Goal: Task Accomplishment & Management: Use online tool/utility

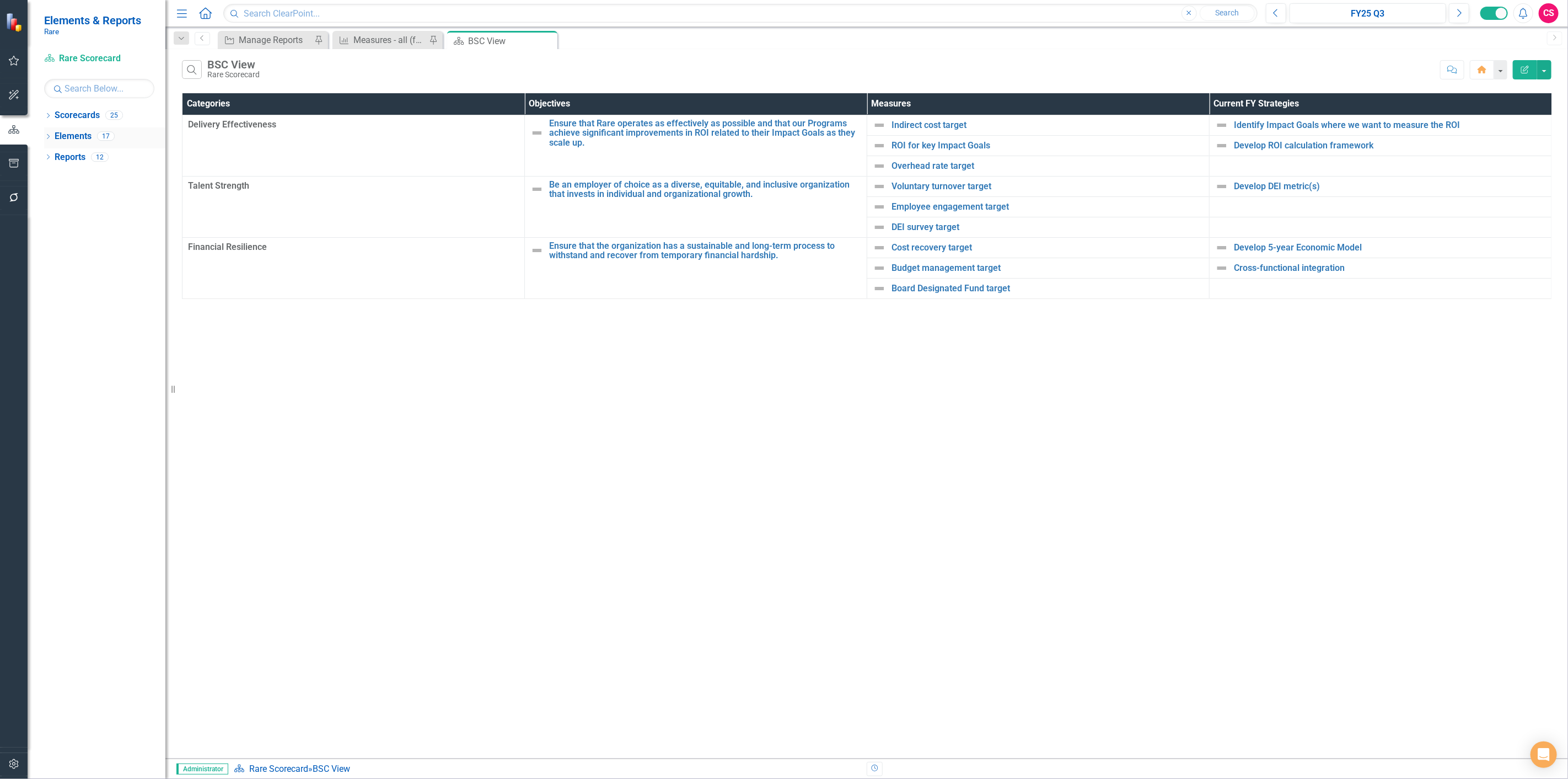
click at [63, 140] on link "Elements" at bounding box center [73, 136] width 37 height 13
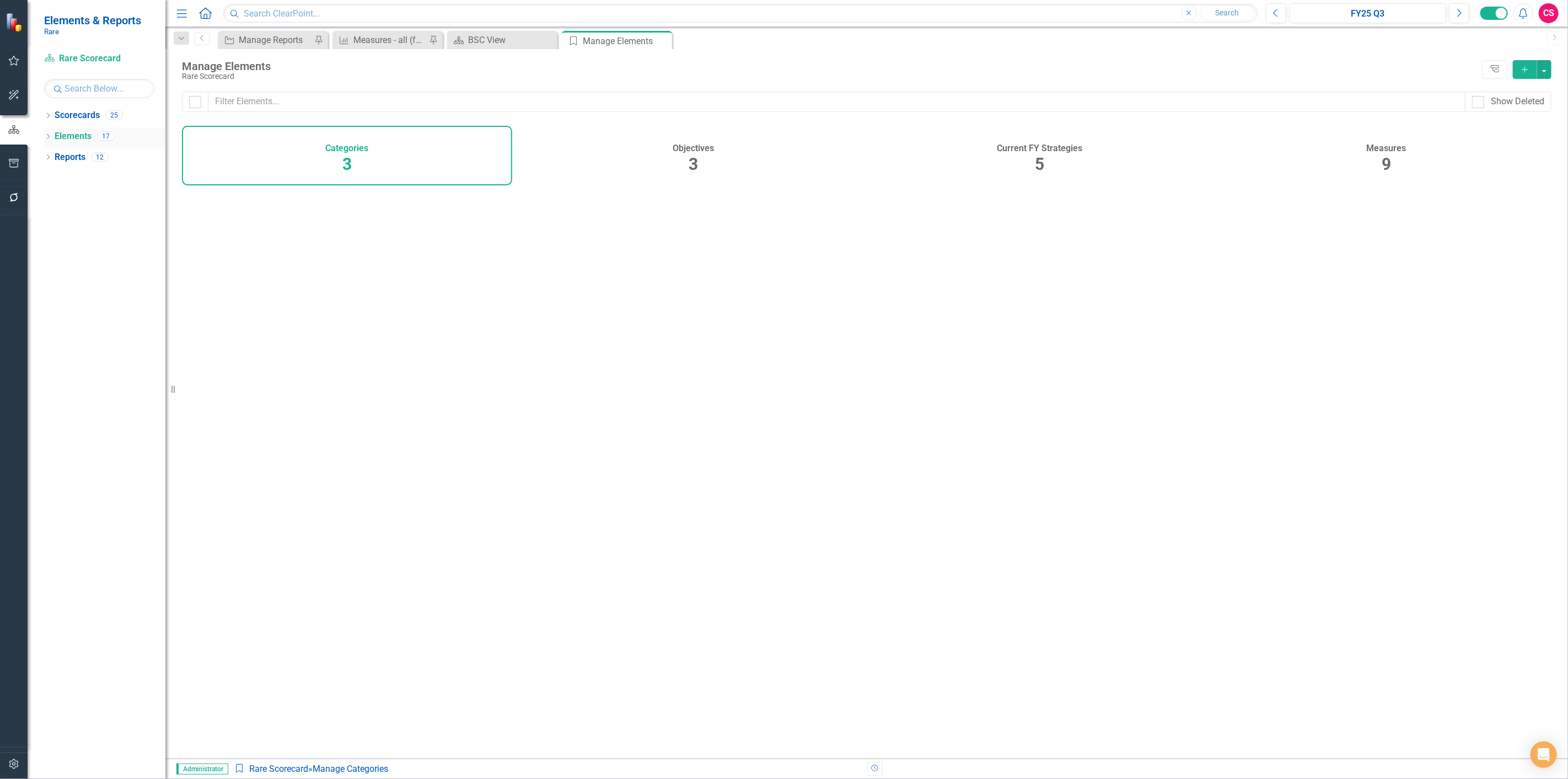
click at [63, 140] on link "Elements" at bounding box center [73, 136] width 37 height 13
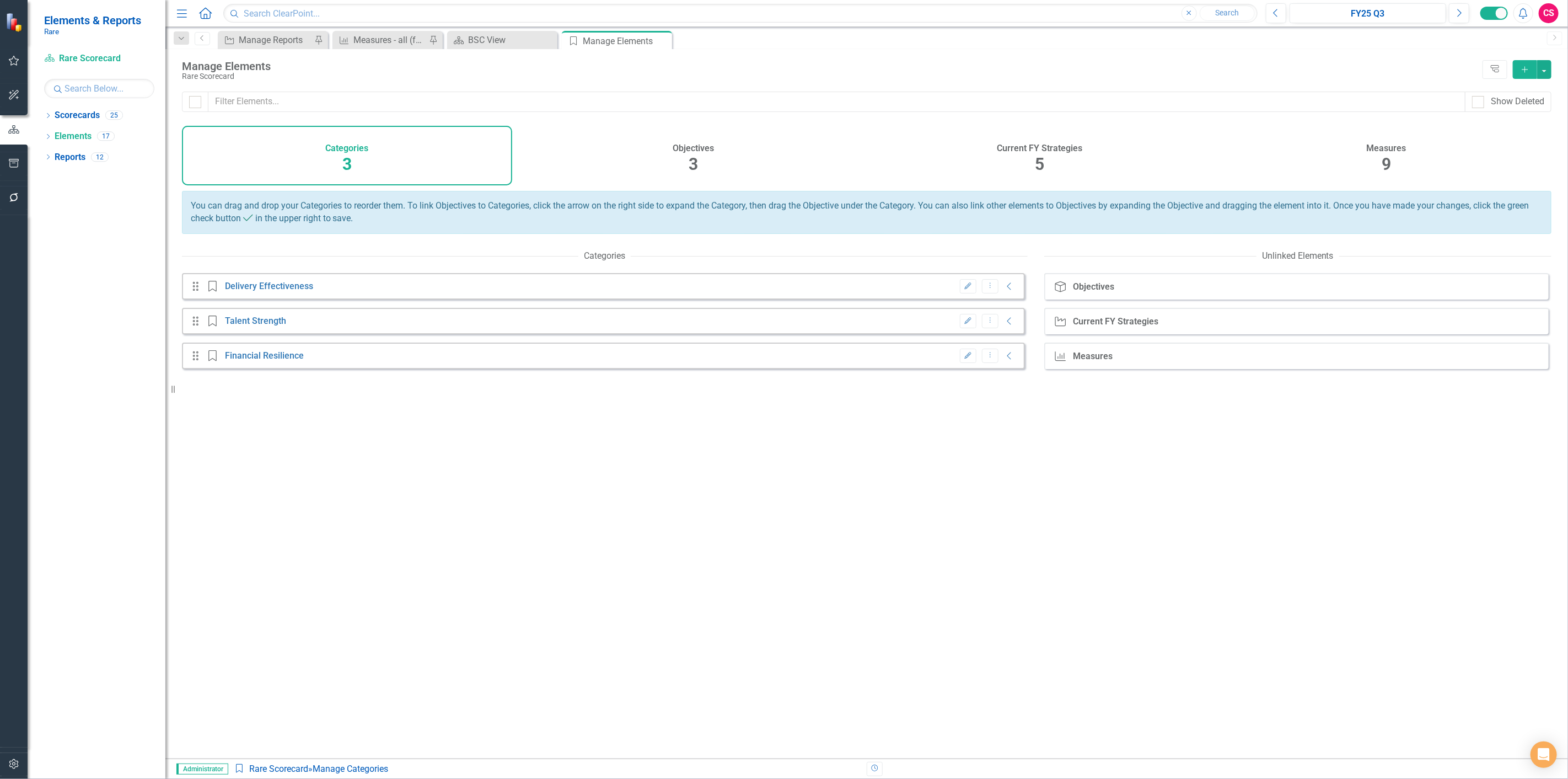
click at [1382, 156] on span "9" at bounding box center [1386, 164] width 9 height 19
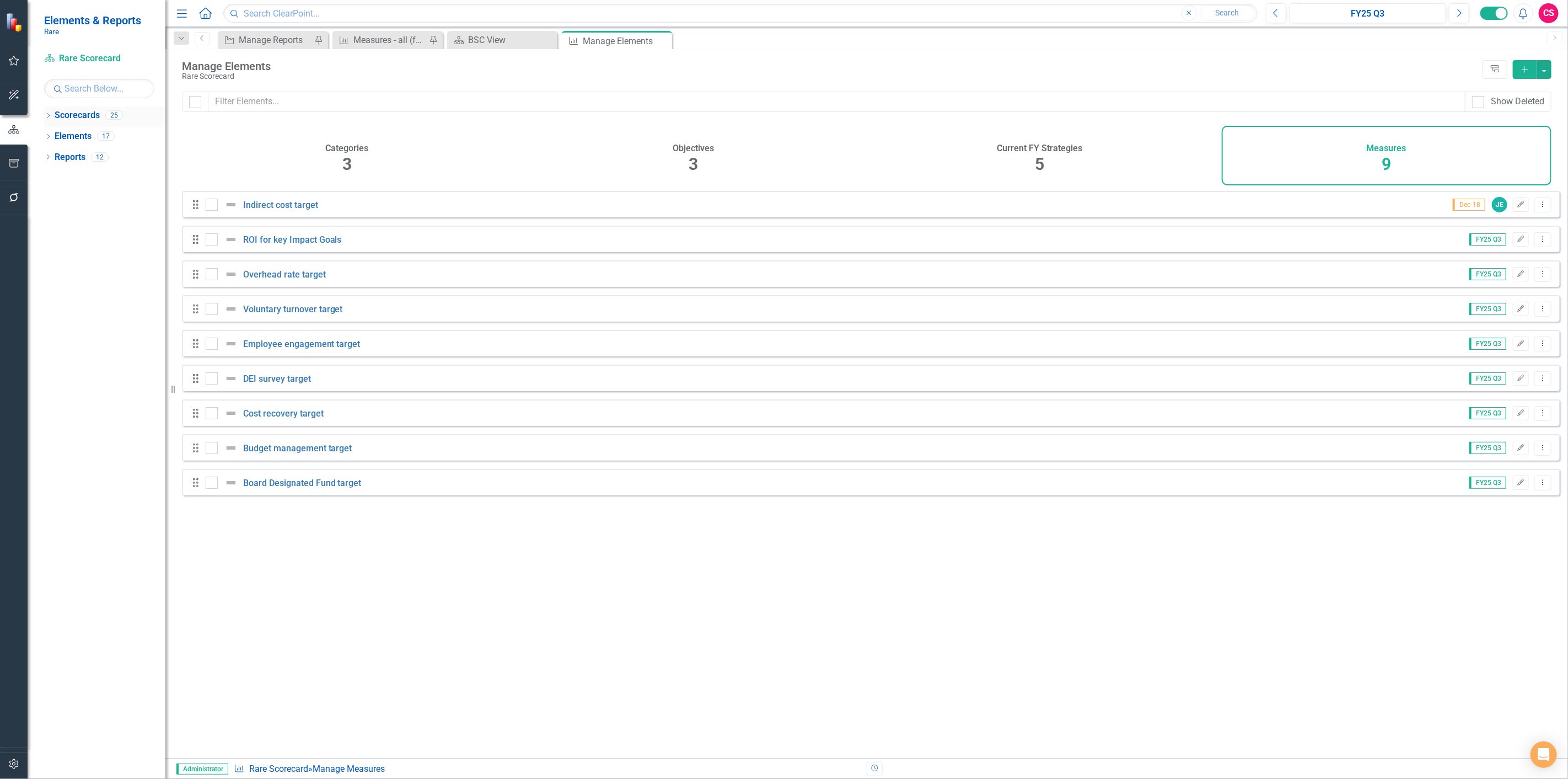
click at [50, 114] on icon "Dropdown" at bounding box center [47, 117] width 8 height 6
click at [80, 157] on link "Rare BSC" at bounding box center [113, 157] width 105 height 13
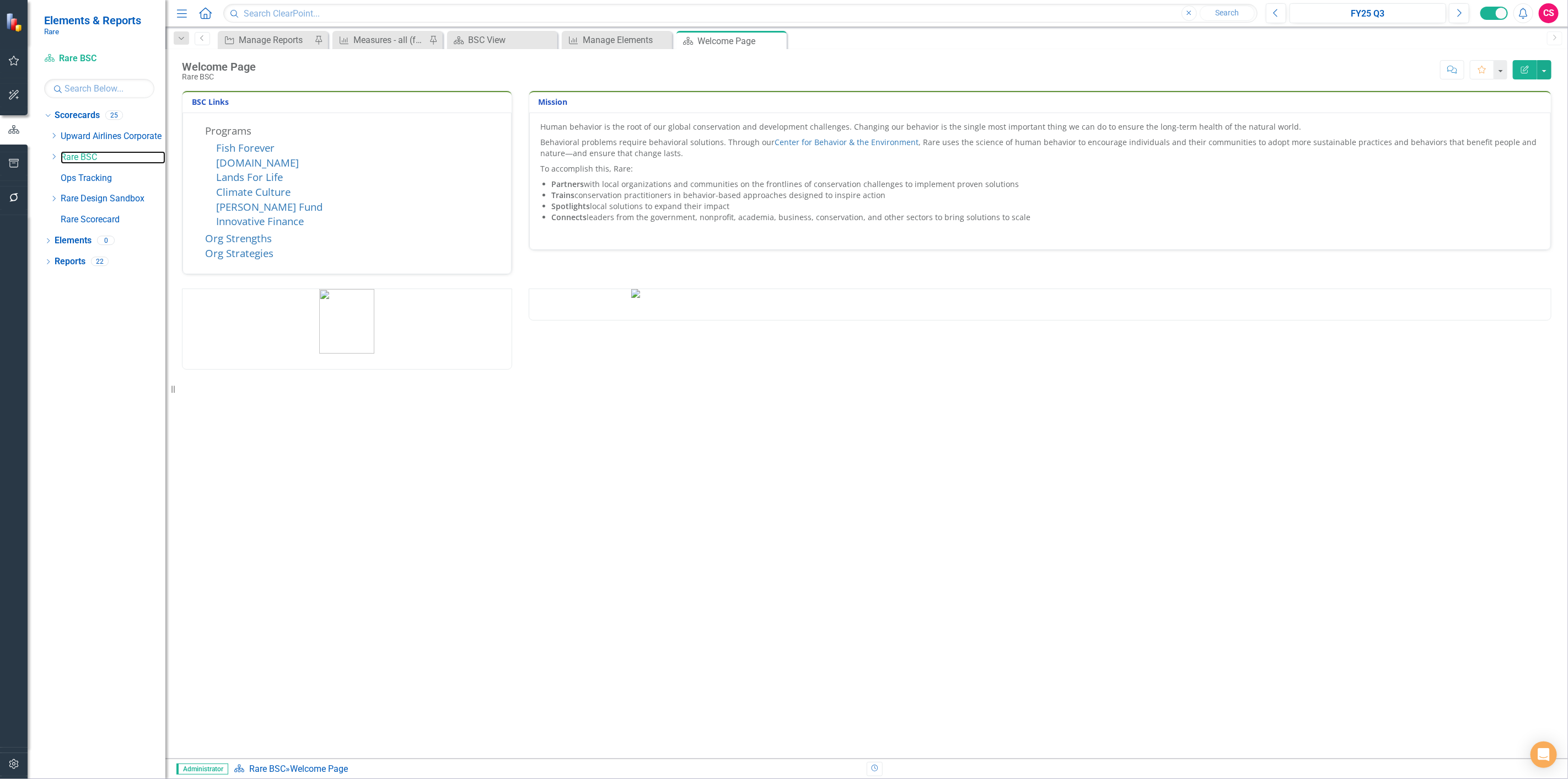
scroll to position [12, 0]
click at [79, 242] on link "Elements" at bounding box center [73, 241] width 37 height 13
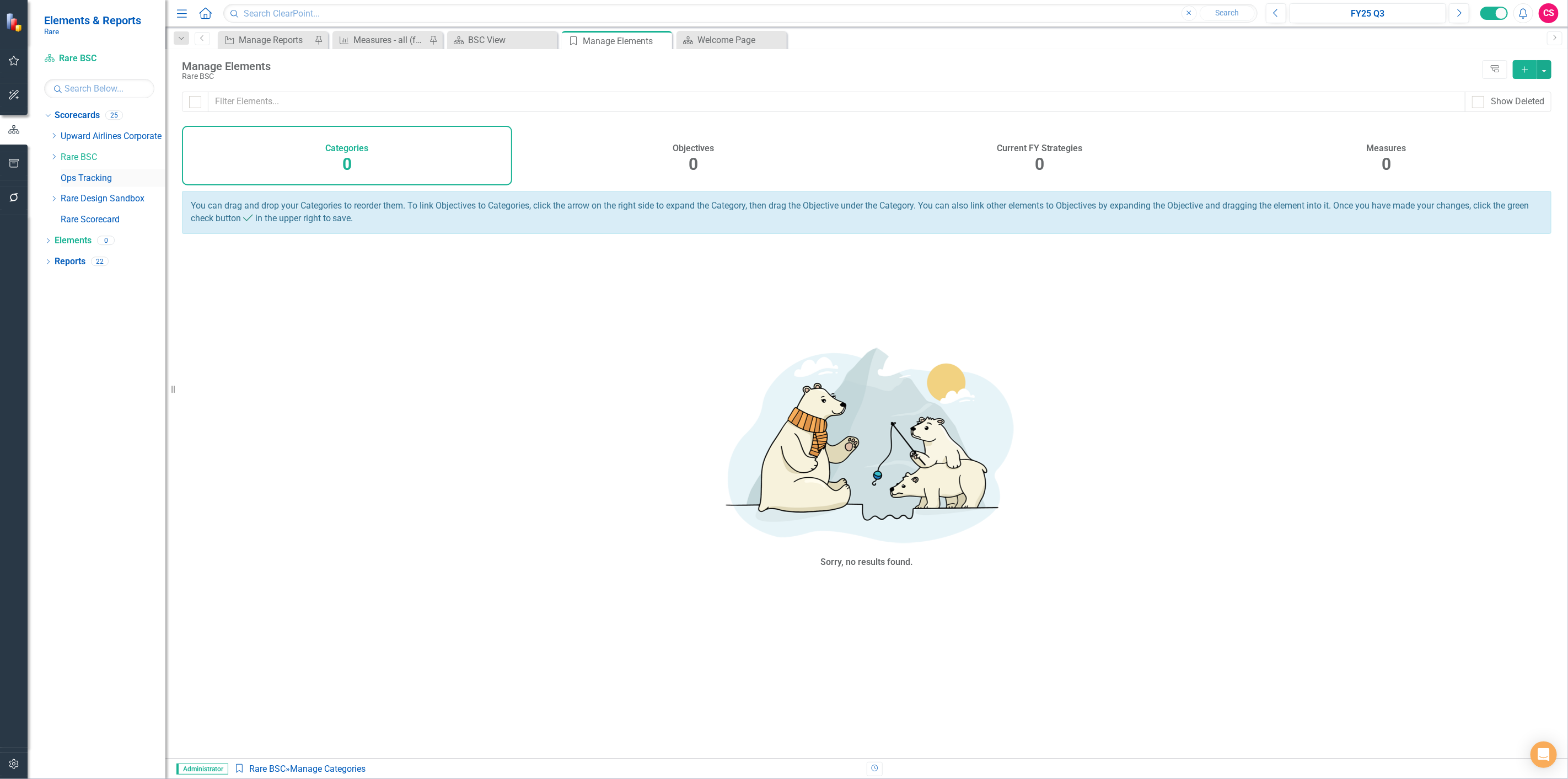
click at [93, 173] on link "Ops Tracking" at bounding box center [113, 178] width 105 height 13
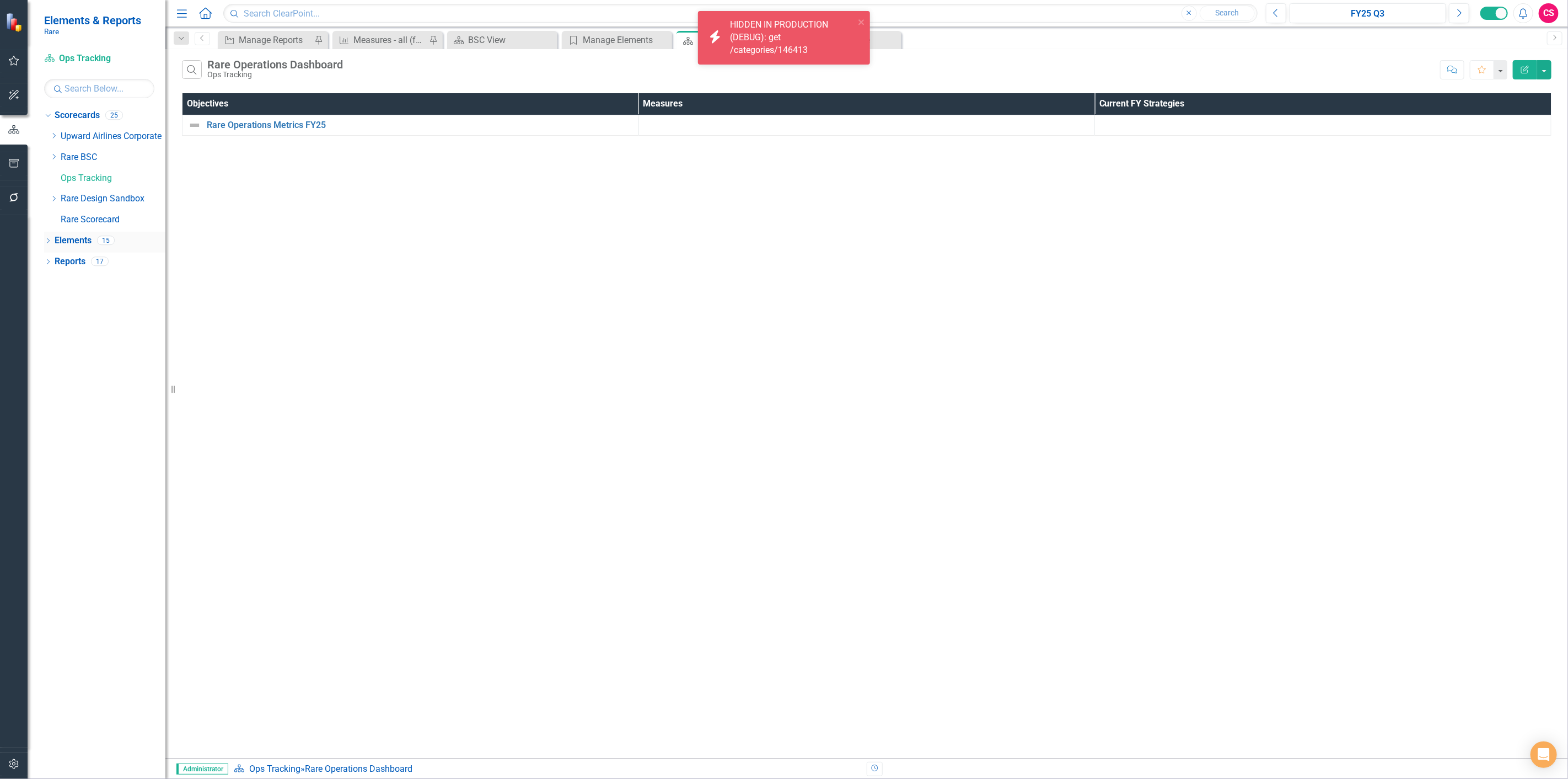
click at [48, 238] on div "Dropdown" at bounding box center [47, 241] width 8 height 9
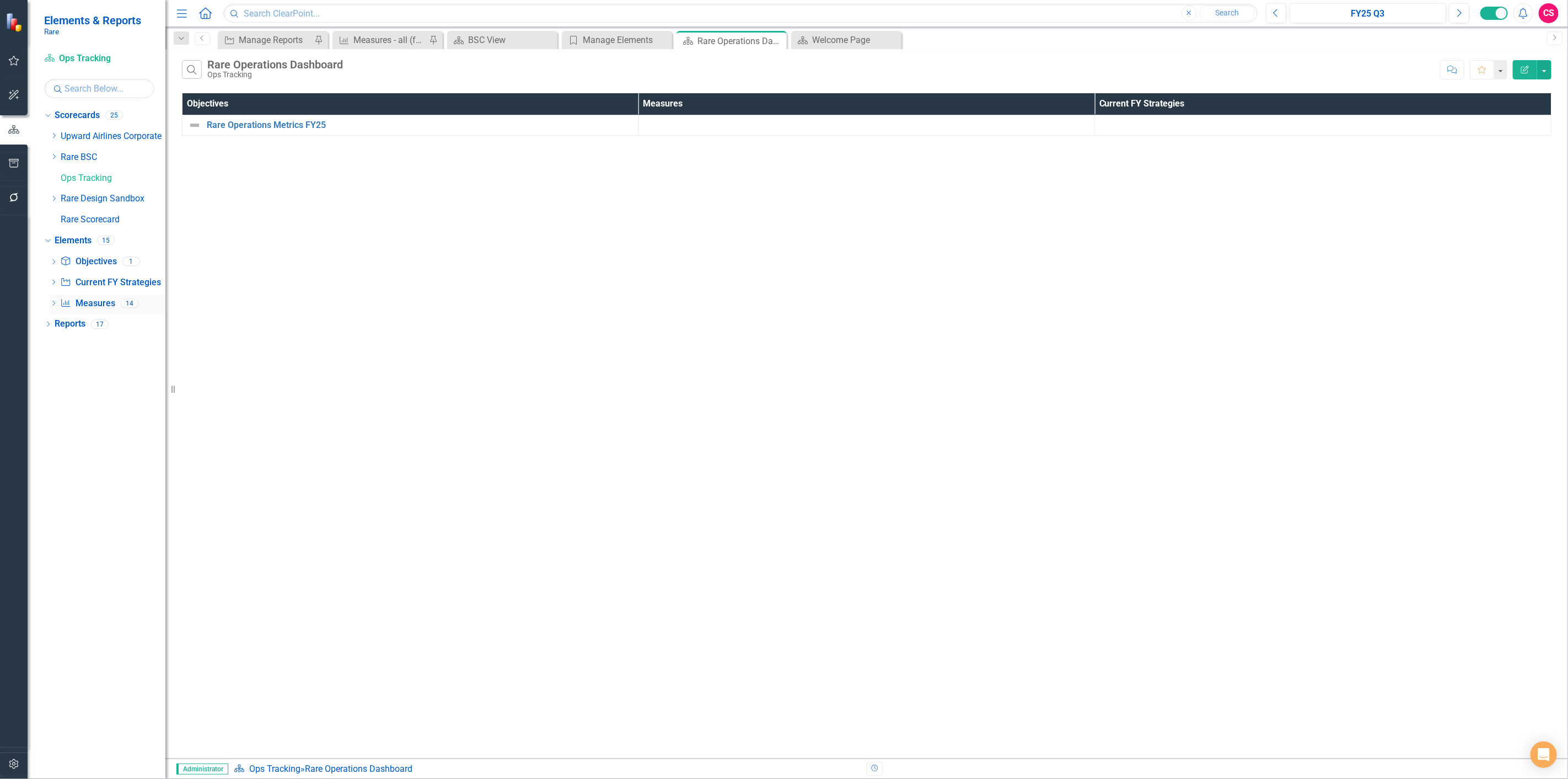
click at [85, 300] on link "Measure Measures" at bounding box center [88, 303] width 55 height 13
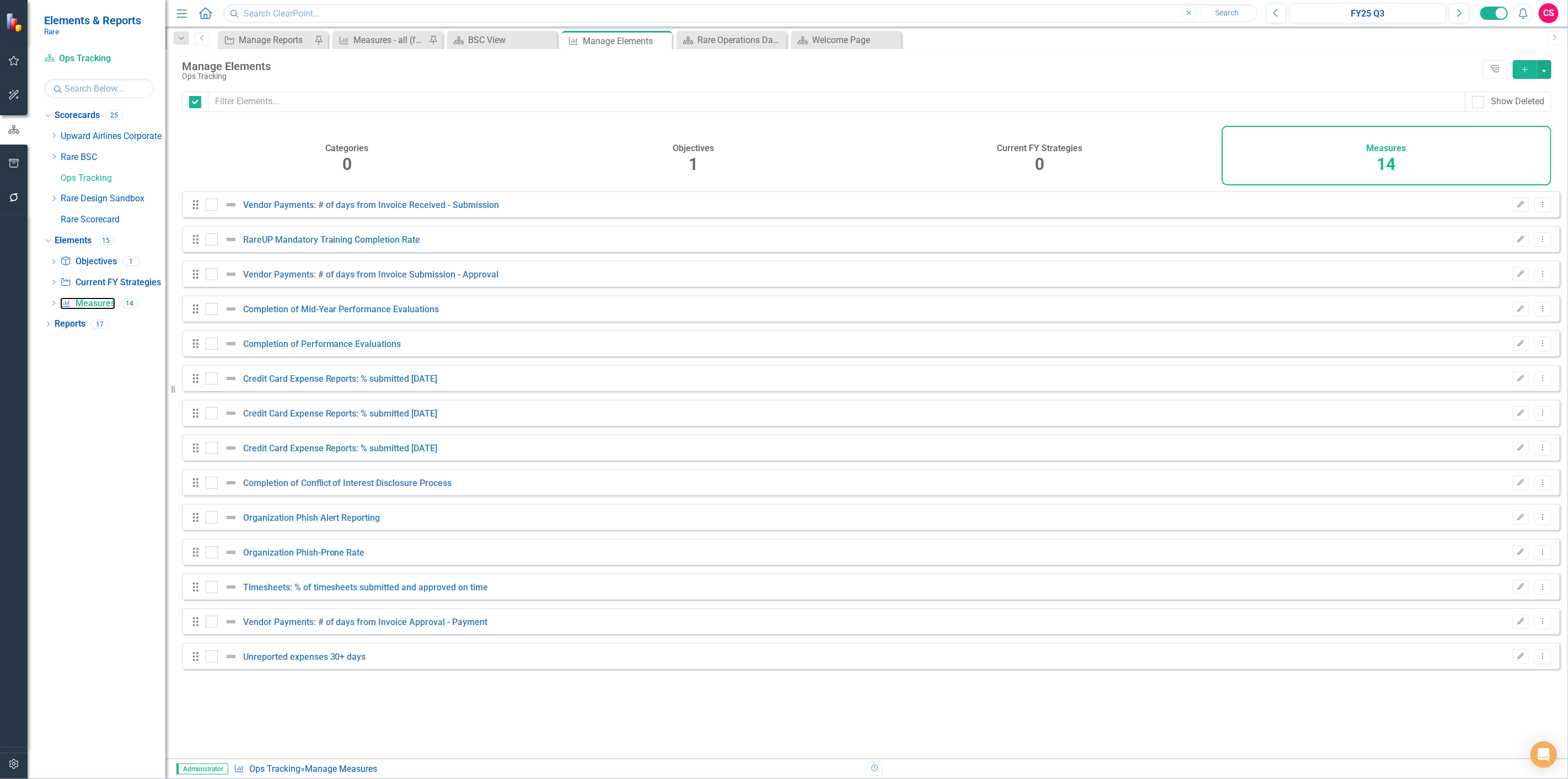
checkbox input "false"
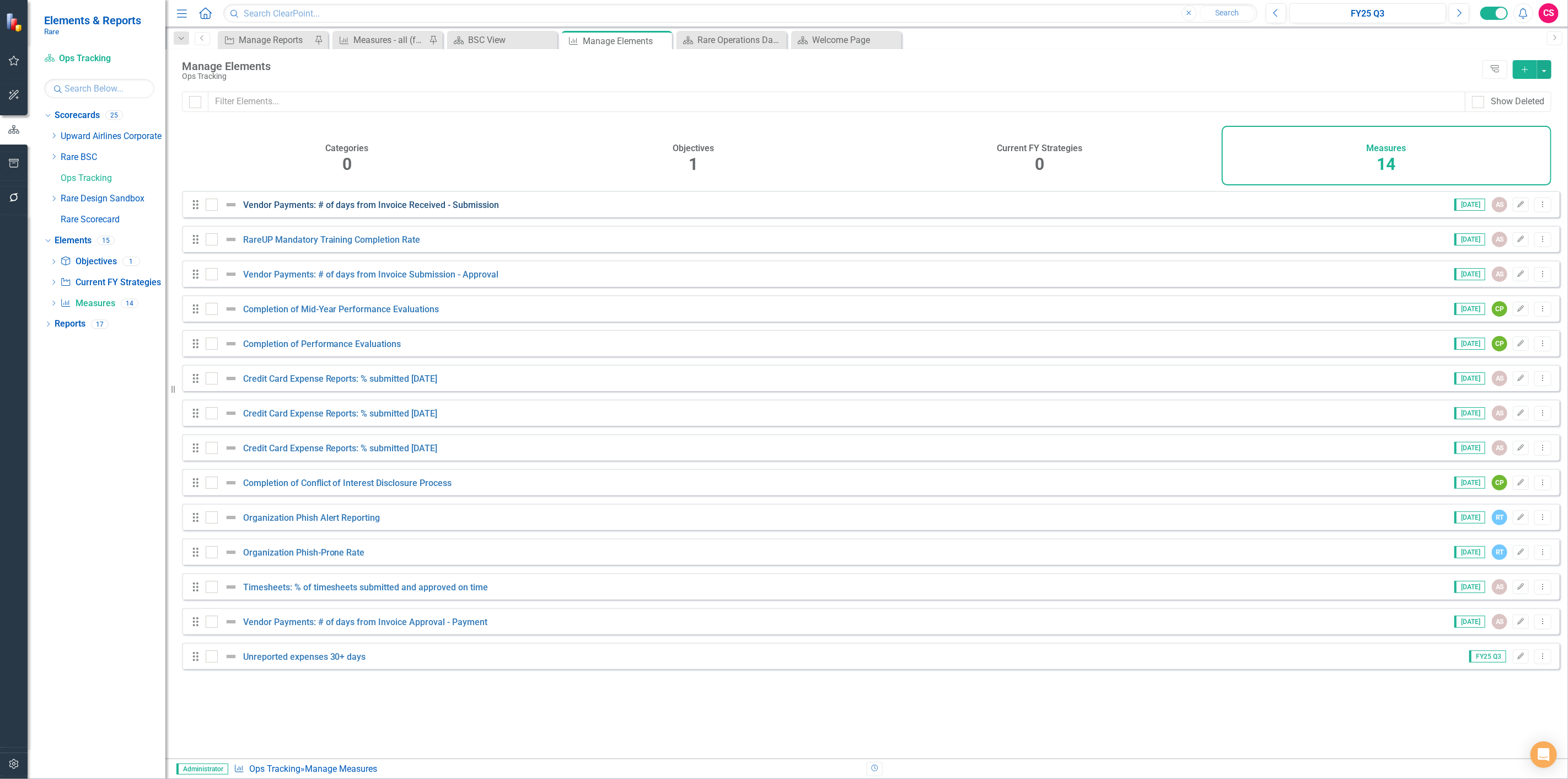
click at [362, 210] on link "Vendor Payments: # of days from Invoice Received - Submission" at bounding box center [371, 205] width 256 height 10
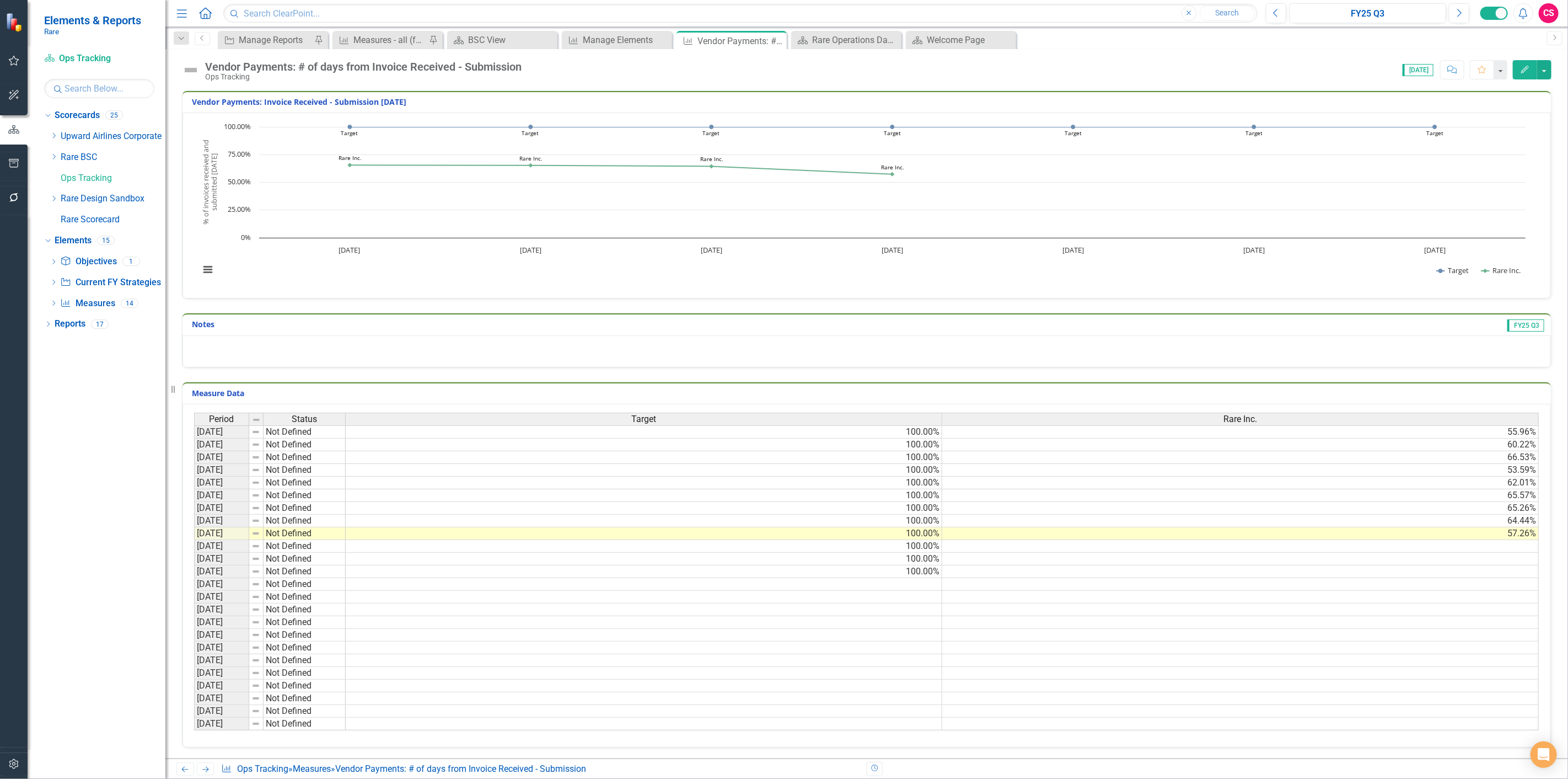
scroll to position [8, 0]
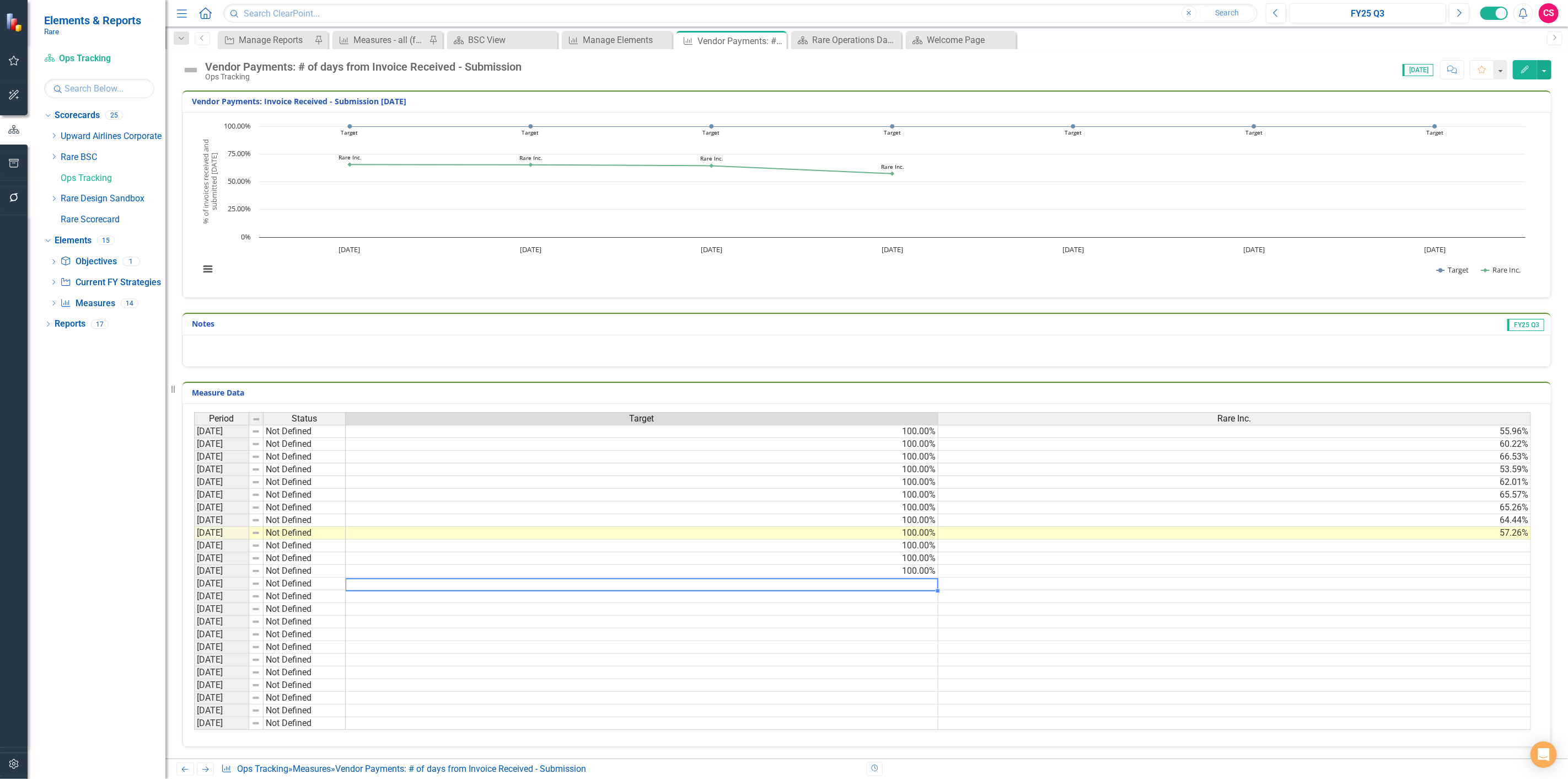
click at [785, 577] on td at bounding box center [642, 583] width 593 height 13
click at [1398, 540] on td at bounding box center [1235, 546] width 593 height 13
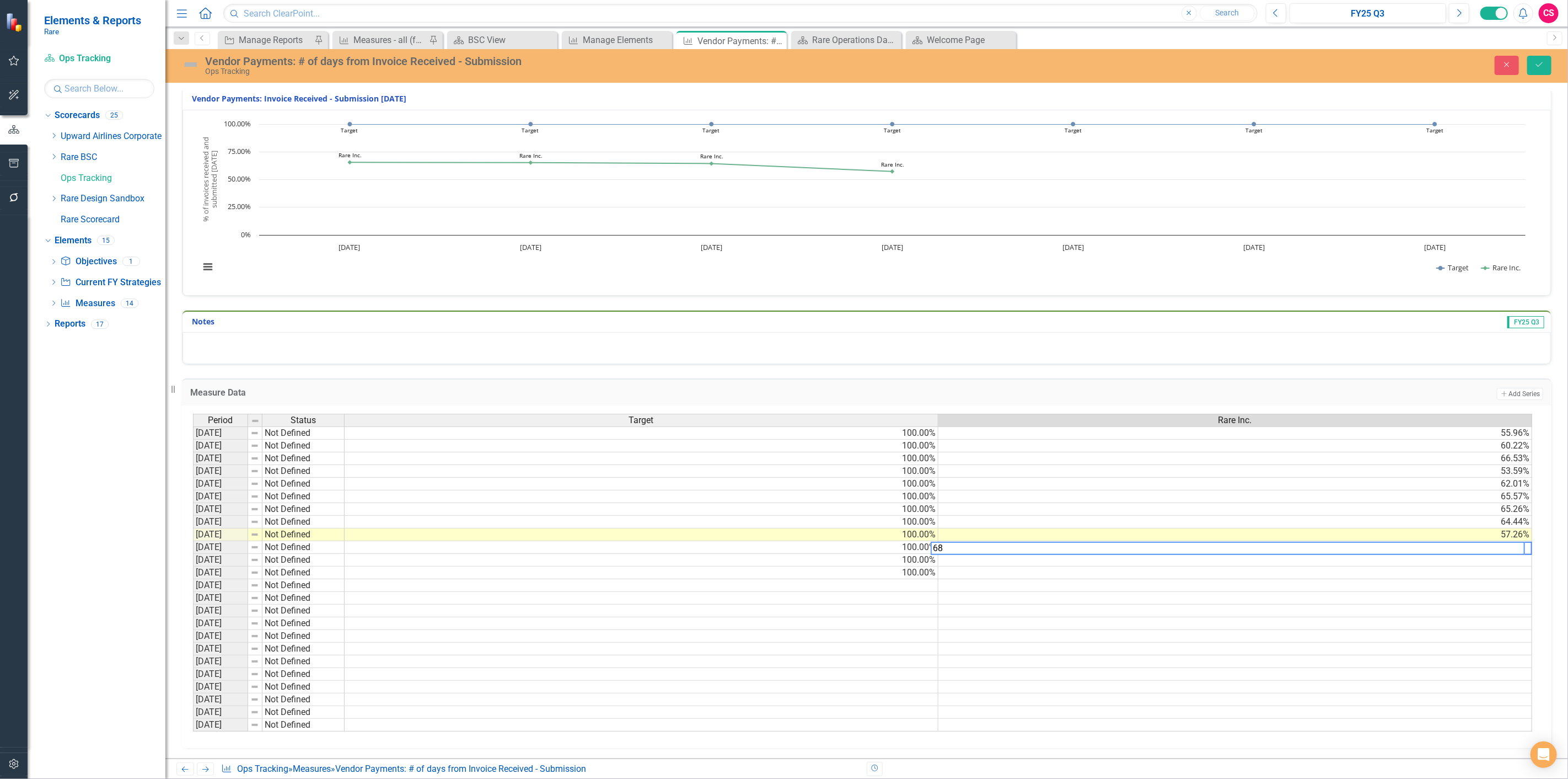
scroll to position [0, 7]
type textarea "68.77"
click at [1390, 559] on td at bounding box center [1236, 560] width 594 height 13
type textarea "87.98"
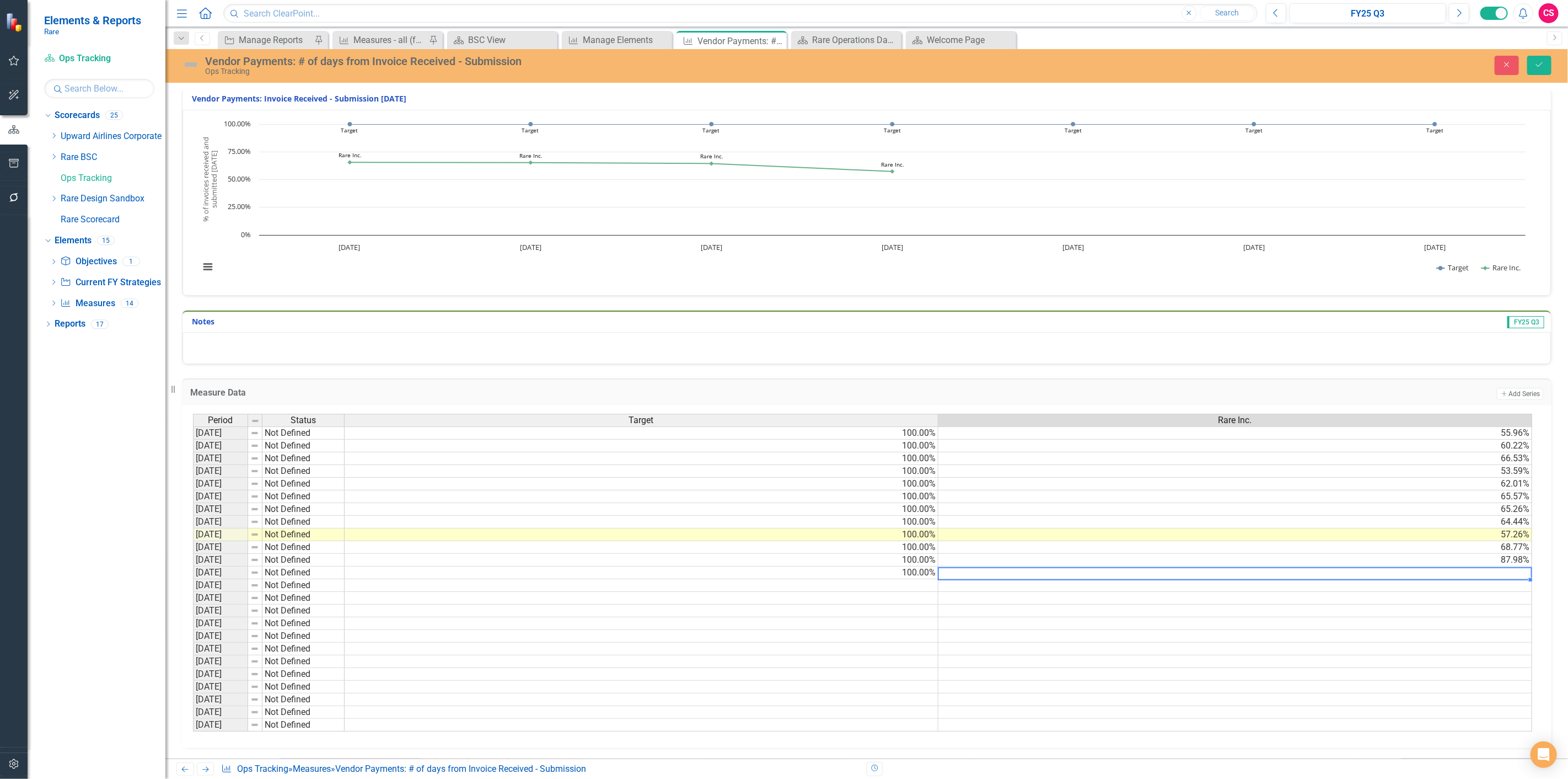
scroll to position [0, 0]
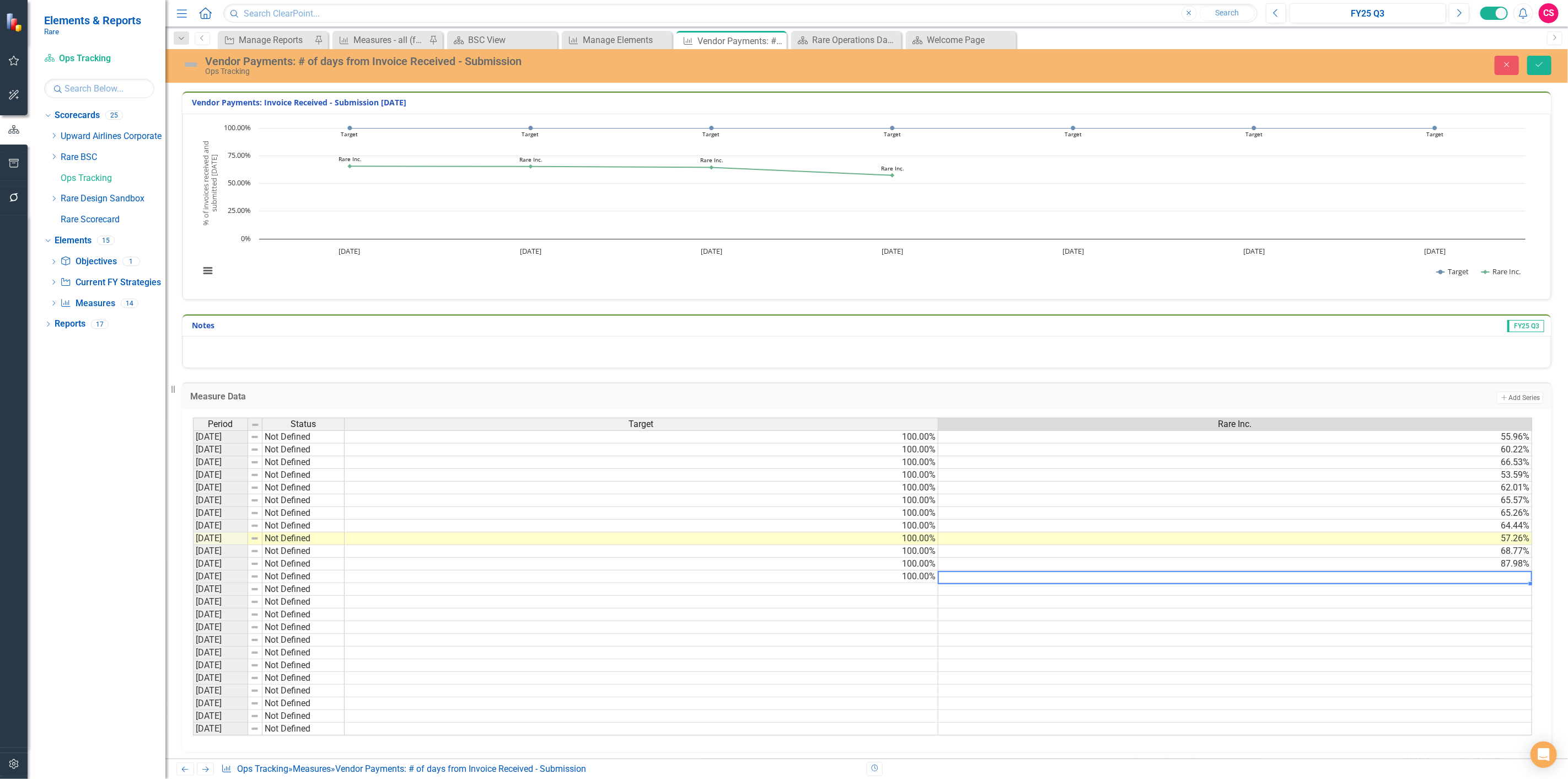
click at [1437, 578] on td at bounding box center [1236, 577] width 594 height 13
type textarea "100"
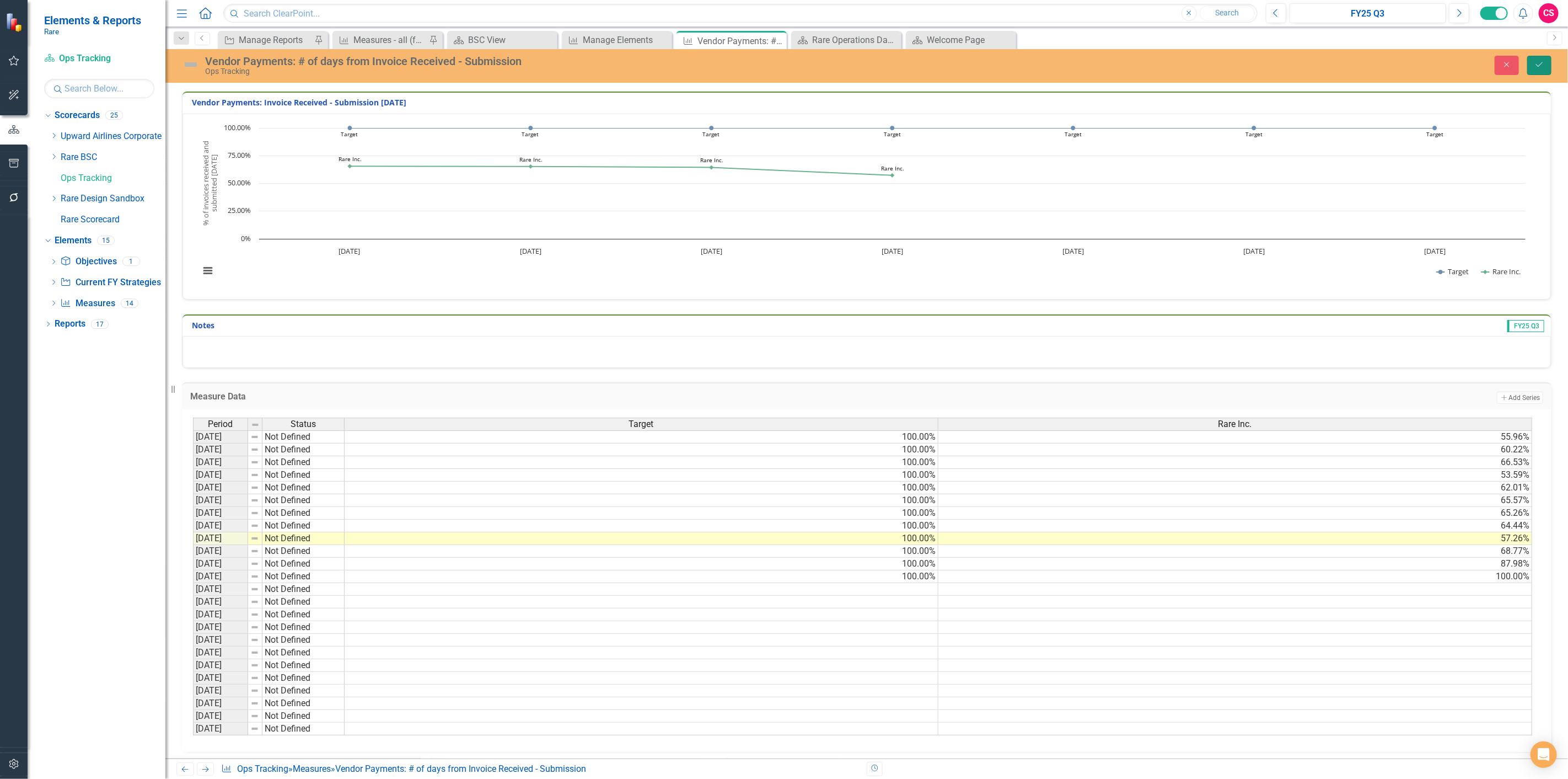
click at [1538, 71] on button "Save" at bounding box center [1539, 65] width 24 height 19
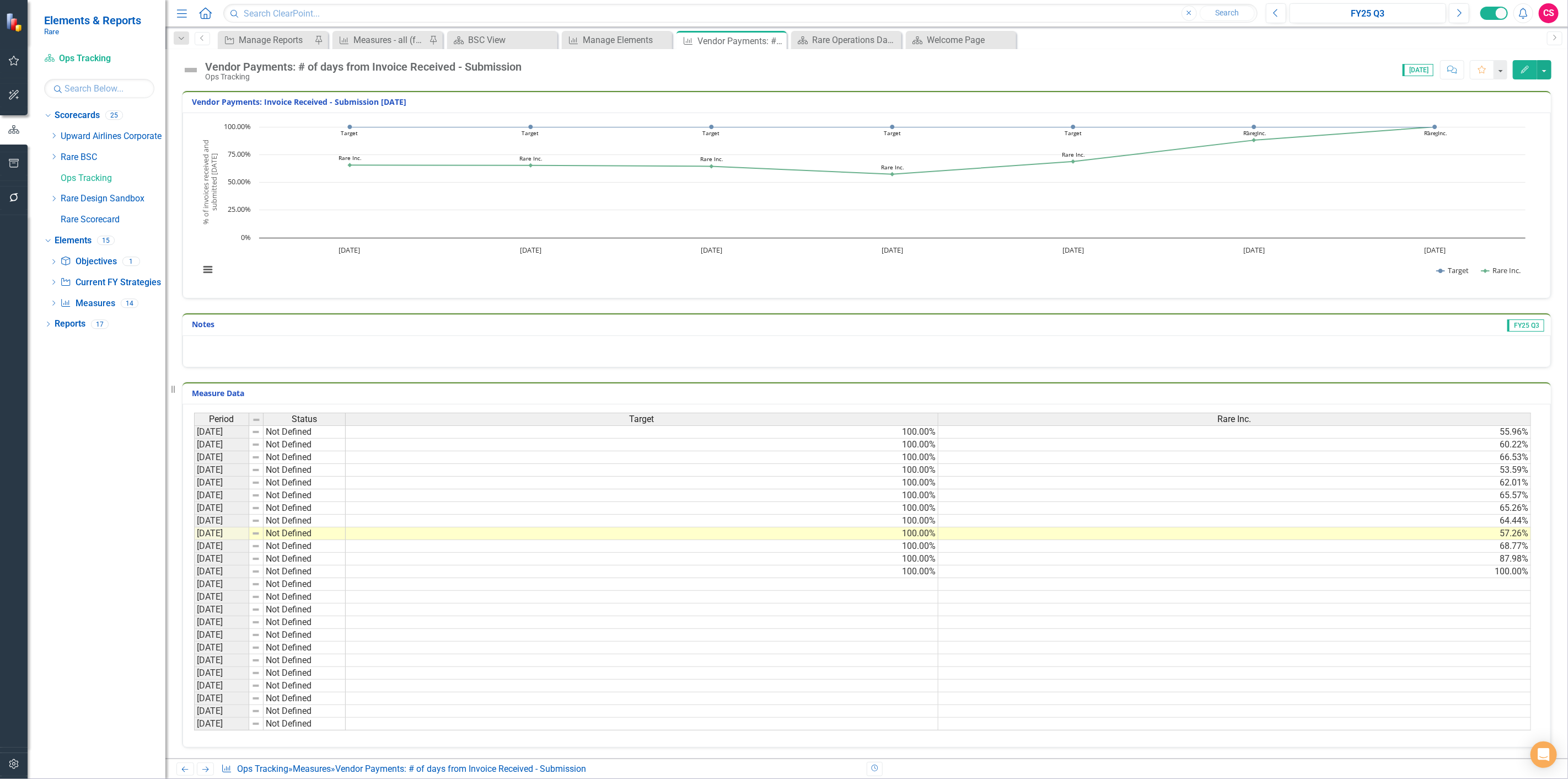
click at [195, 69] on img at bounding box center [191, 70] width 18 height 18
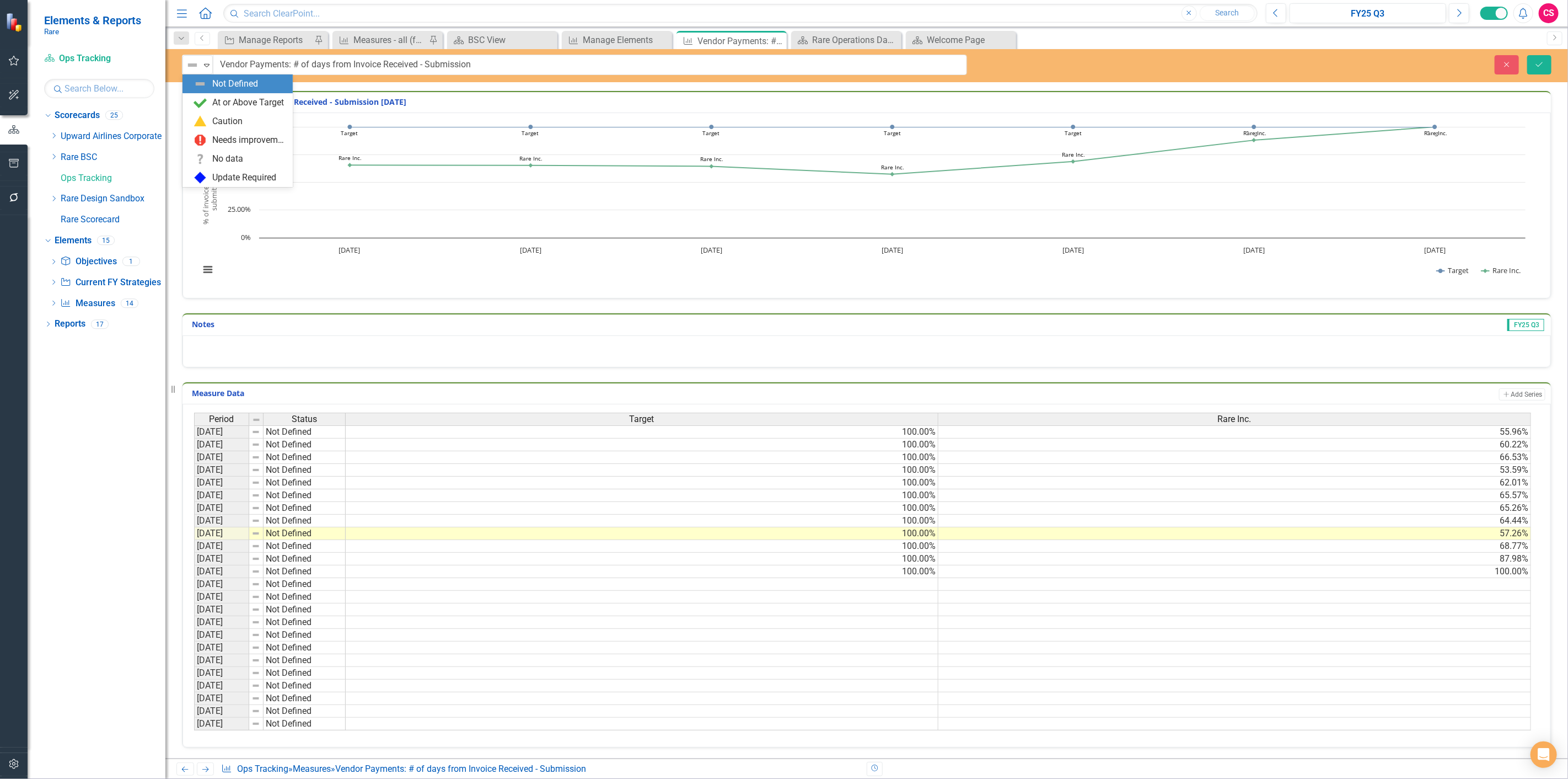
click at [195, 69] on img at bounding box center [192, 65] width 13 height 13
click at [213, 141] on div "Needs improvement" at bounding box center [249, 140] width 74 height 13
click at [1536, 62] on icon "Save" at bounding box center [1539, 65] width 10 height 8
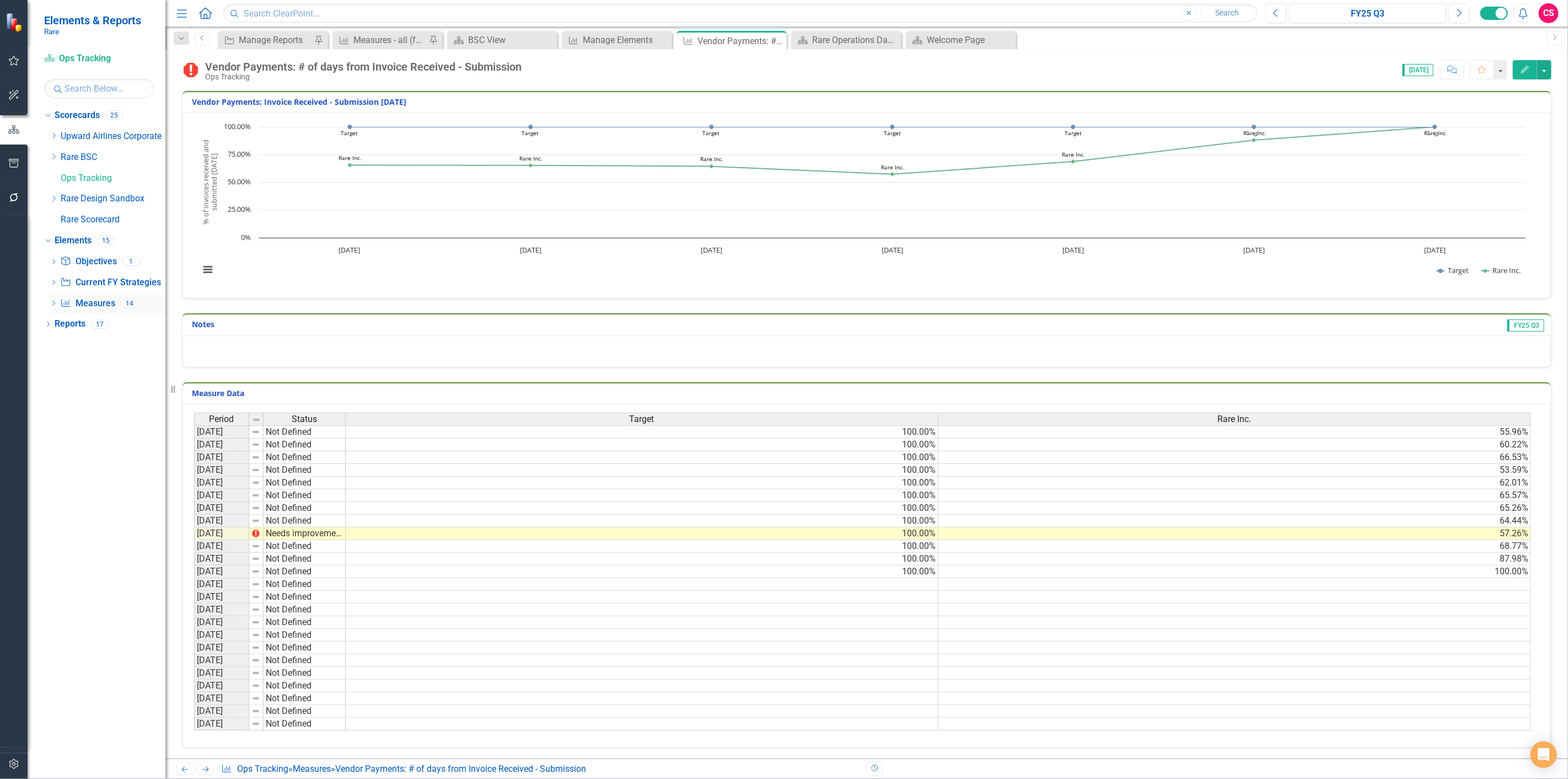
click at [102, 306] on link "Measure Measures" at bounding box center [88, 303] width 55 height 13
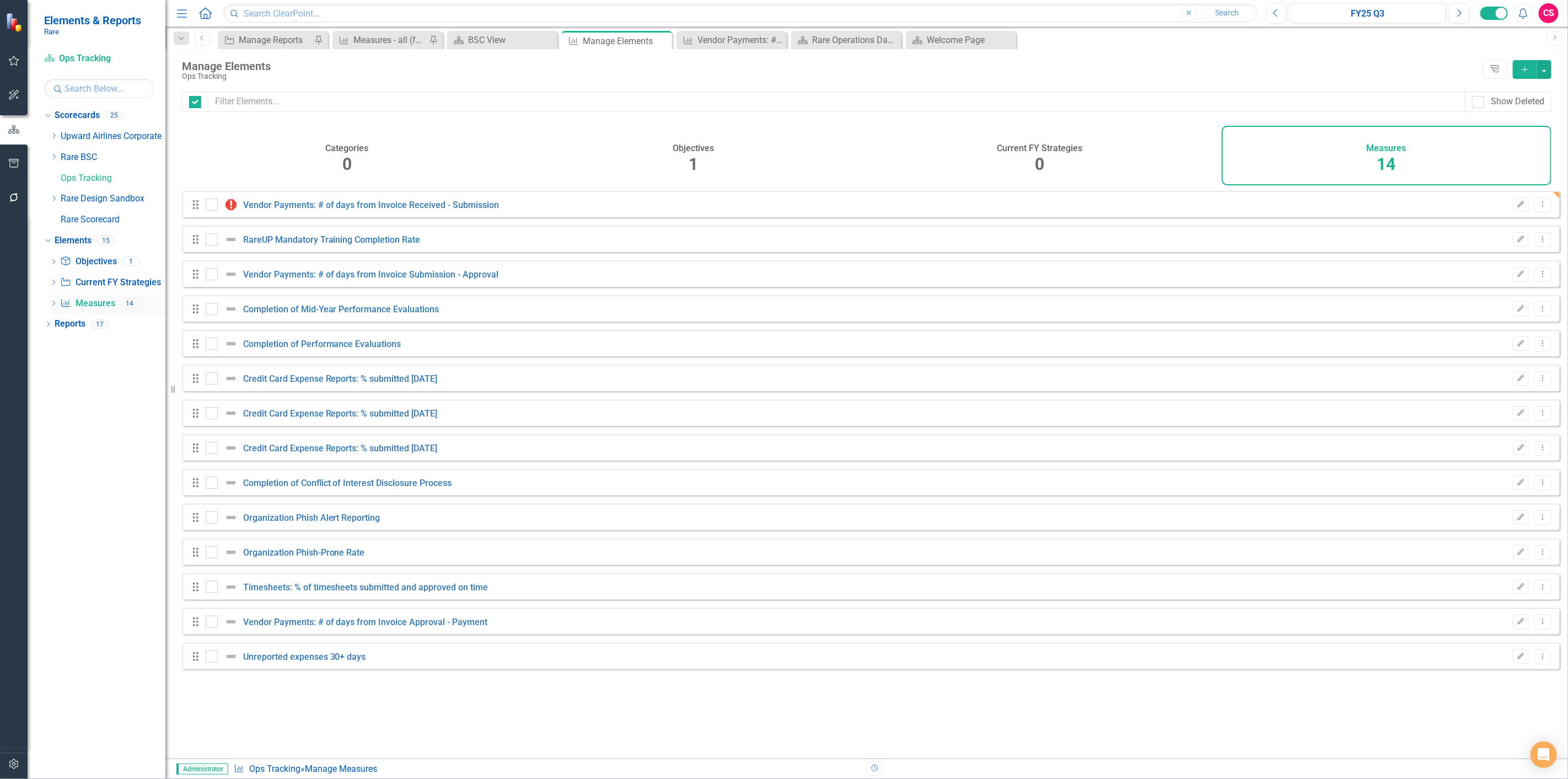
checkbox input "false"
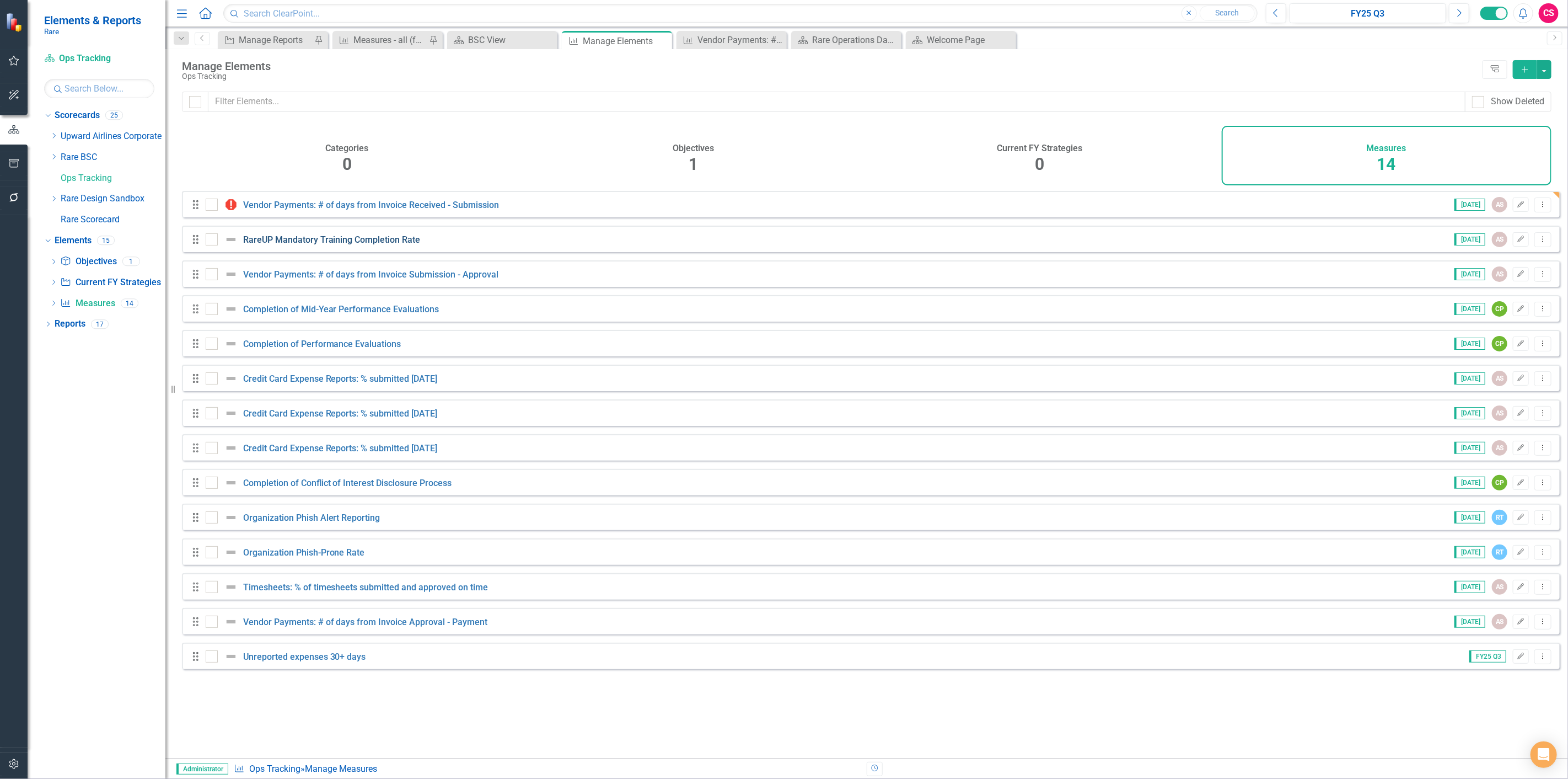
click at [354, 244] on link "RareUP Mandatory Training Completion Rate" at bounding box center [332, 239] width 178 height 10
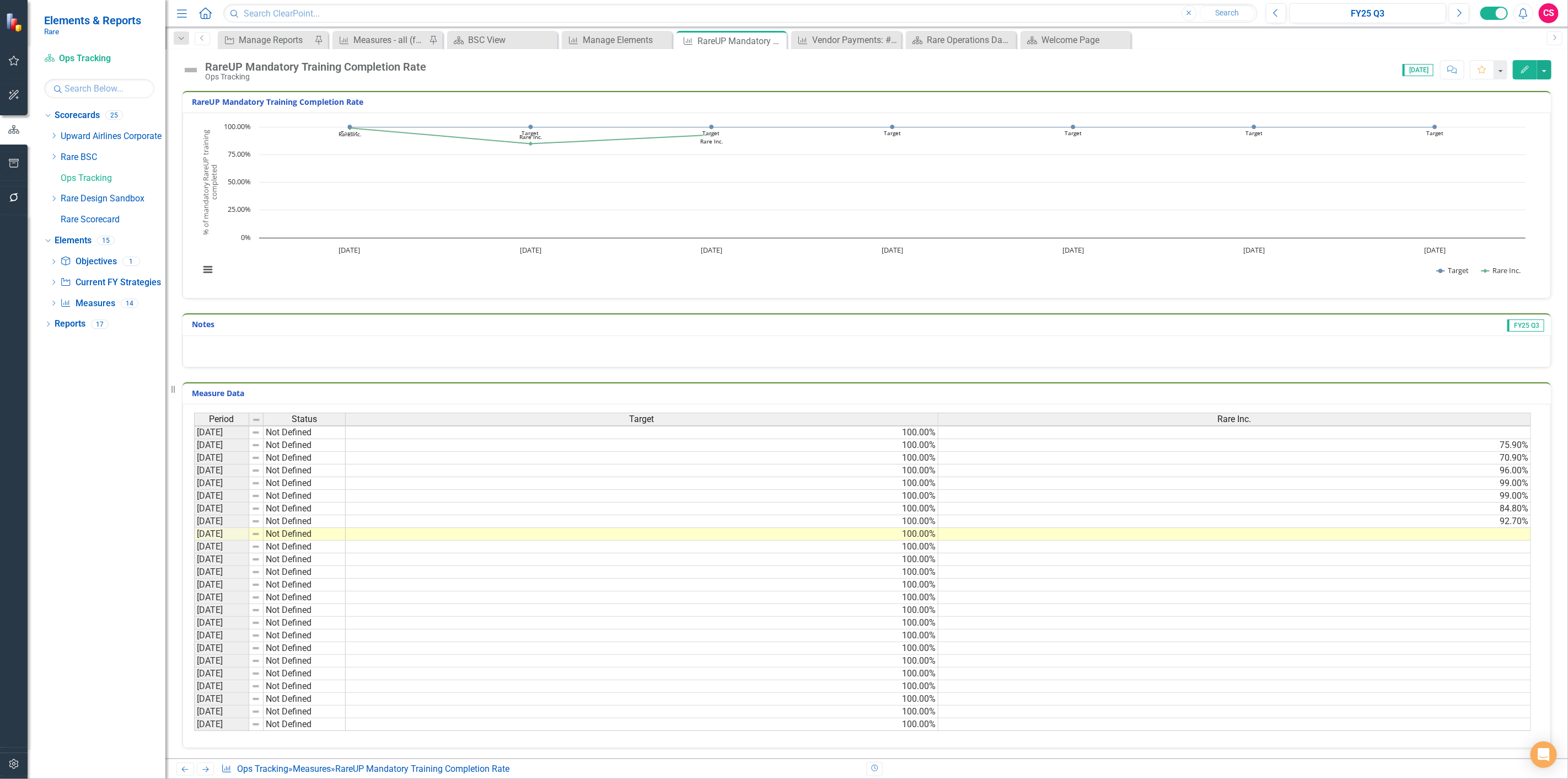
scroll to position [1, 0]
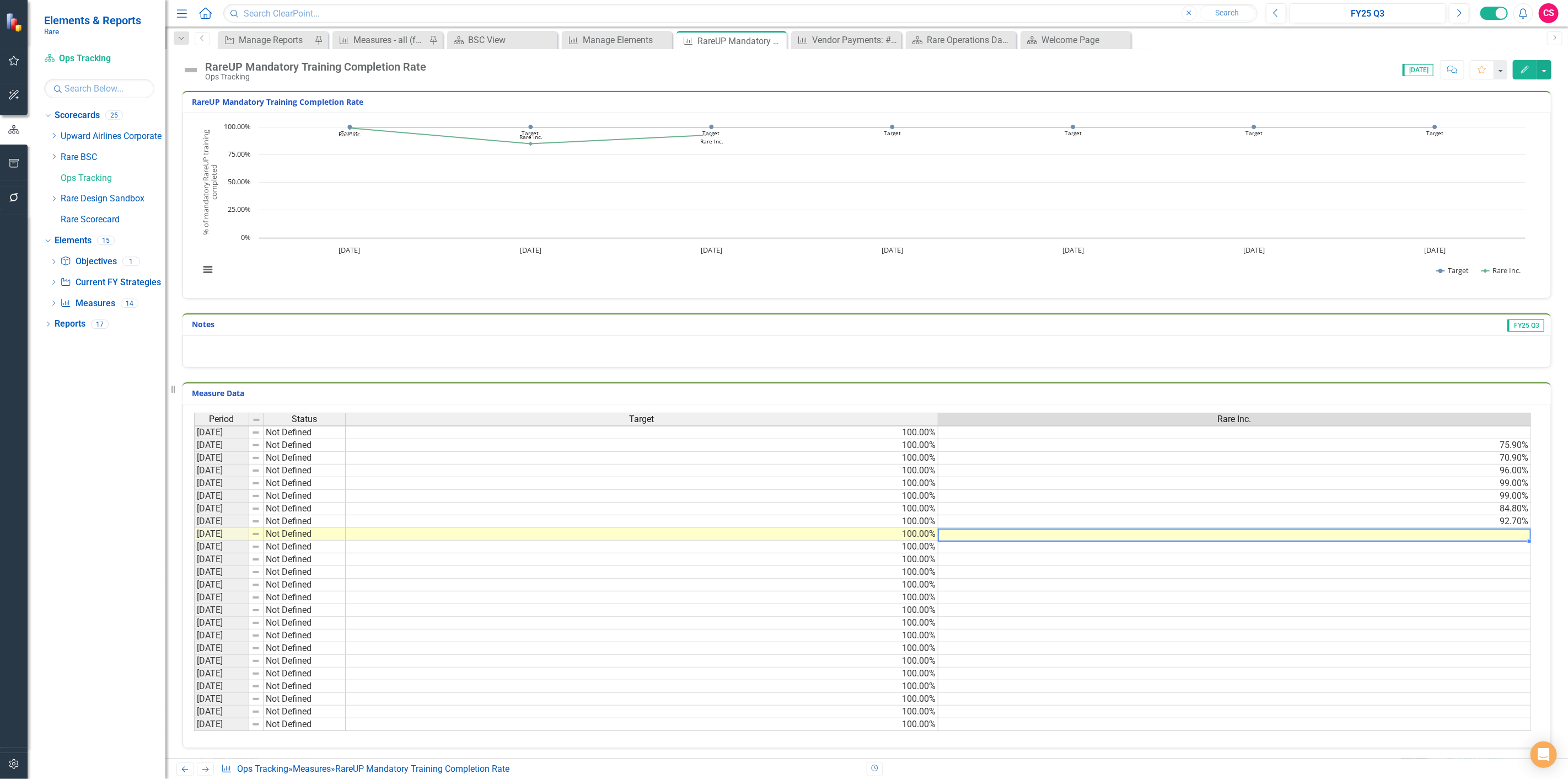
click at [1142, 537] on td at bounding box center [1235, 534] width 593 height 13
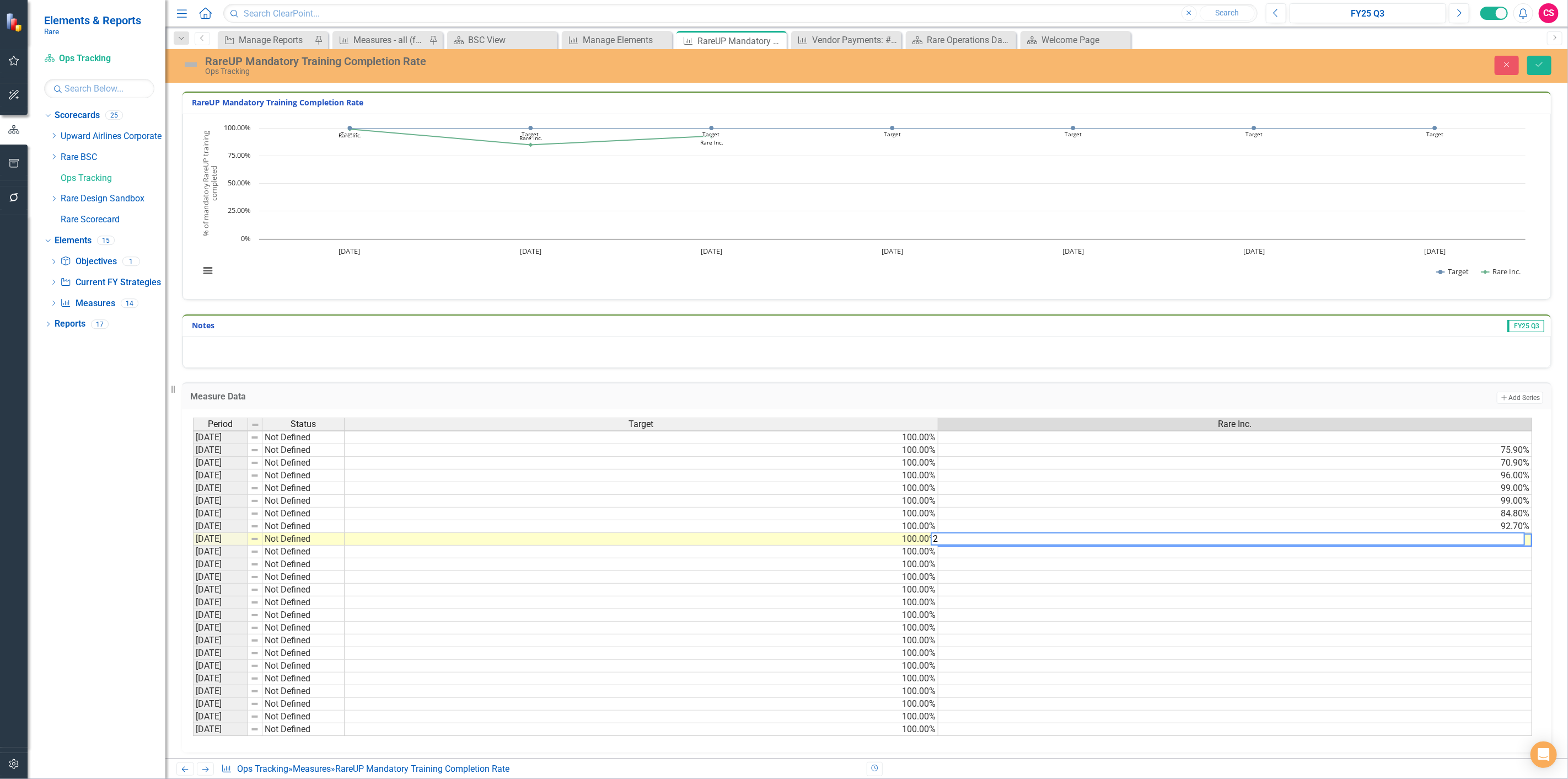
scroll to position [1, 7]
type textarea "28.88"
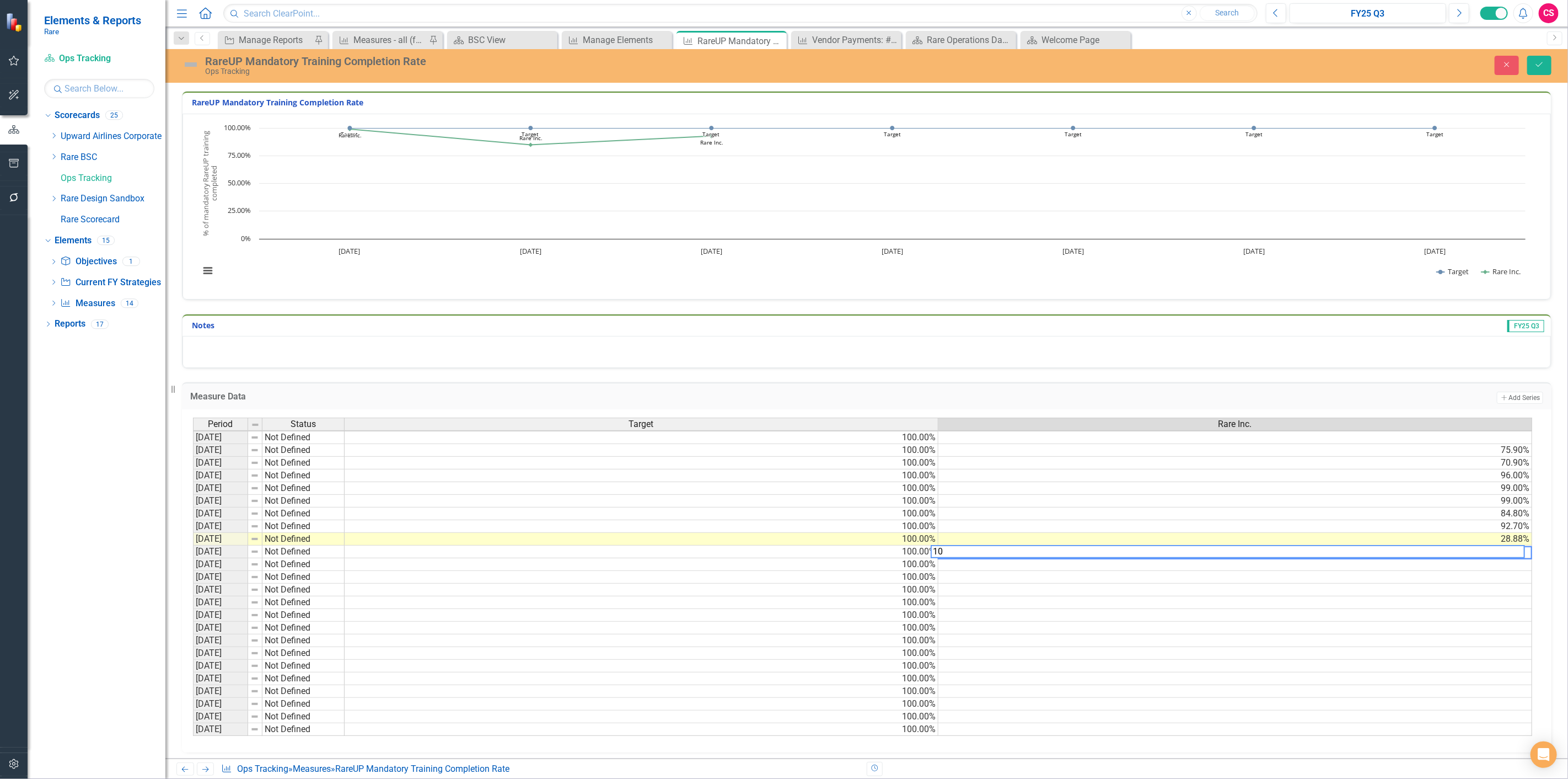
type textarea "100"
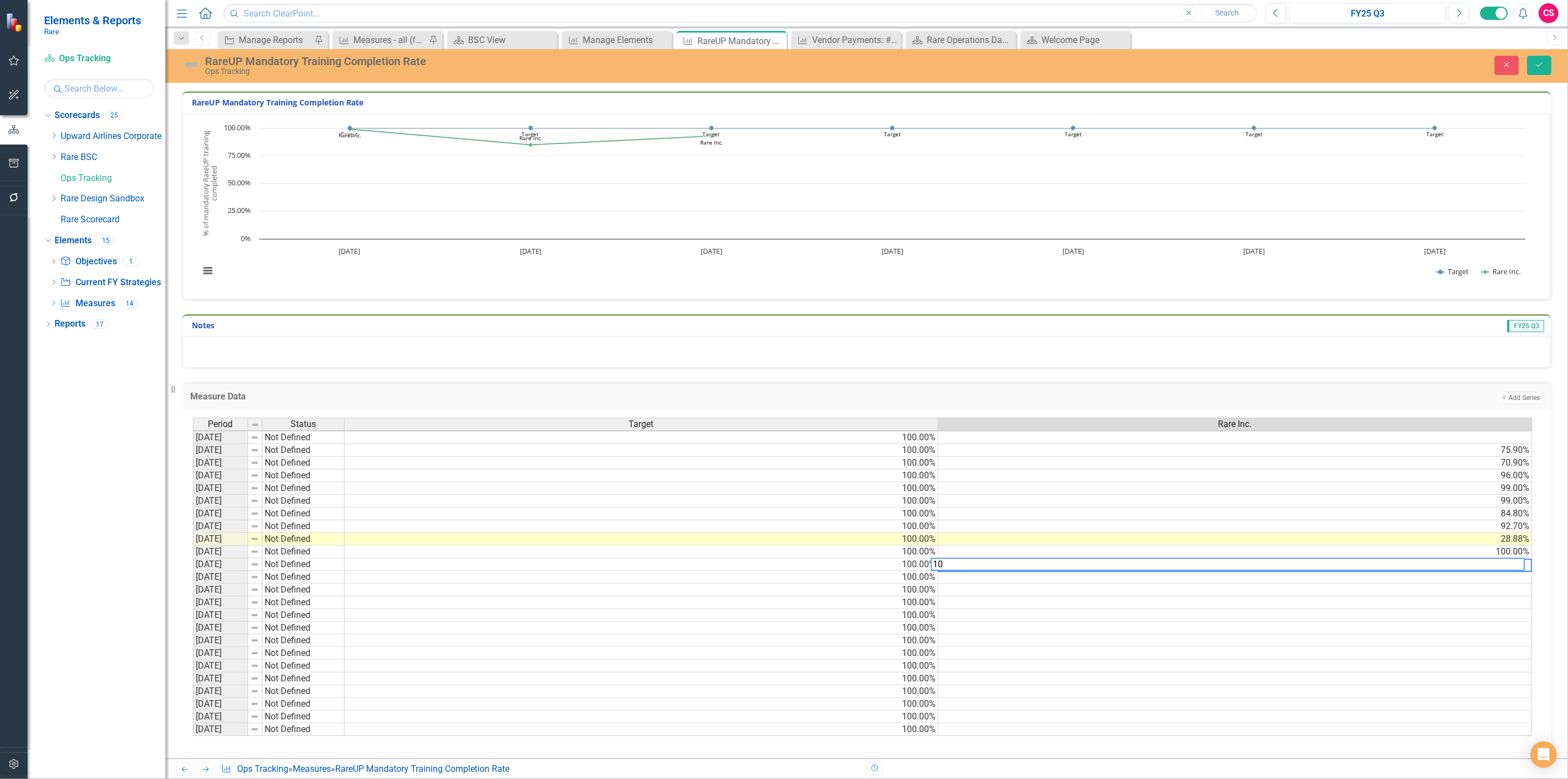
type textarea "100"
type textarea "0"
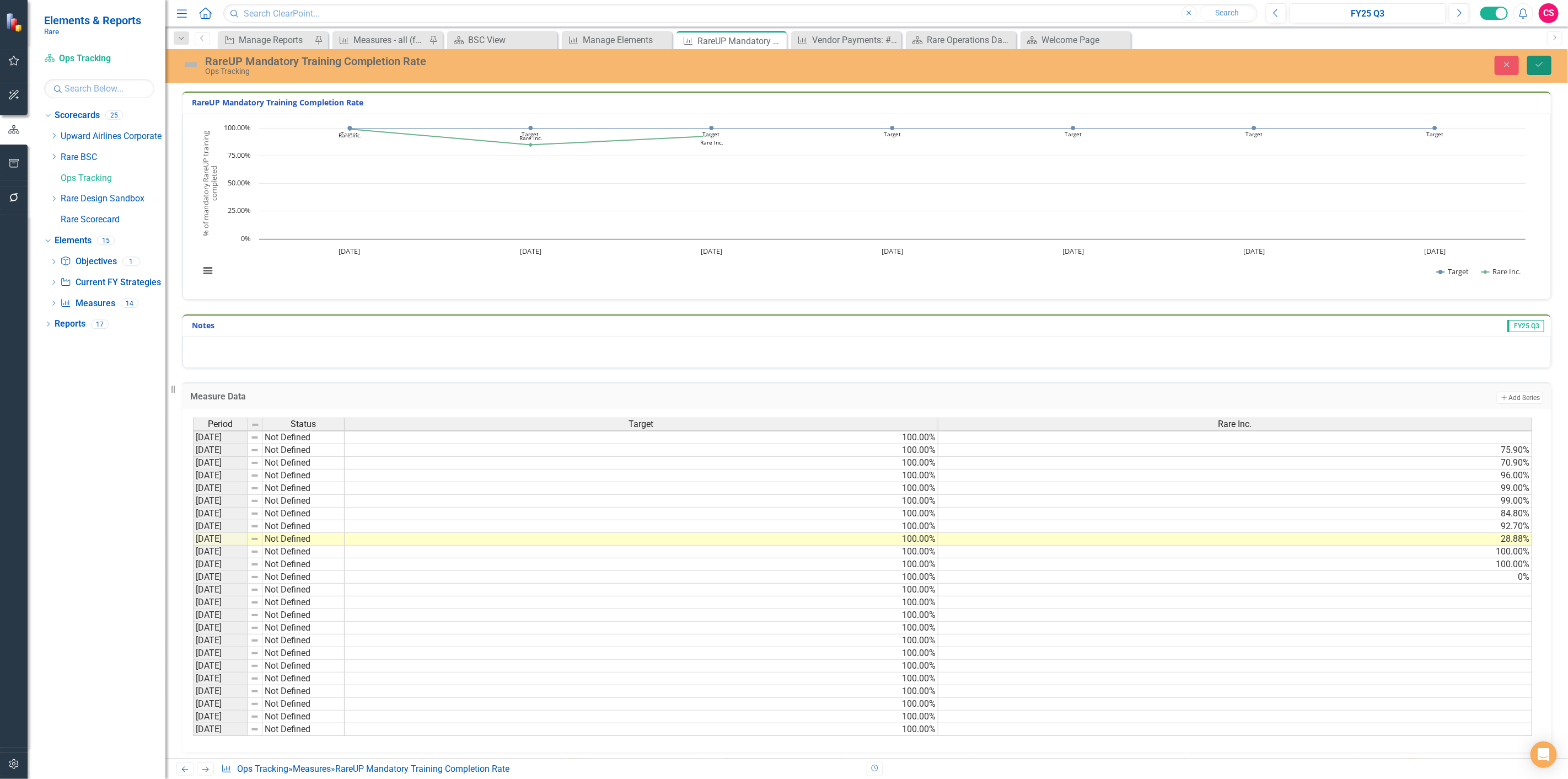
click at [1542, 71] on button "Save" at bounding box center [1539, 65] width 24 height 19
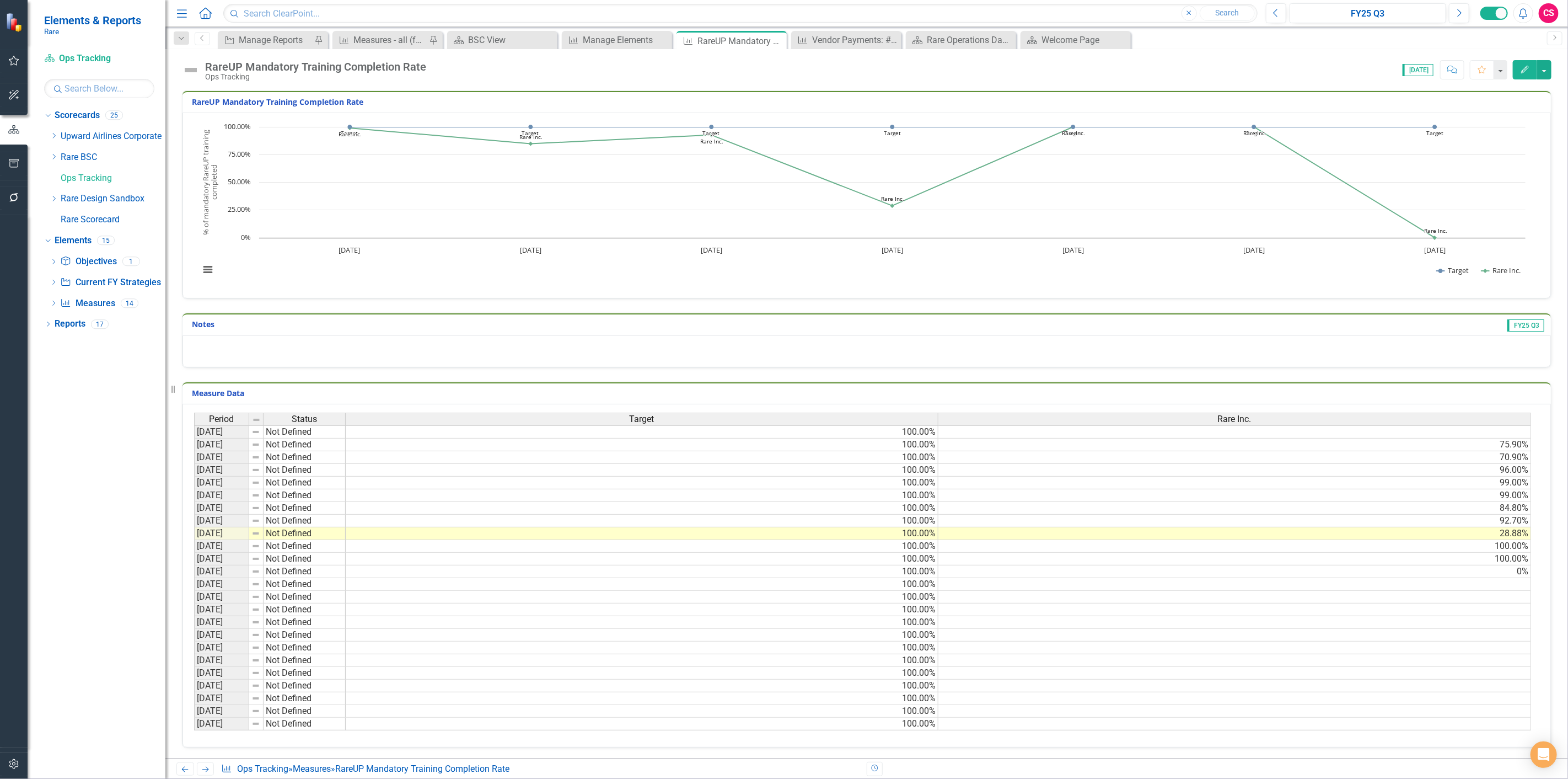
click at [193, 79] on img at bounding box center [191, 70] width 18 height 18
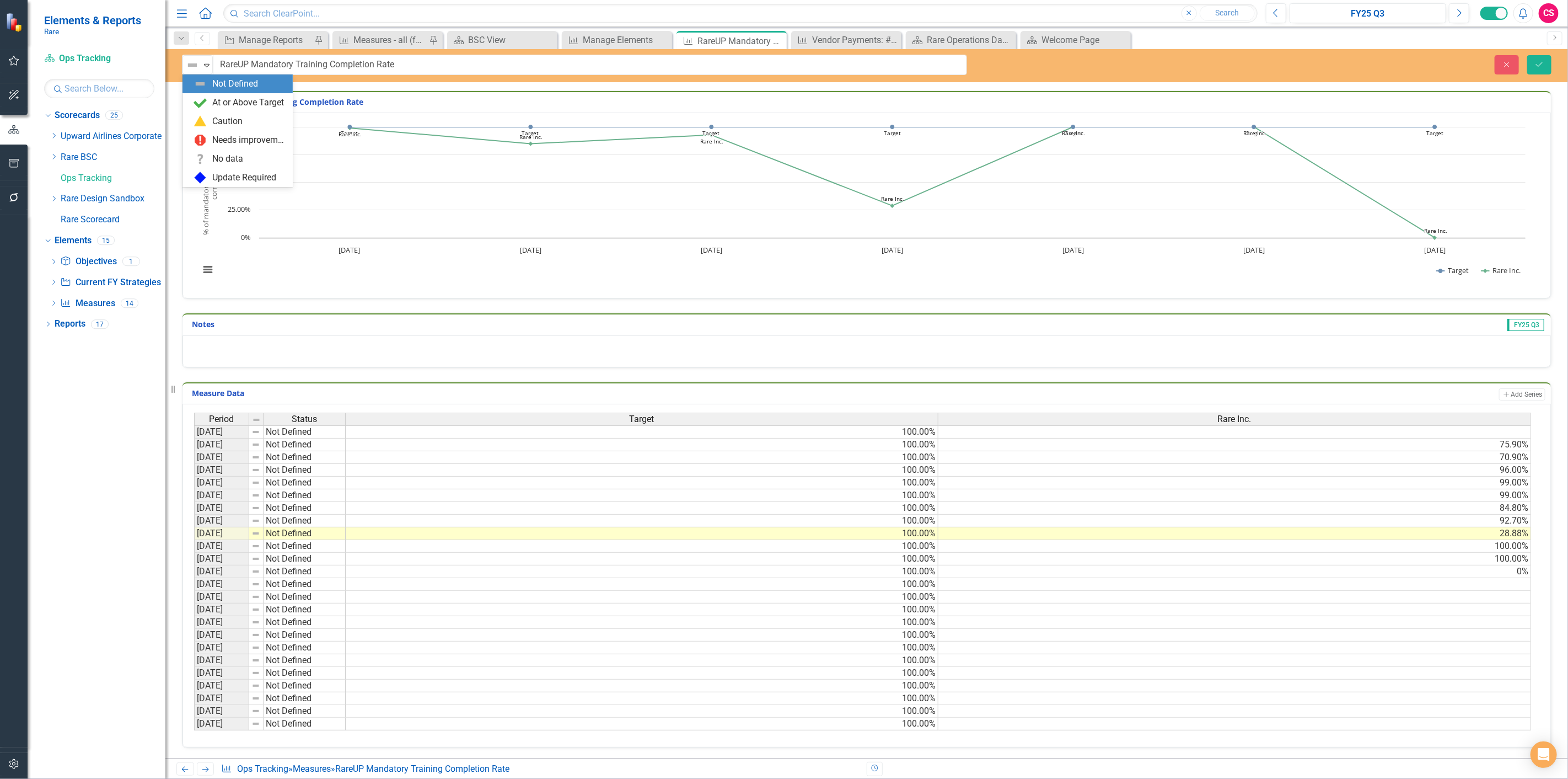
click at [190, 69] on img at bounding box center [192, 65] width 13 height 13
click at [217, 106] on div "At or Above Target" at bounding box center [248, 103] width 72 height 13
click at [1545, 67] on button "Save" at bounding box center [1539, 65] width 24 height 19
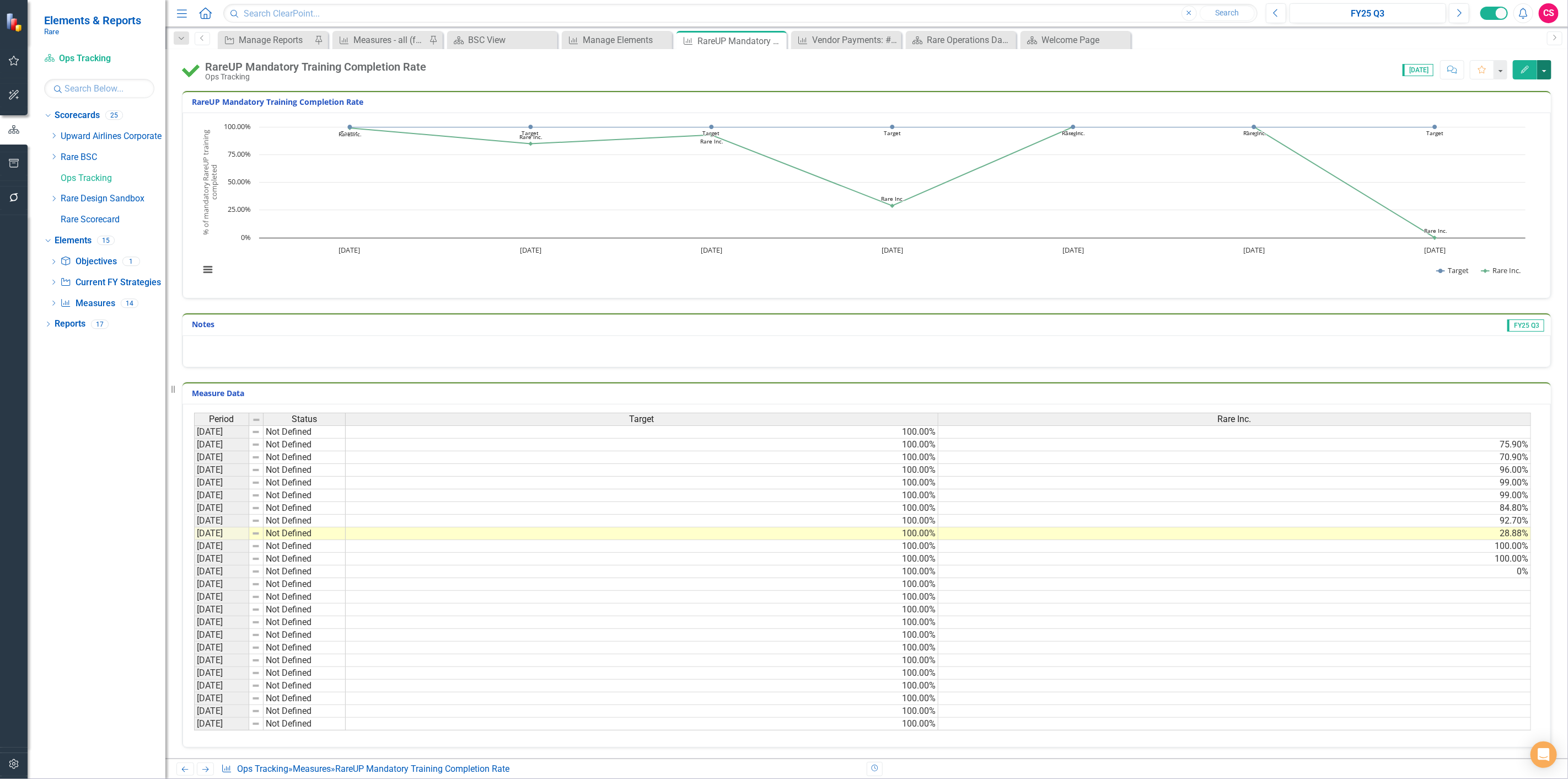
click at [1545, 69] on button "button" at bounding box center [1544, 70] width 15 height 19
click at [1487, 191] on link "Excel Export to Excel" at bounding box center [1497, 196] width 108 height 21
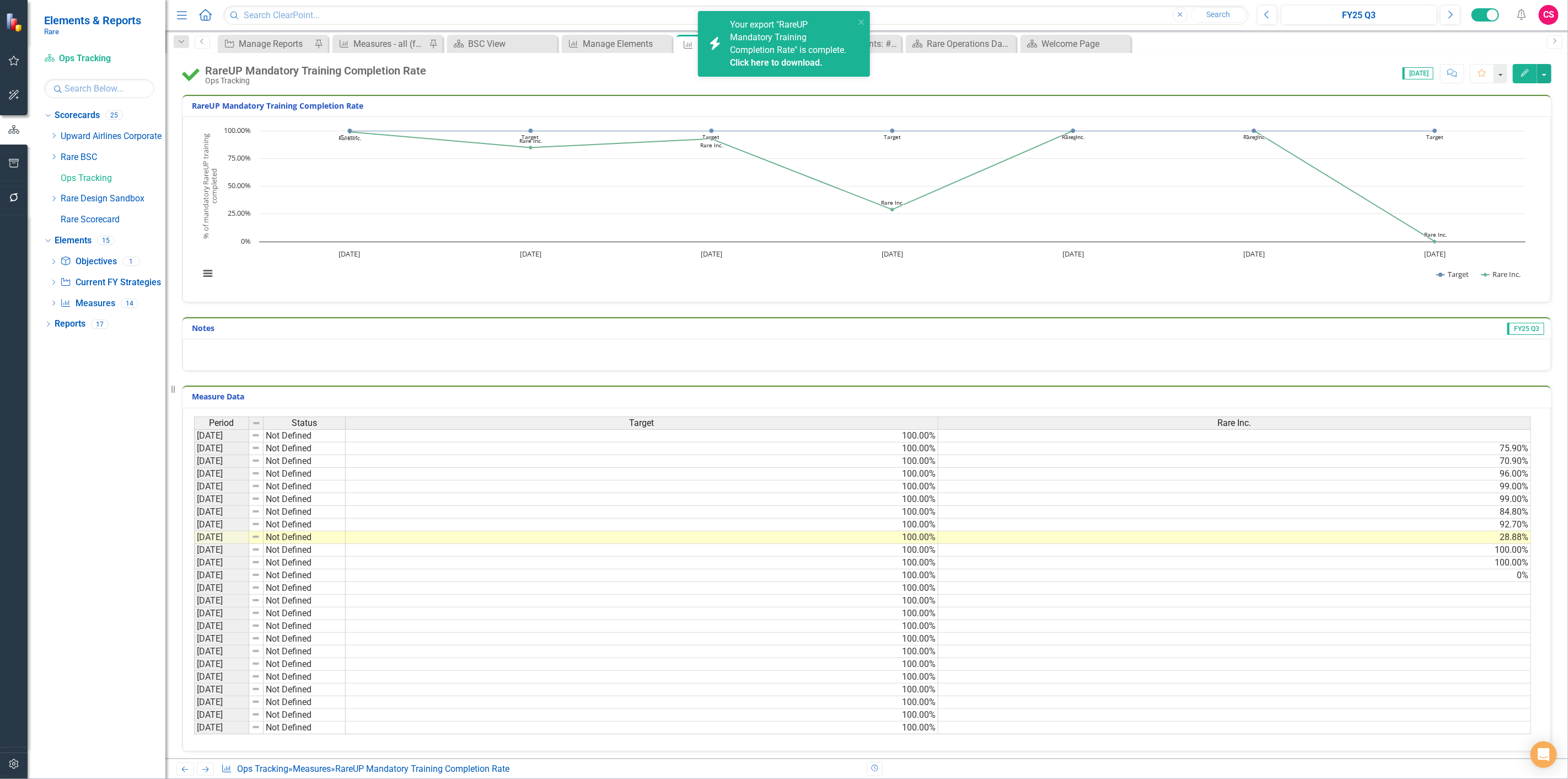
click at [772, 62] on link "Click here to download." at bounding box center [776, 62] width 93 height 10
click at [53, 196] on icon "Dropdown" at bounding box center [54, 199] width 9 height 7
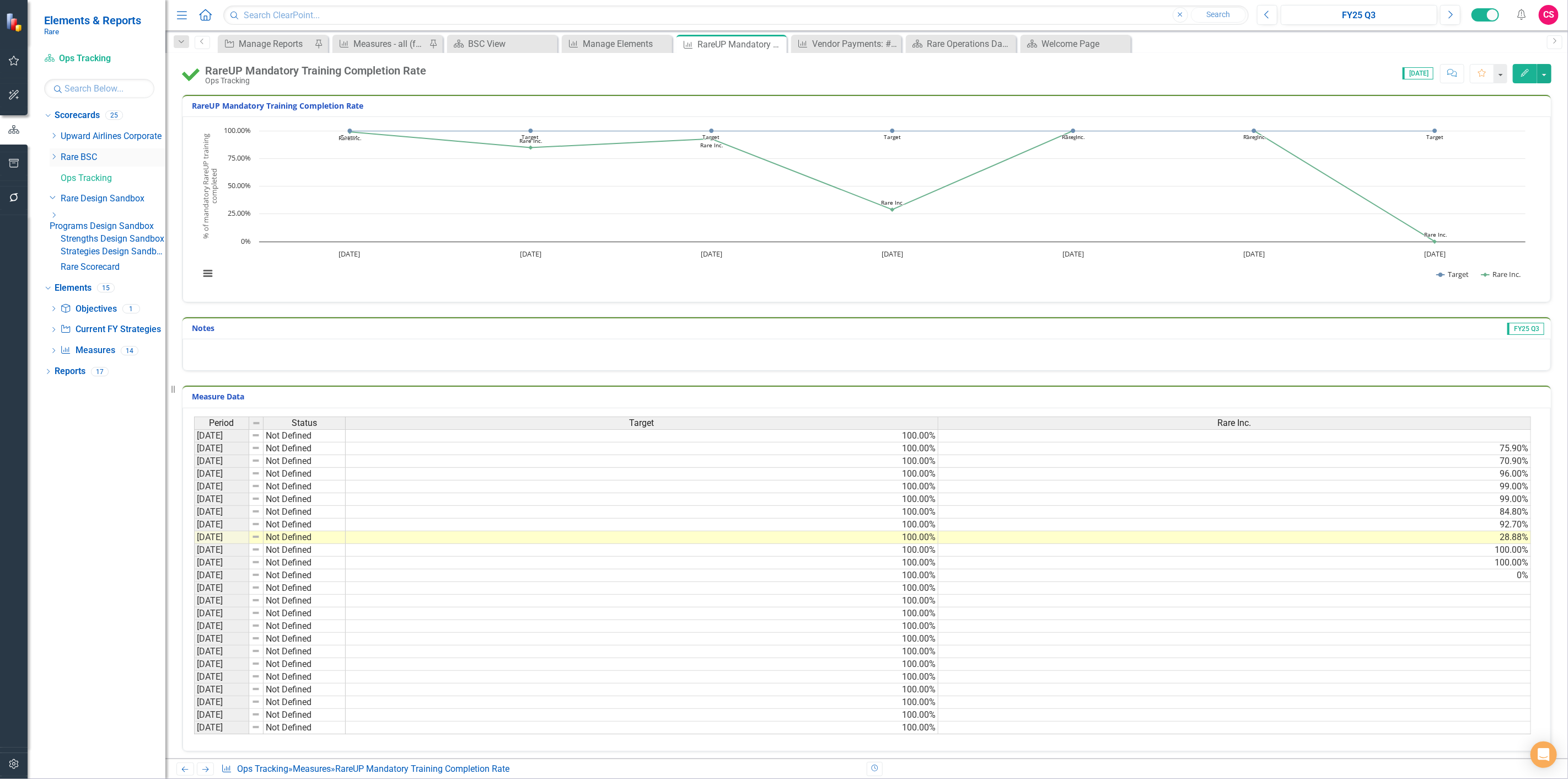
click at [52, 155] on icon "Dropdown" at bounding box center [54, 157] width 9 height 7
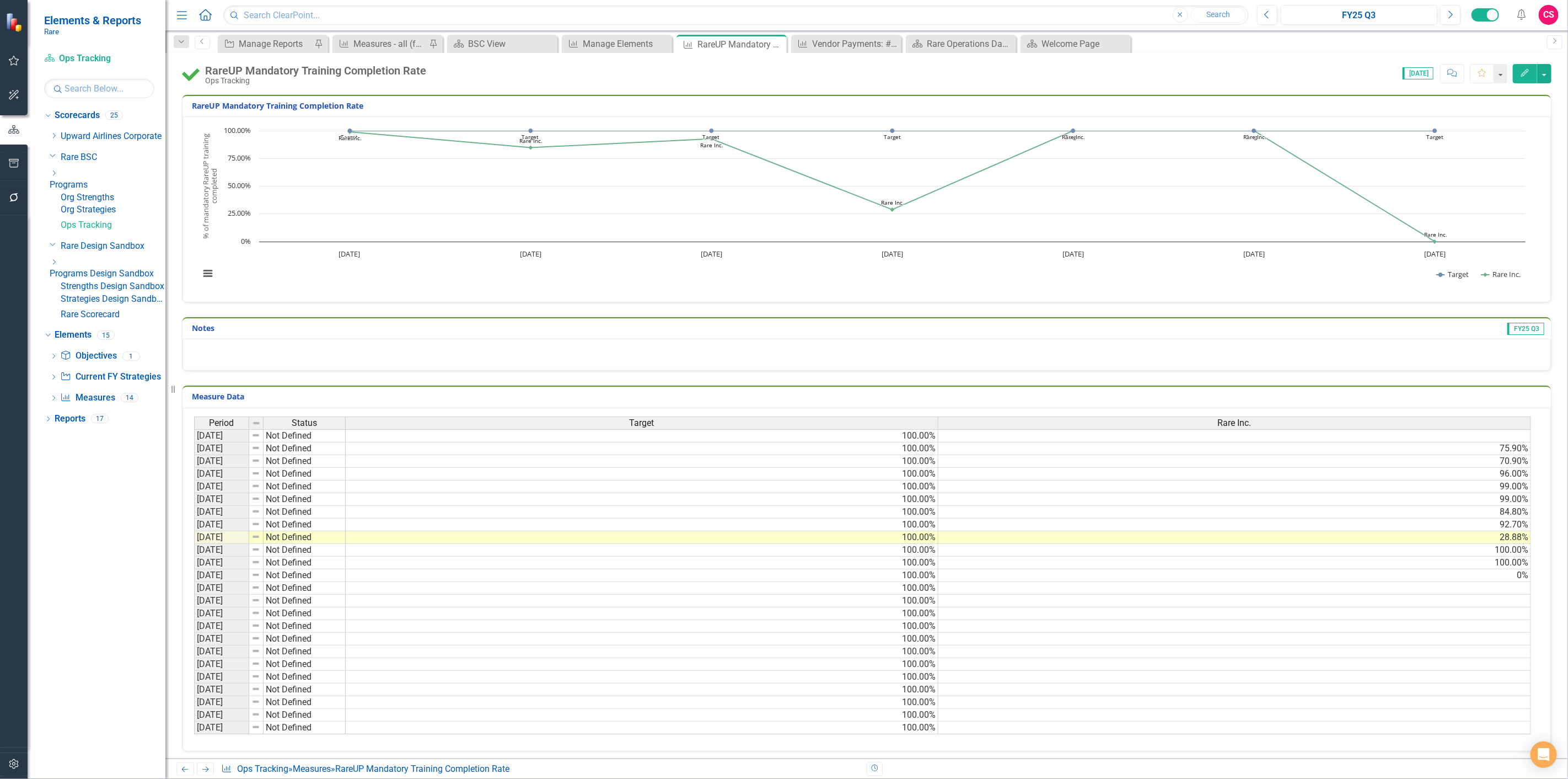
click at [69, 267] on div "Dropdown" at bounding box center [108, 263] width 116 height 9
click at [99, 289] on link "Fish Forever Design Sandbox" at bounding box center [113, 283] width 105 height 13
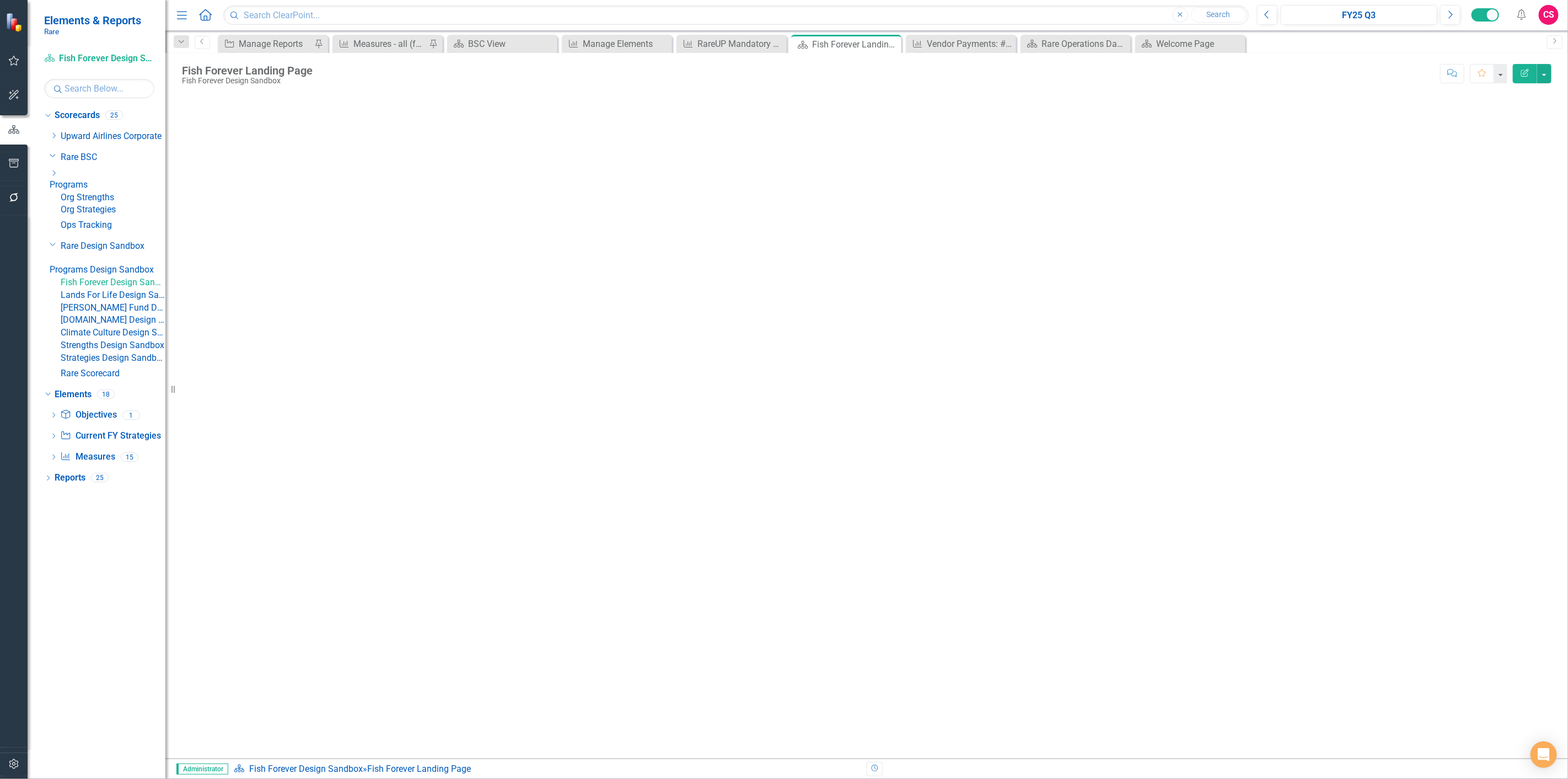
click at [129, 289] on link "Fish Forever Design Sandbox" at bounding box center [113, 283] width 105 height 13
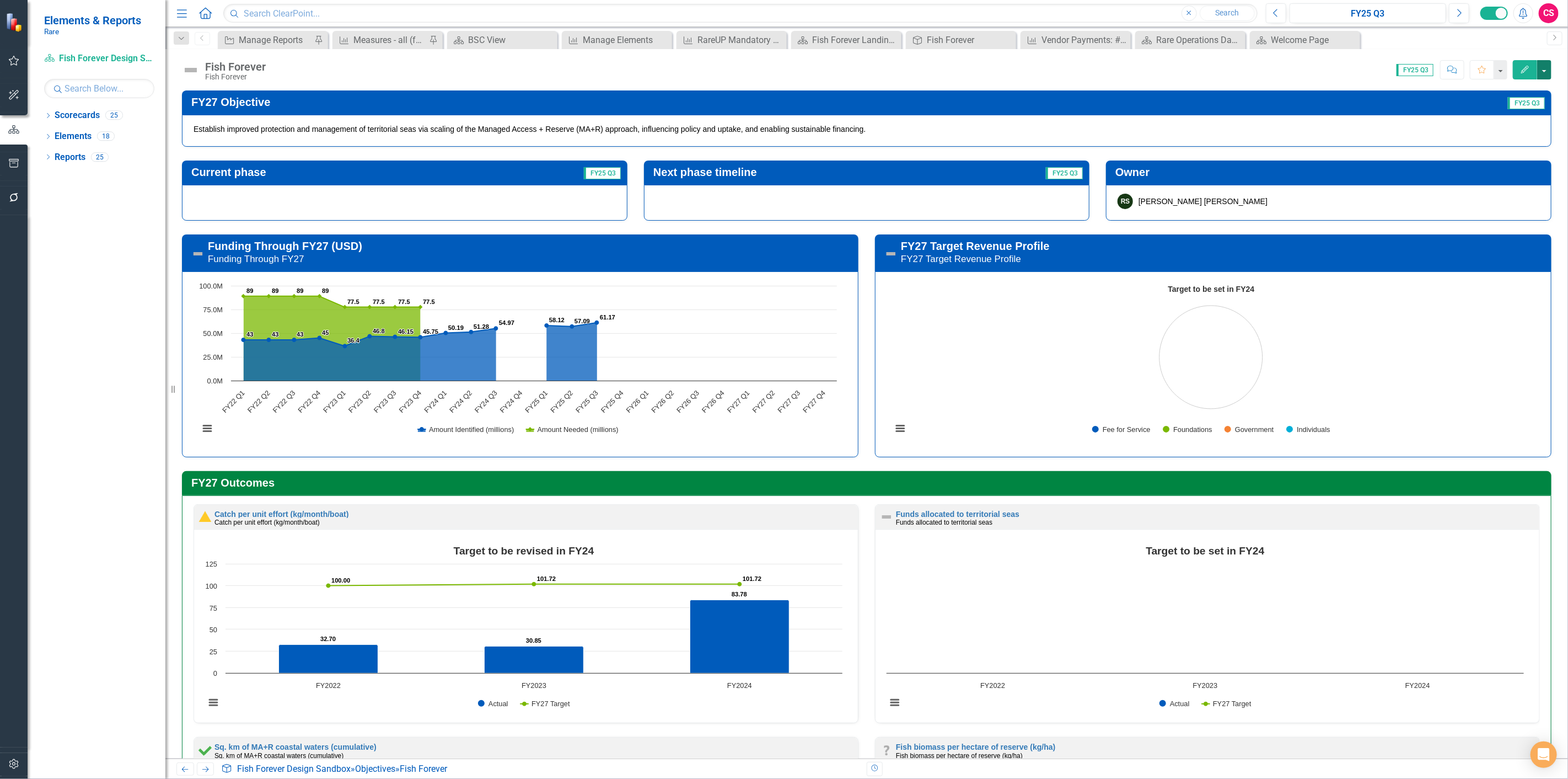
click at [1549, 66] on button "button" at bounding box center [1544, 70] width 15 height 19
click at [1493, 170] on link "PDF Export to PDF" at bounding box center [1506, 175] width 89 height 21
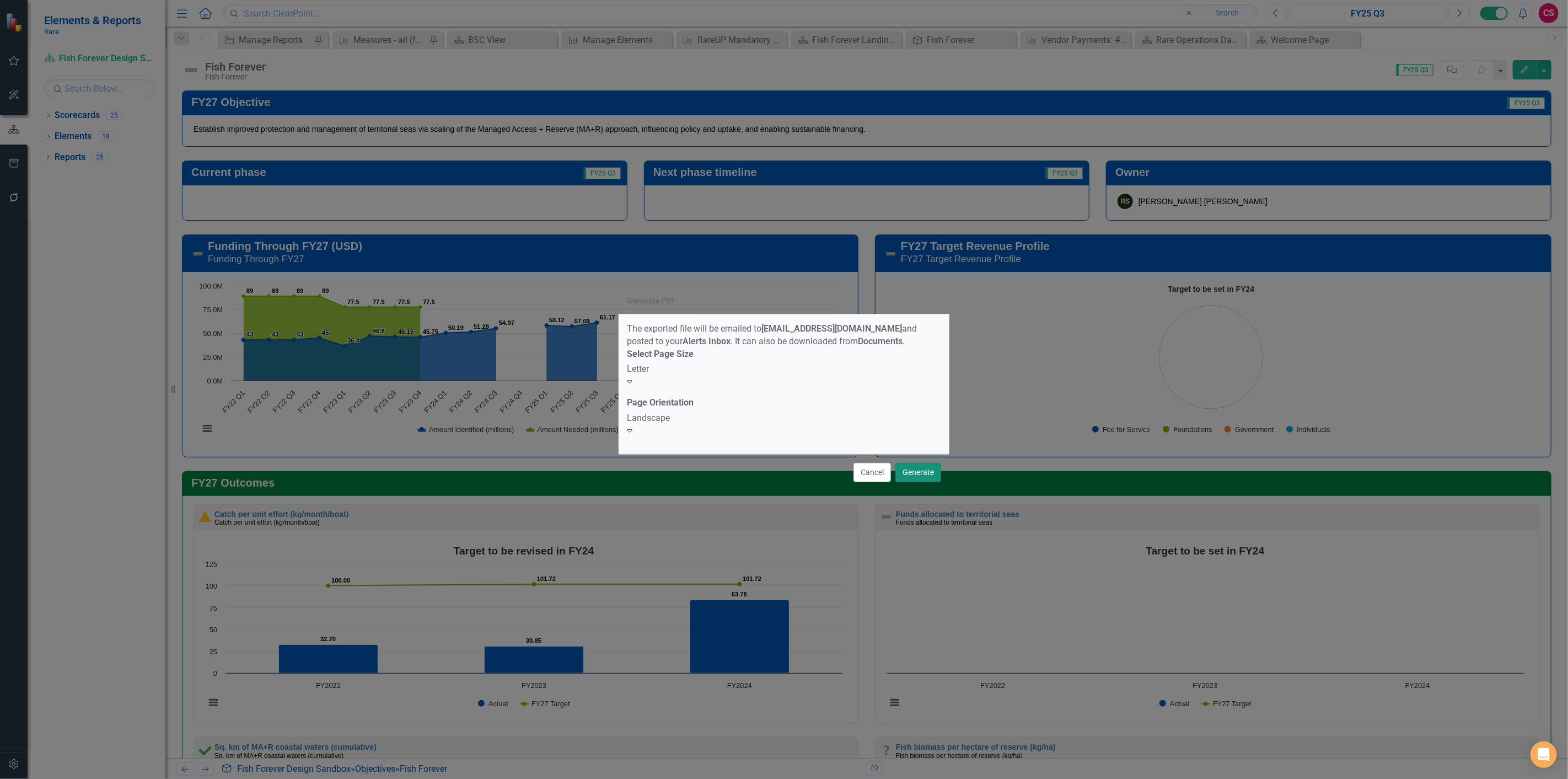
click at [920, 473] on button "Generate" at bounding box center [918, 473] width 46 height 19
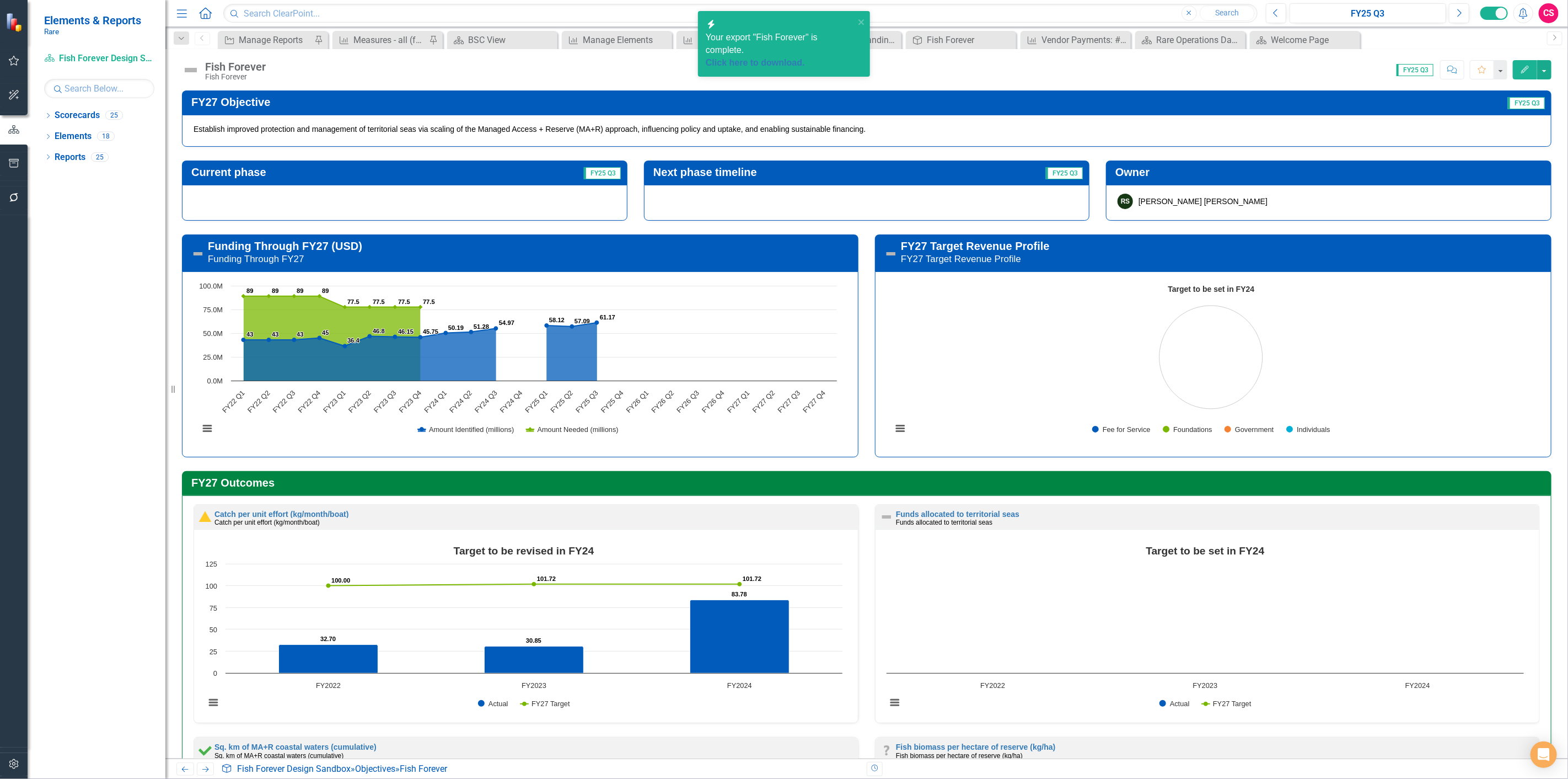
click at [792, 37] on div "Your export "Fish Forever" is complete. Click here to download." at bounding box center [780, 51] width 149 height 38
click at [1527, 12] on icon "Alerts" at bounding box center [1523, 13] width 12 height 11
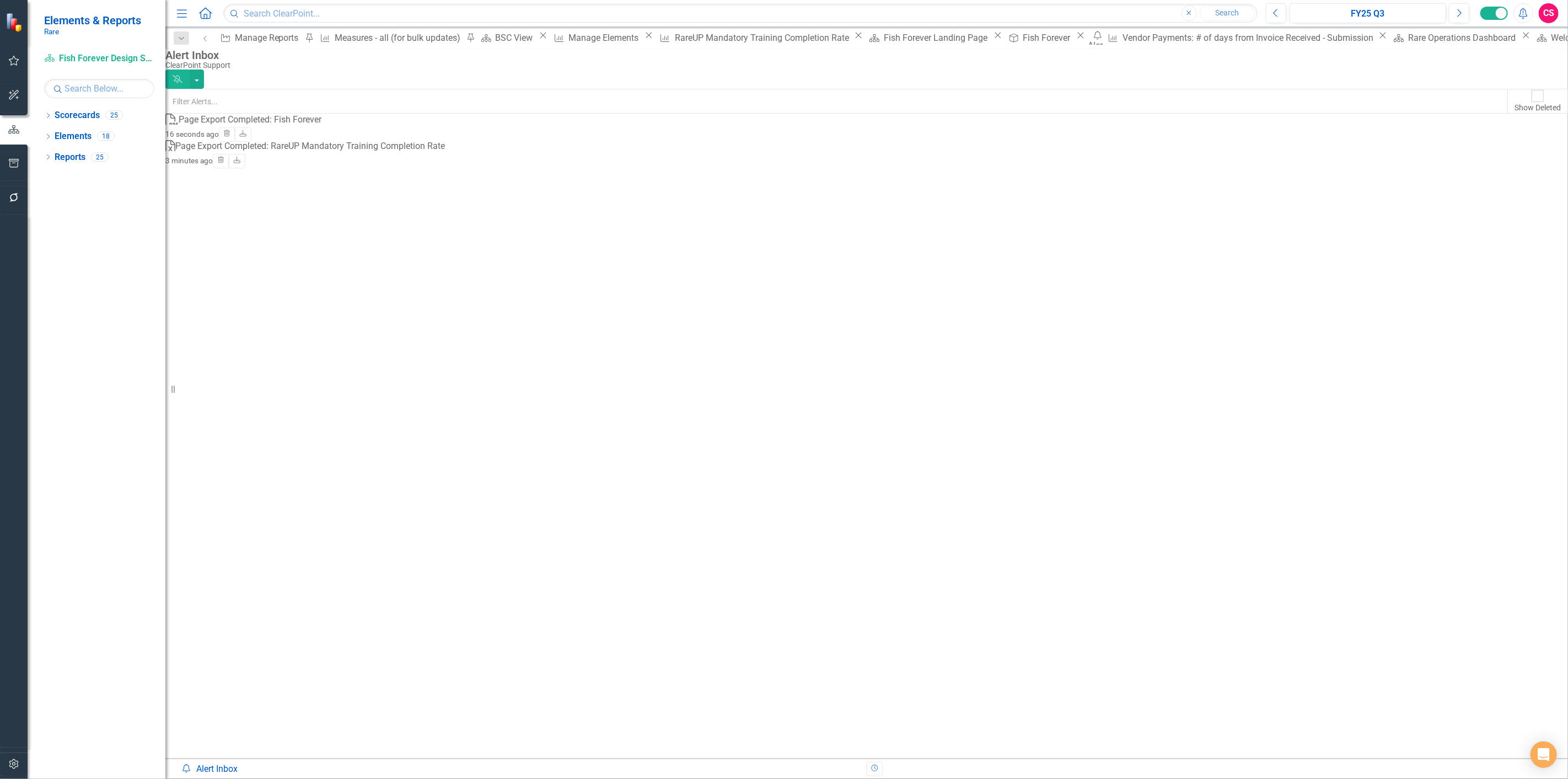
click at [321, 126] on div "Page Export Completed: Fish Forever" at bounding box center [250, 120] width 143 height 13
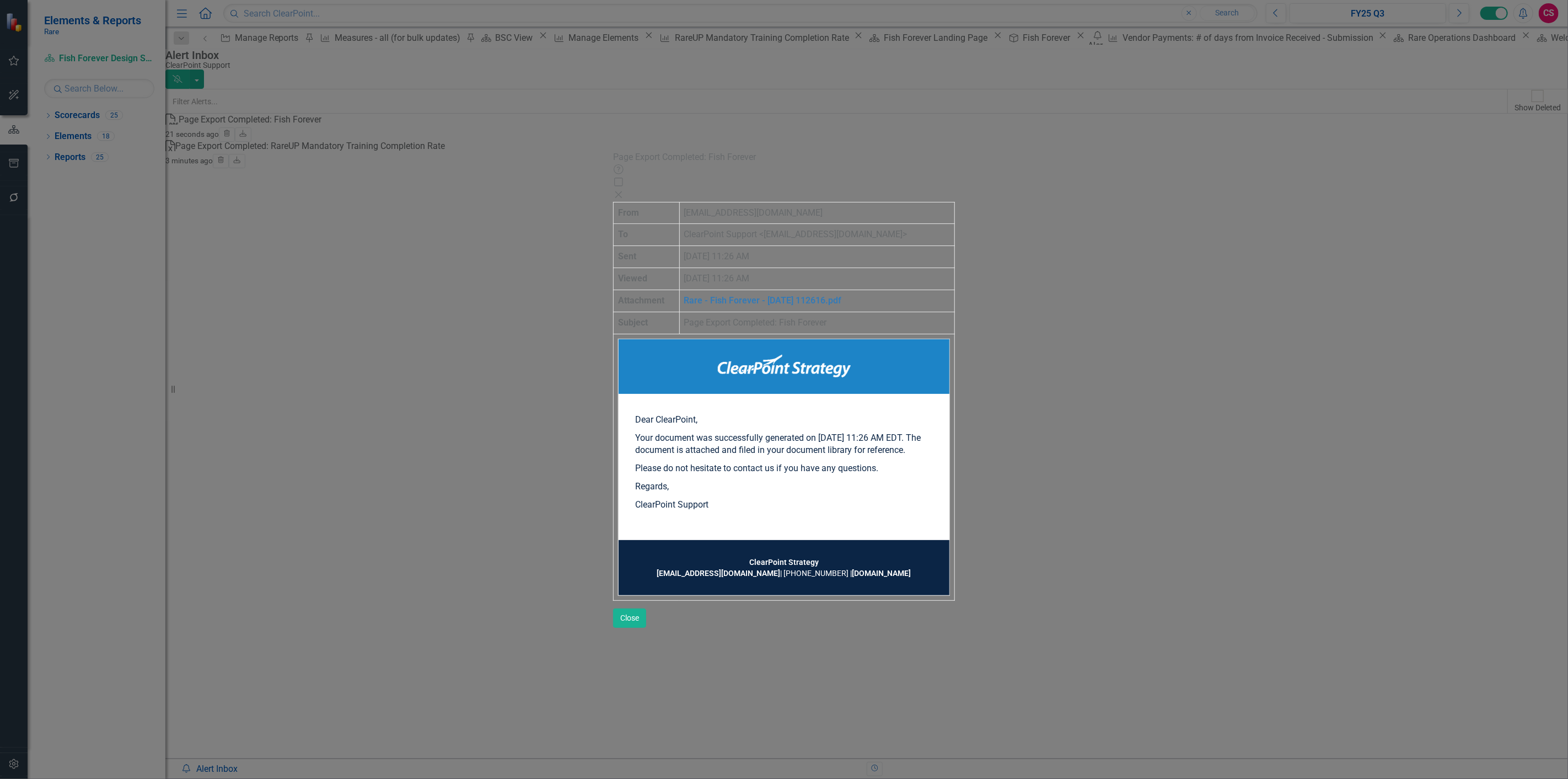
click at [613, 460] on div "Page Export Completed: Fish Forever Help Maximize Close From [EMAIL_ADDRESS][DO…" at bounding box center [784, 389] width 342 height 477
click at [613, 340] on div "Page Export Completed: Fish Forever Help Maximize Close From [EMAIL_ADDRESS][DO…" at bounding box center [784, 389] width 342 height 477
click at [624, 190] on icon "Close" at bounding box center [618, 194] width 11 height 9
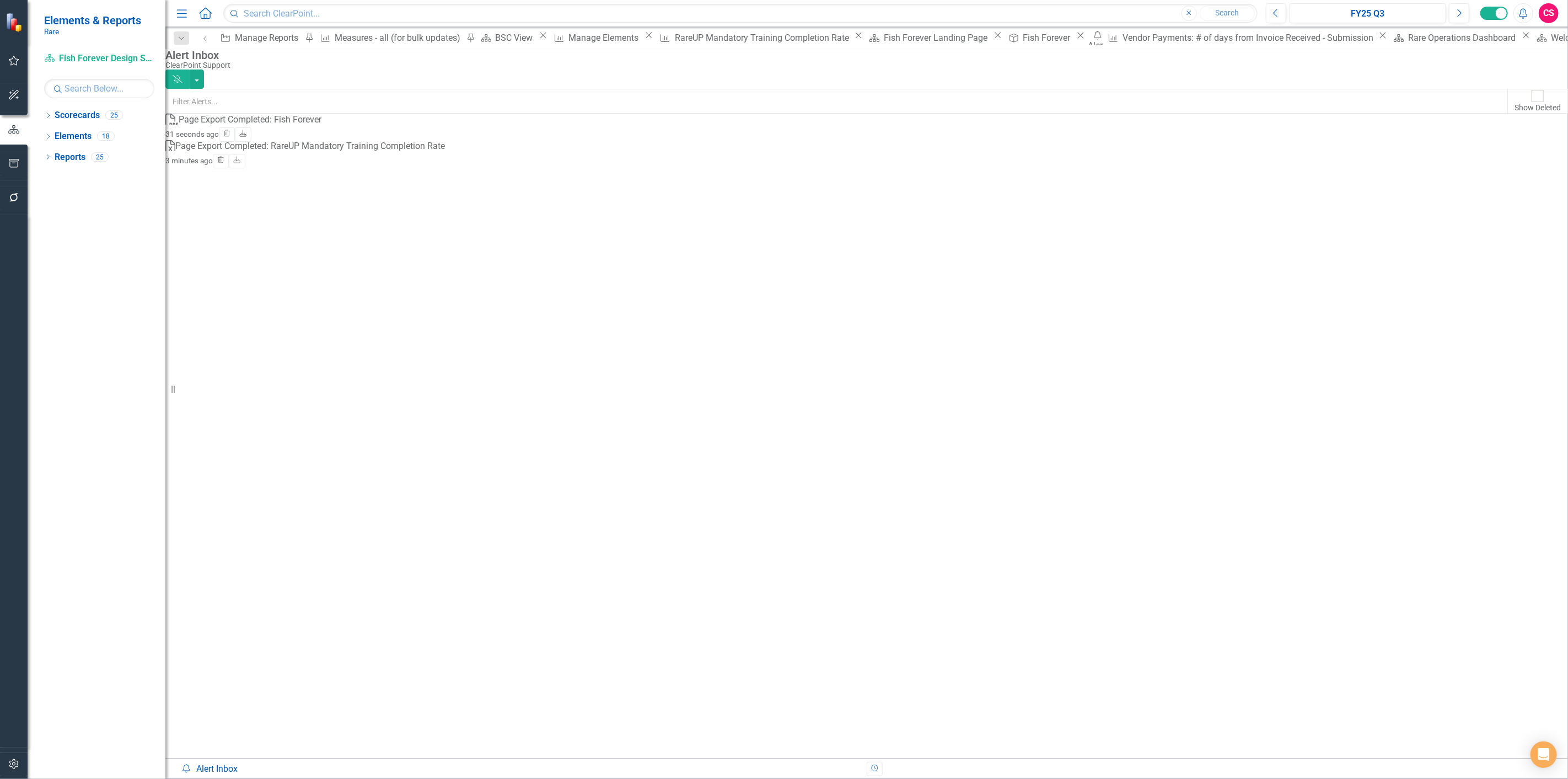
click at [247, 138] on icon "Download" at bounding box center [243, 134] width 9 height 7
click at [1023, 33] on div "Fish Forever" at bounding box center [1048, 38] width 51 height 14
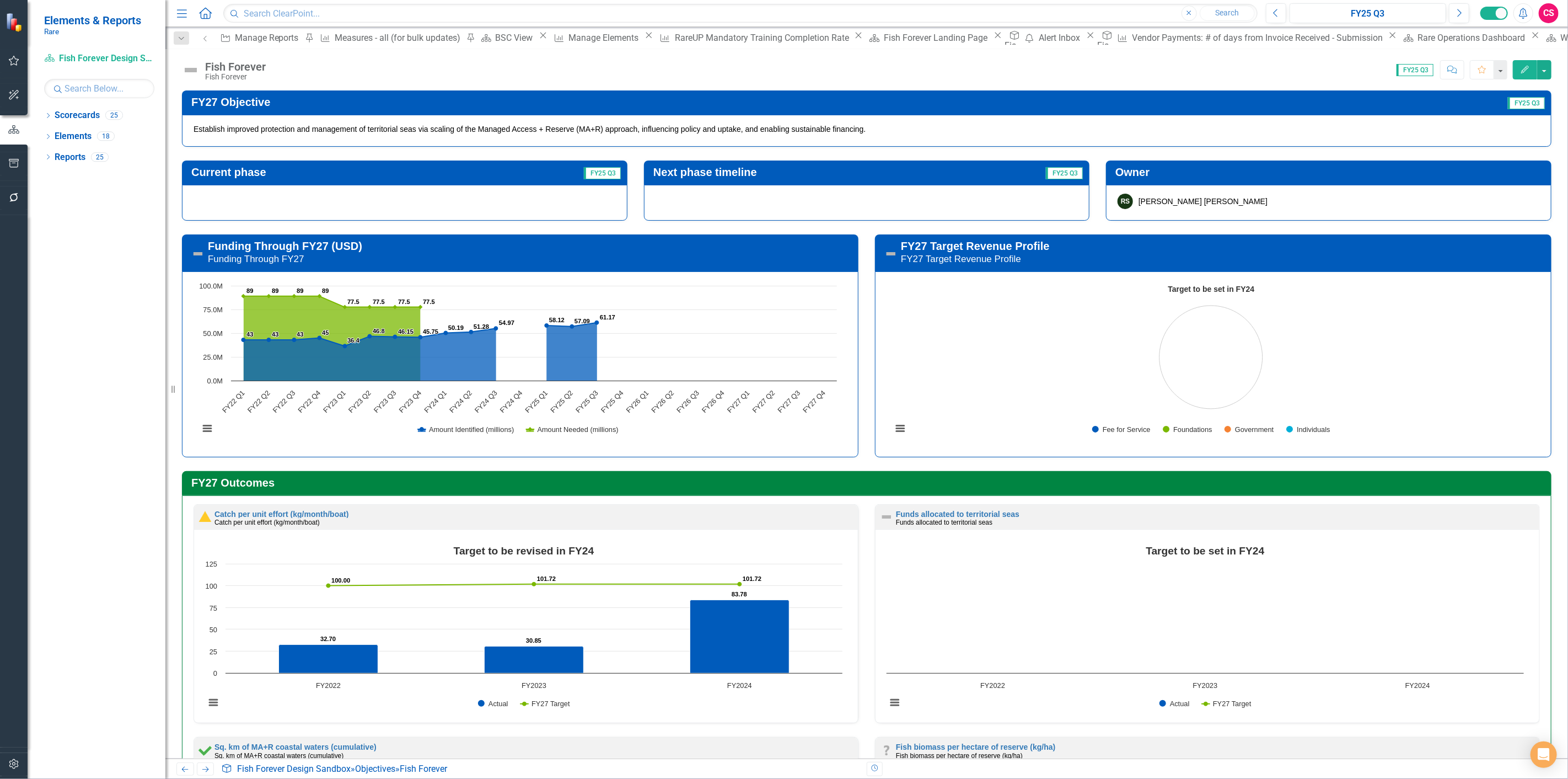
scroll to position [4, 0]
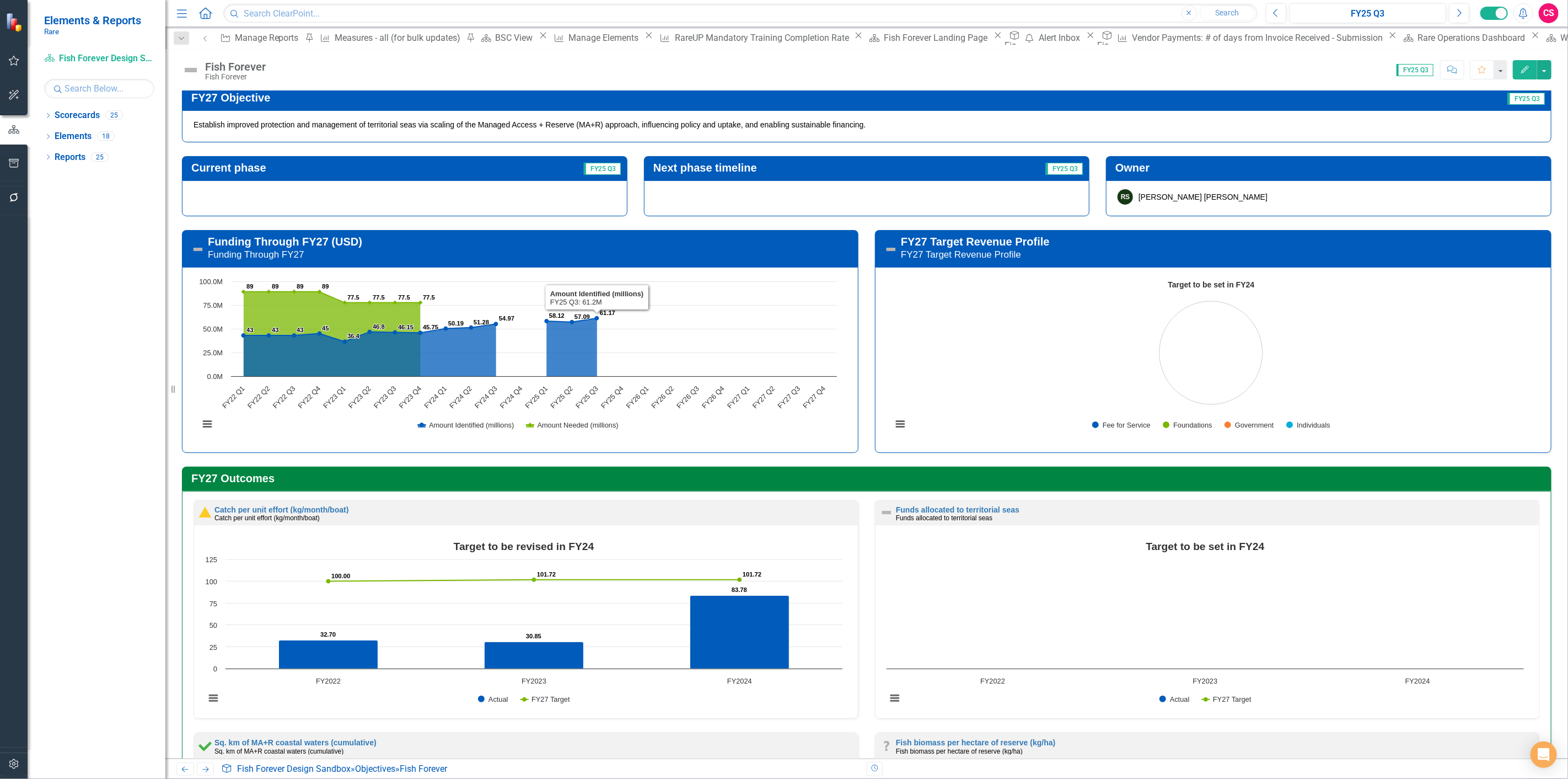
click at [565, 253] on h3 "Funding Through FY27 (USD) Funding Through FY27" at bounding box center [530, 248] width 645 height 25
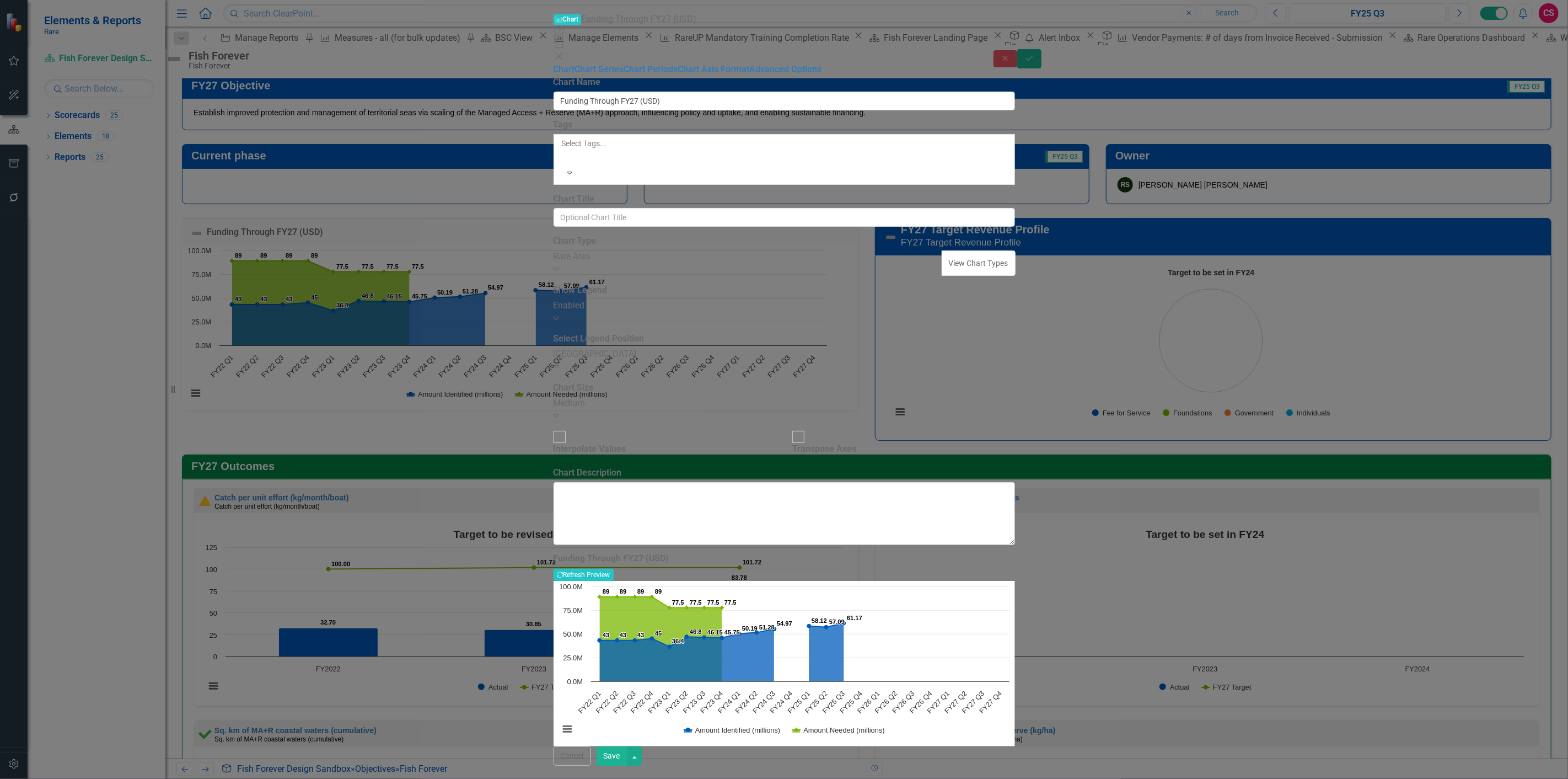
click at [553, 282] on div "Charts Chart Funding Through FY27 (USD) Help Maximize Close Chart Chart Series …" at bounding box center [784, 390] width 461 height 753
click at [664, 397] on div "Medium" at bounding box center [784, 403] width 461 height 13
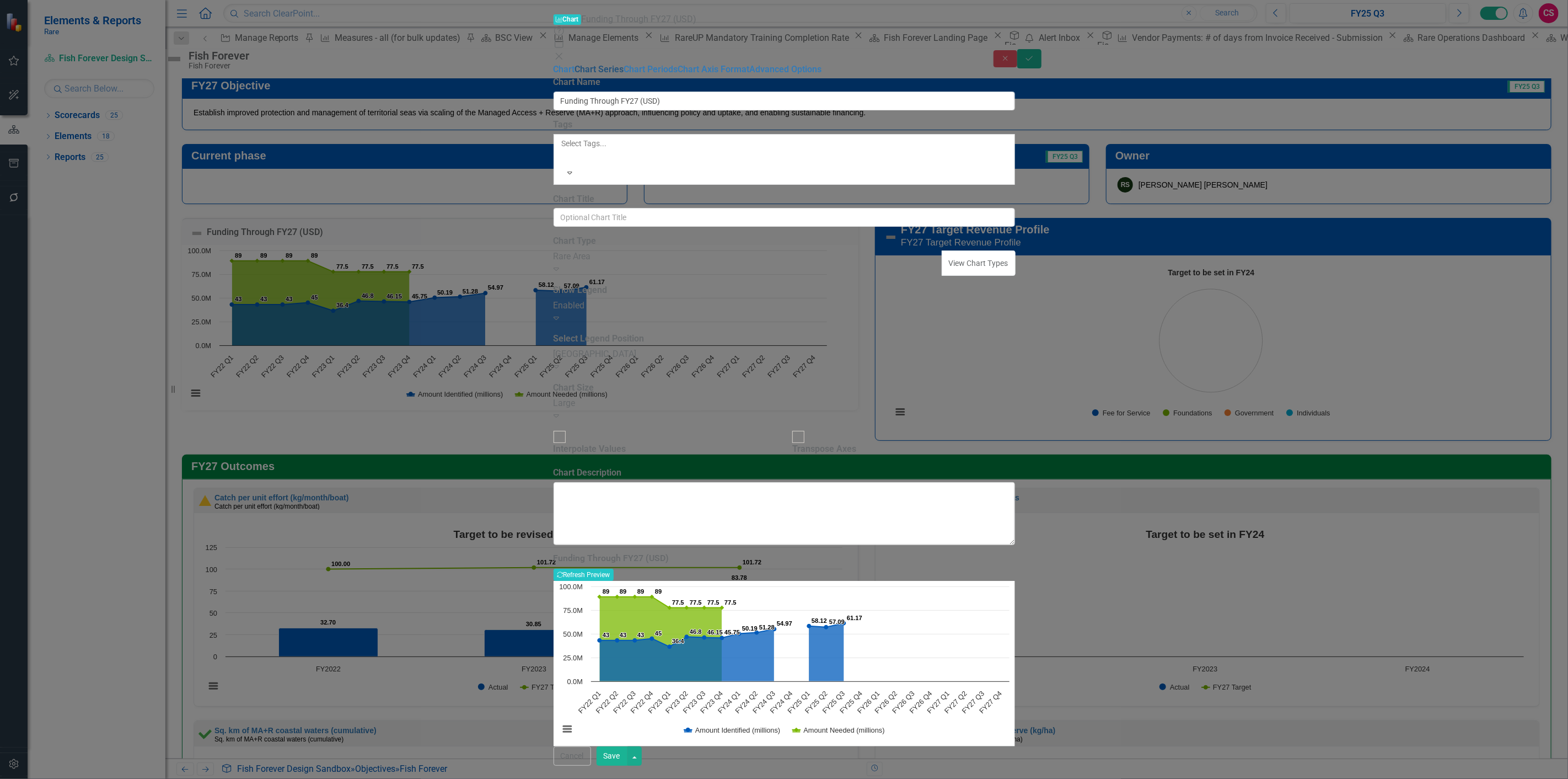
click at [575, 65] on link "Chart Series" at bounding box center [600, 69] width 49 height 10
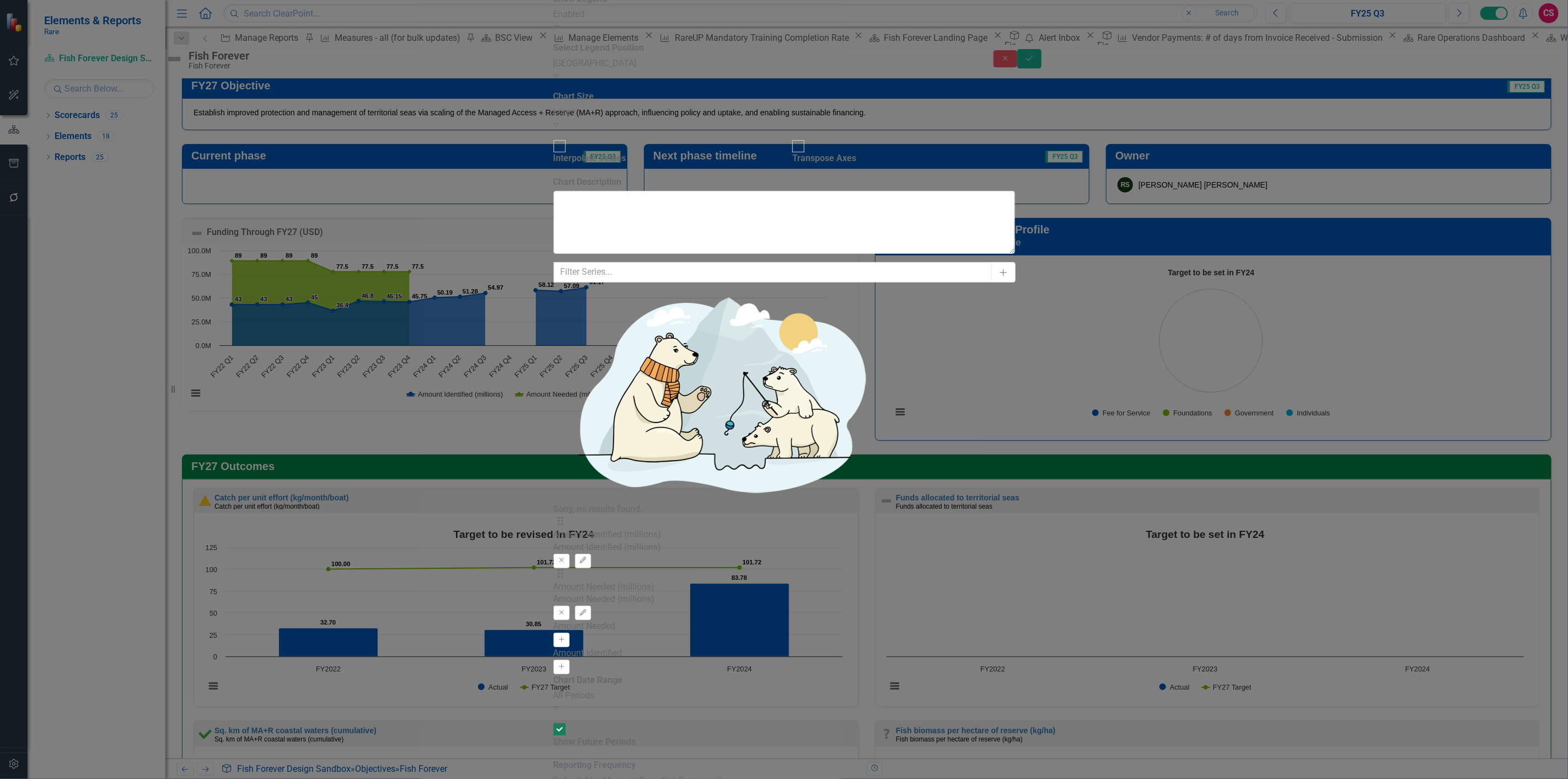
click at [591, 606] on button "Edit" at bounding box center [583, 613] width 16 height 15
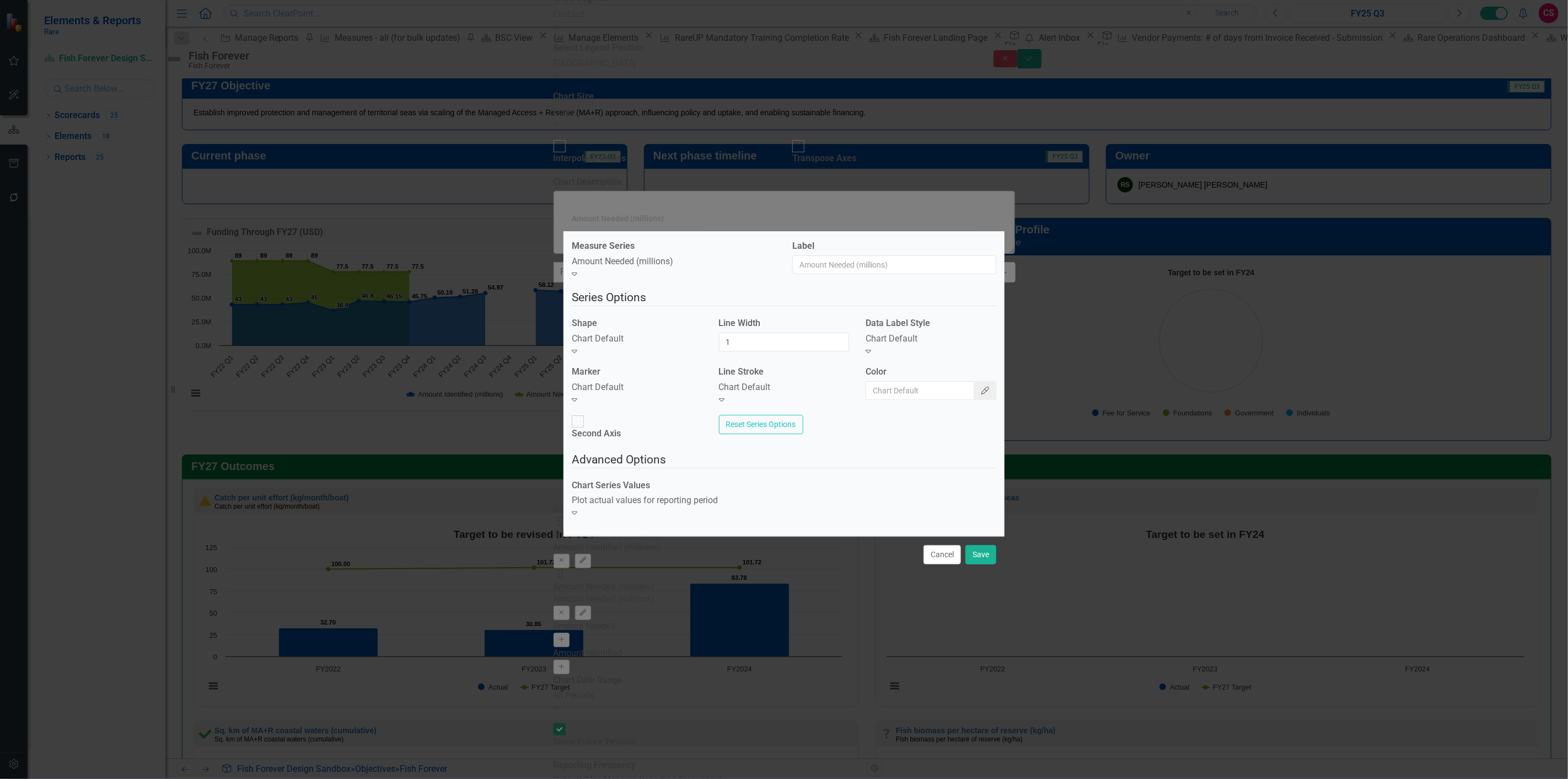
click at [974, 398] on button "Color Picker" at bounding box center [985, 390] width 23 height 19
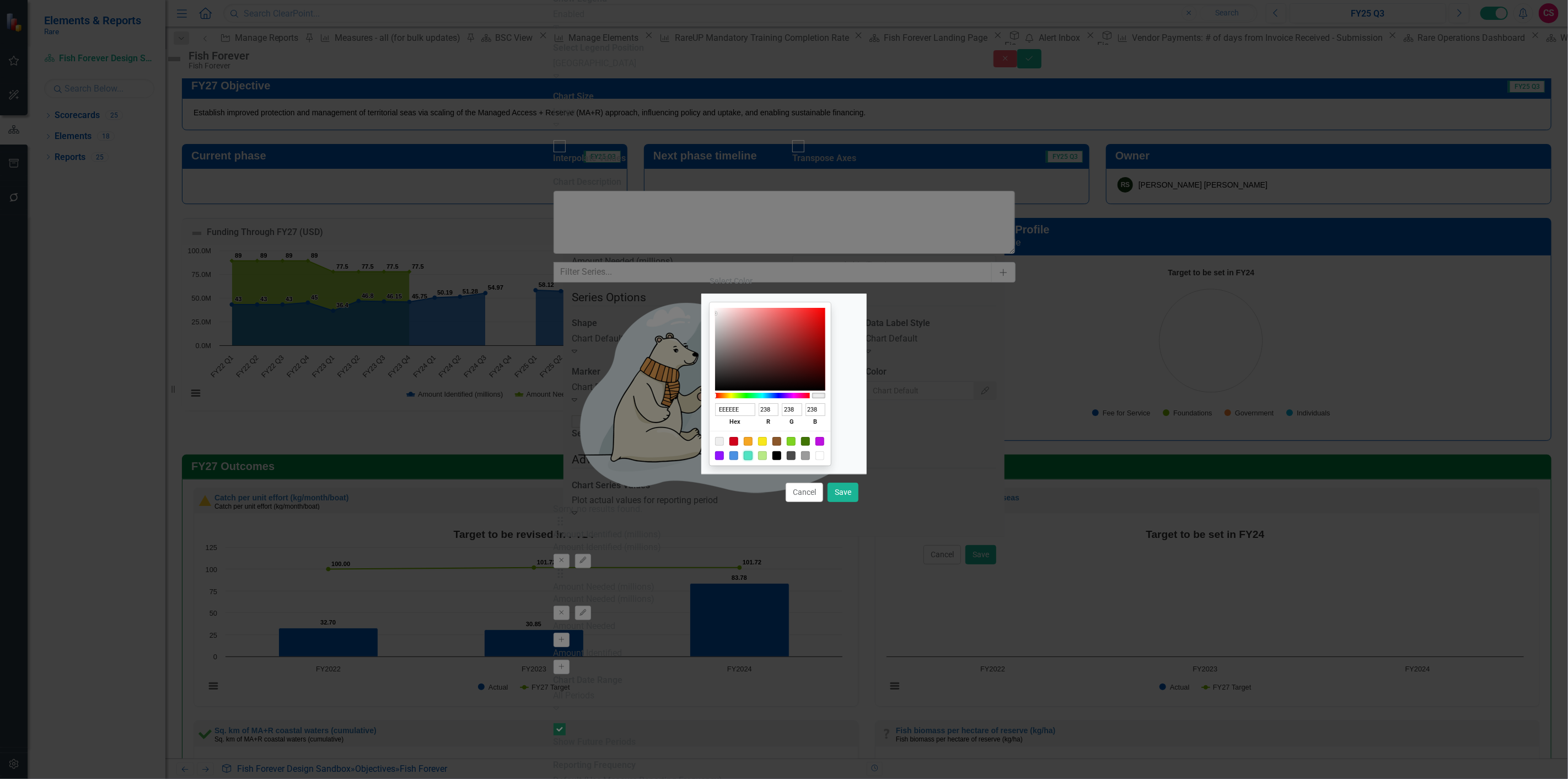
click at [752, 455] on div at bounding box center [748, 456] width 9 height 9
type input "50E3C2"
type input "80"
type input "227"
type input "194"
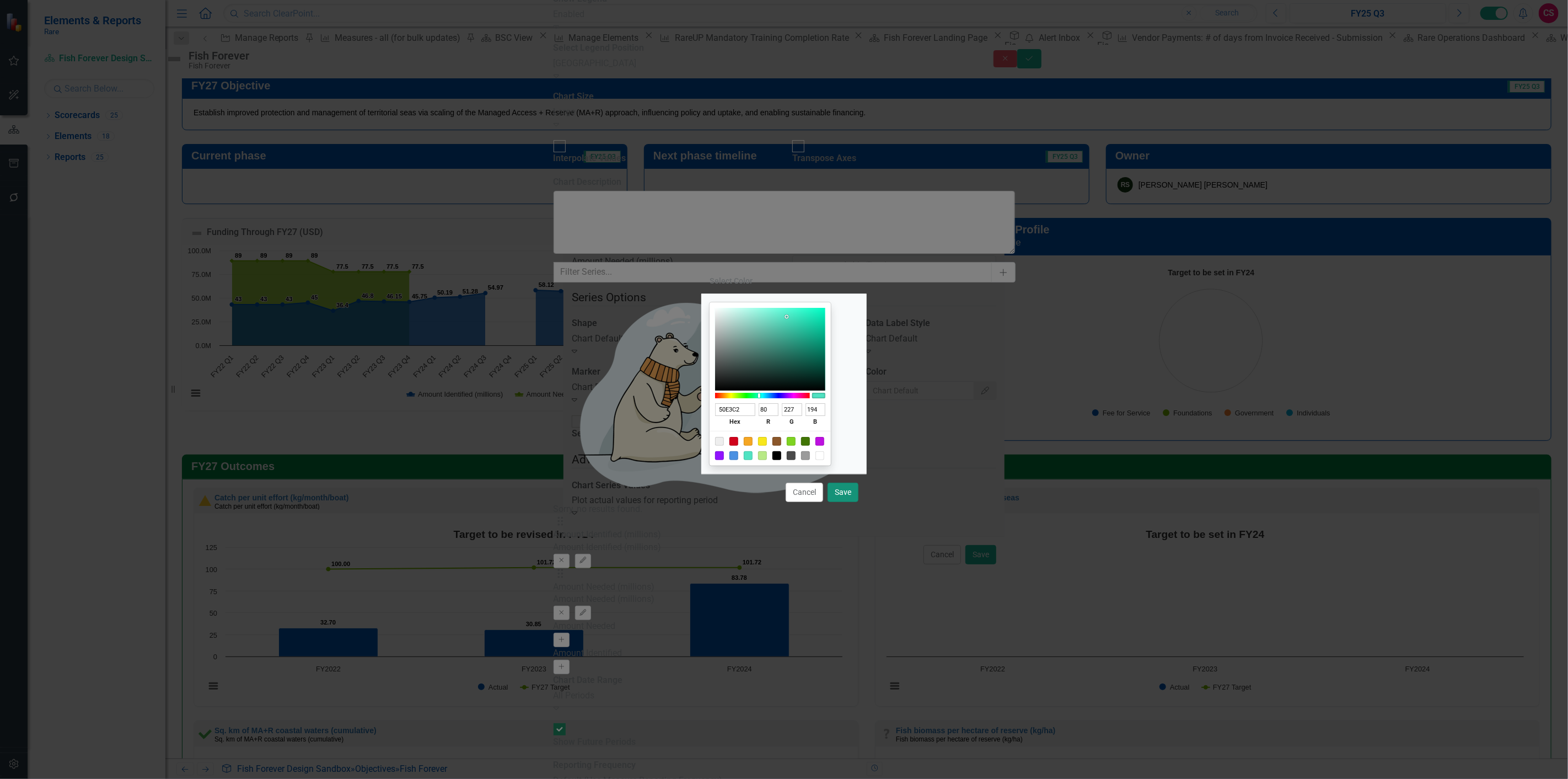
click at [844, 493] on button "Save" at bounding box center [843, 493] width 31 height 19
type input "#50e3c2"
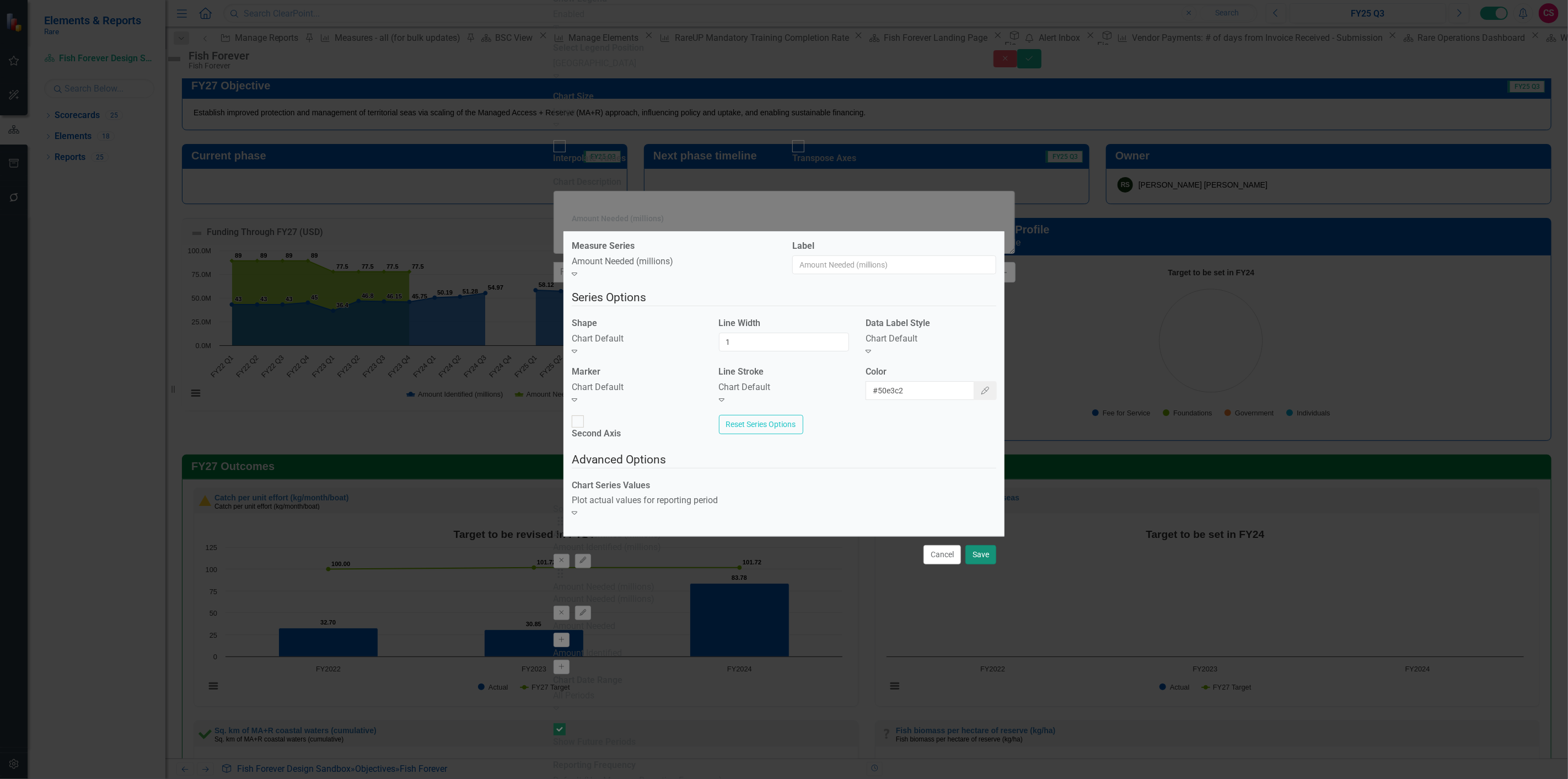
click at [970, 545] on button "Save" at bounding box center [981, 555] width 31 height 19
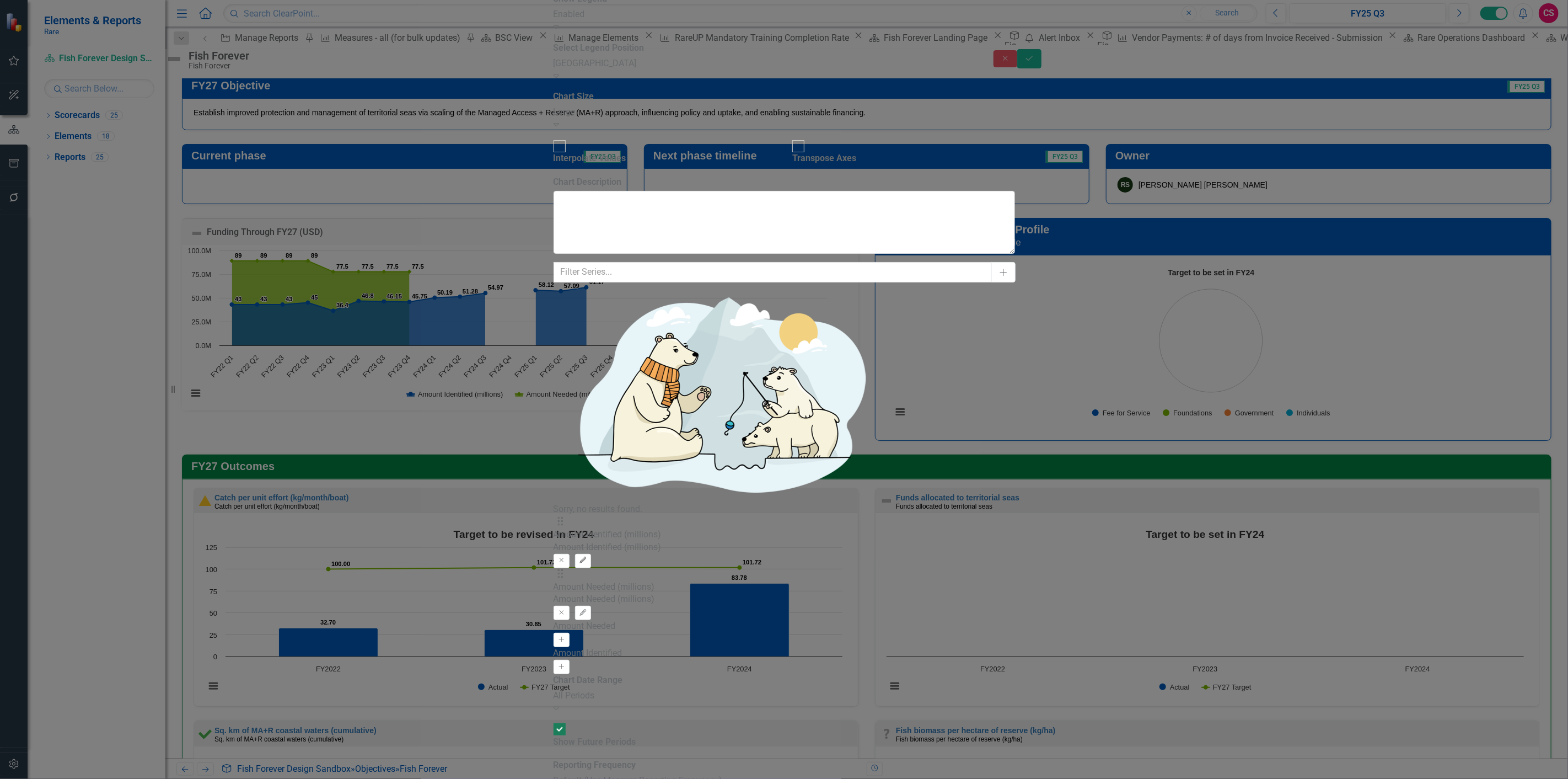
click at [587, 557] on icon "Edit" at bounding box center [583, 560] width 9 height 7
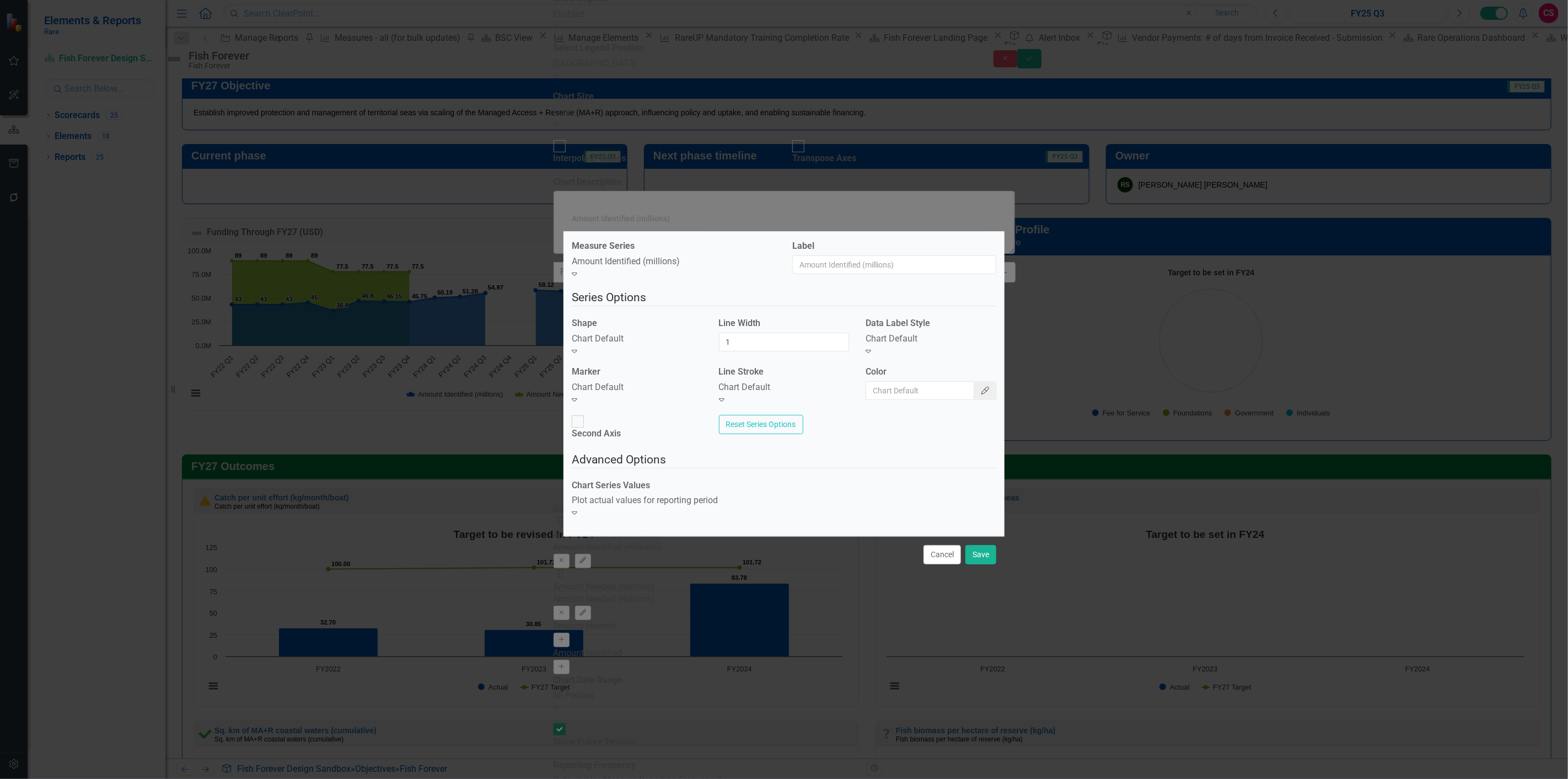
click at [980, 392] on icon "Color Picker" at bounding box center [985, 390] width 10 height 8
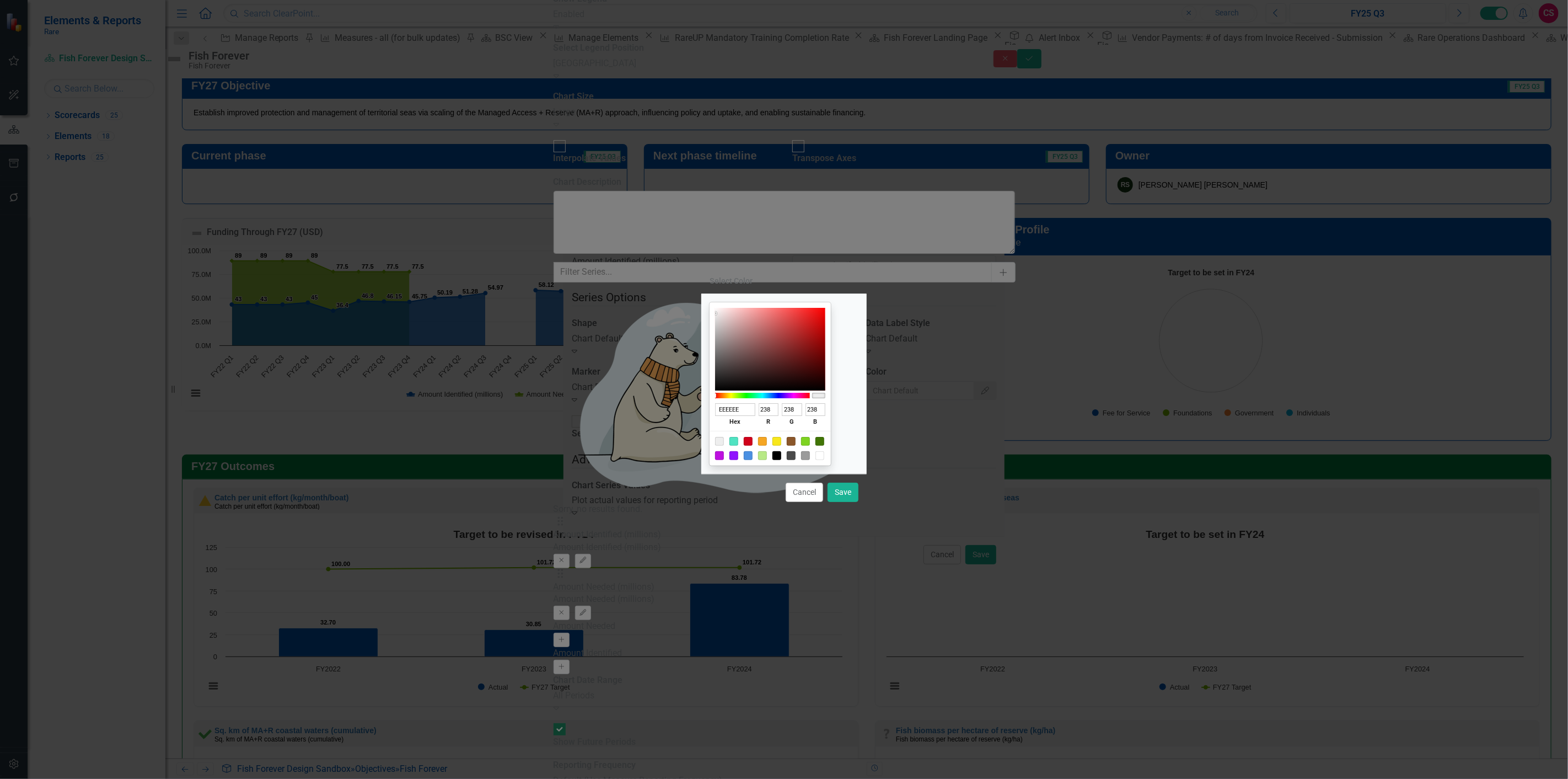
click at [738, 456] on div at bounding box center [733, 456] width 9 height 9
type input "9013FE"
type input "144"
type input "19"
type input "254"
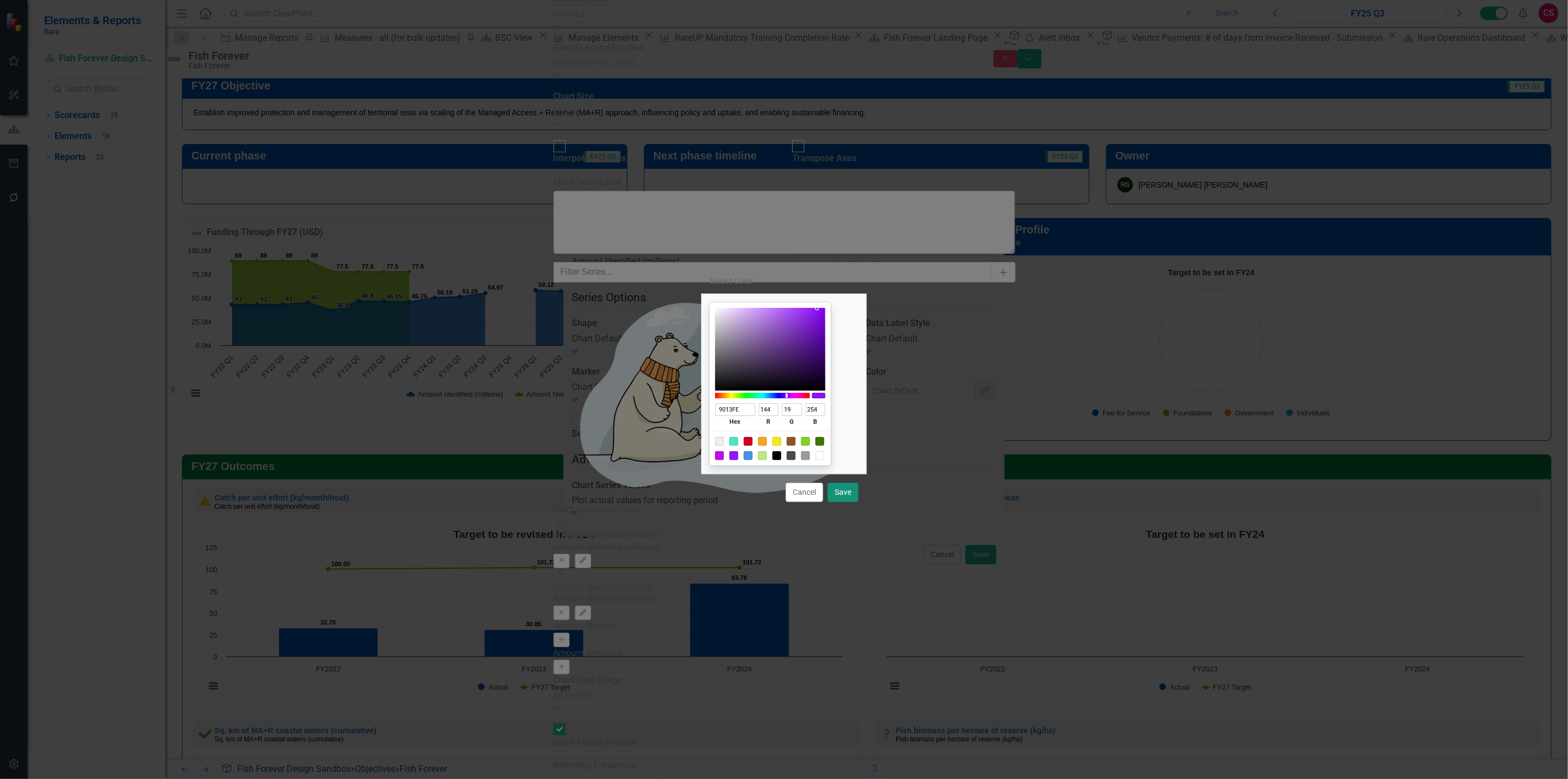
click at [845, 496] on button "Save" at bounding box center [843, 493] width 31 height 19
type input "#9013fe"
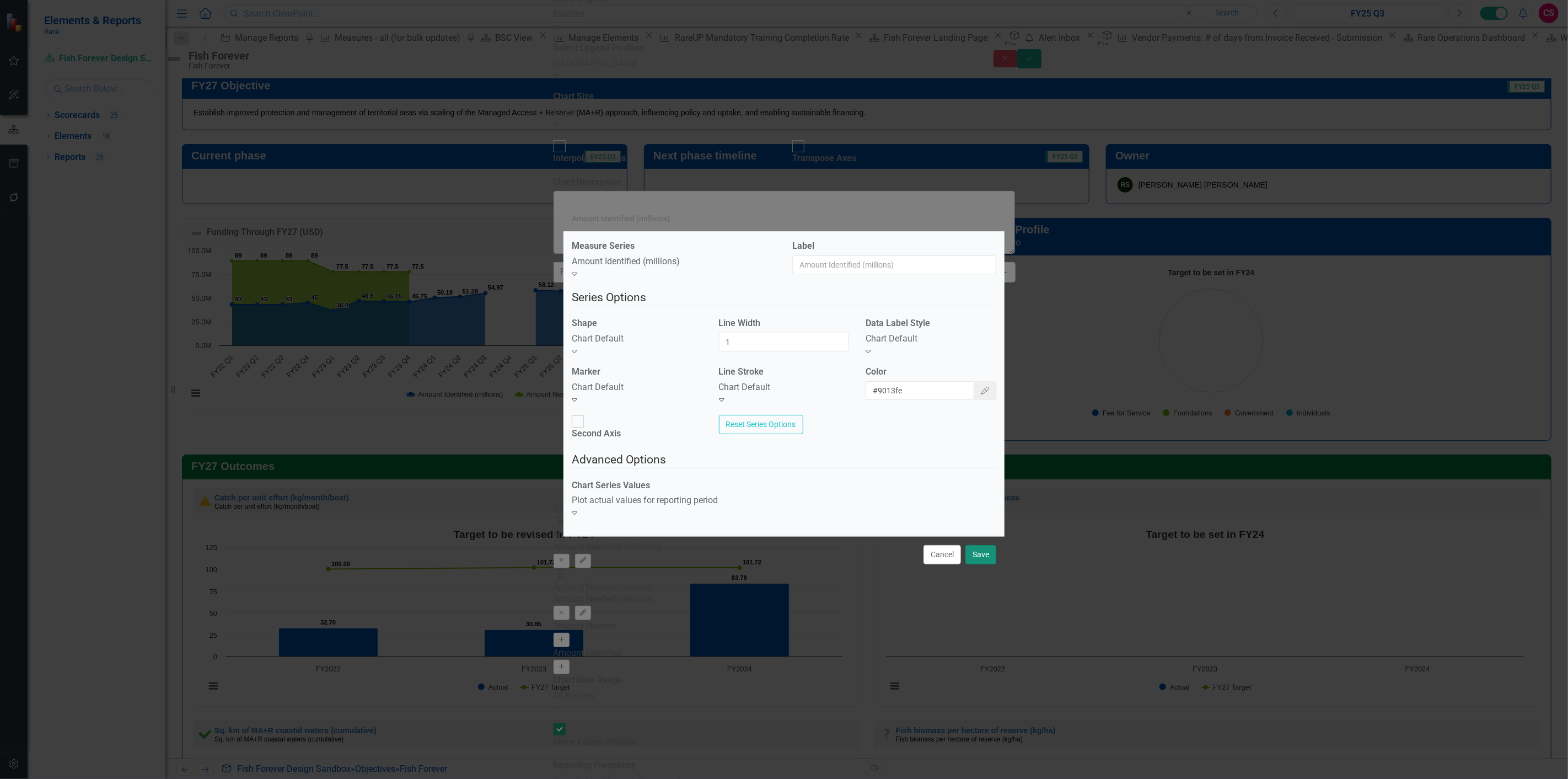
click at [979, 545] on button "Save" at bounding box center [981, 555] width 31 height 19
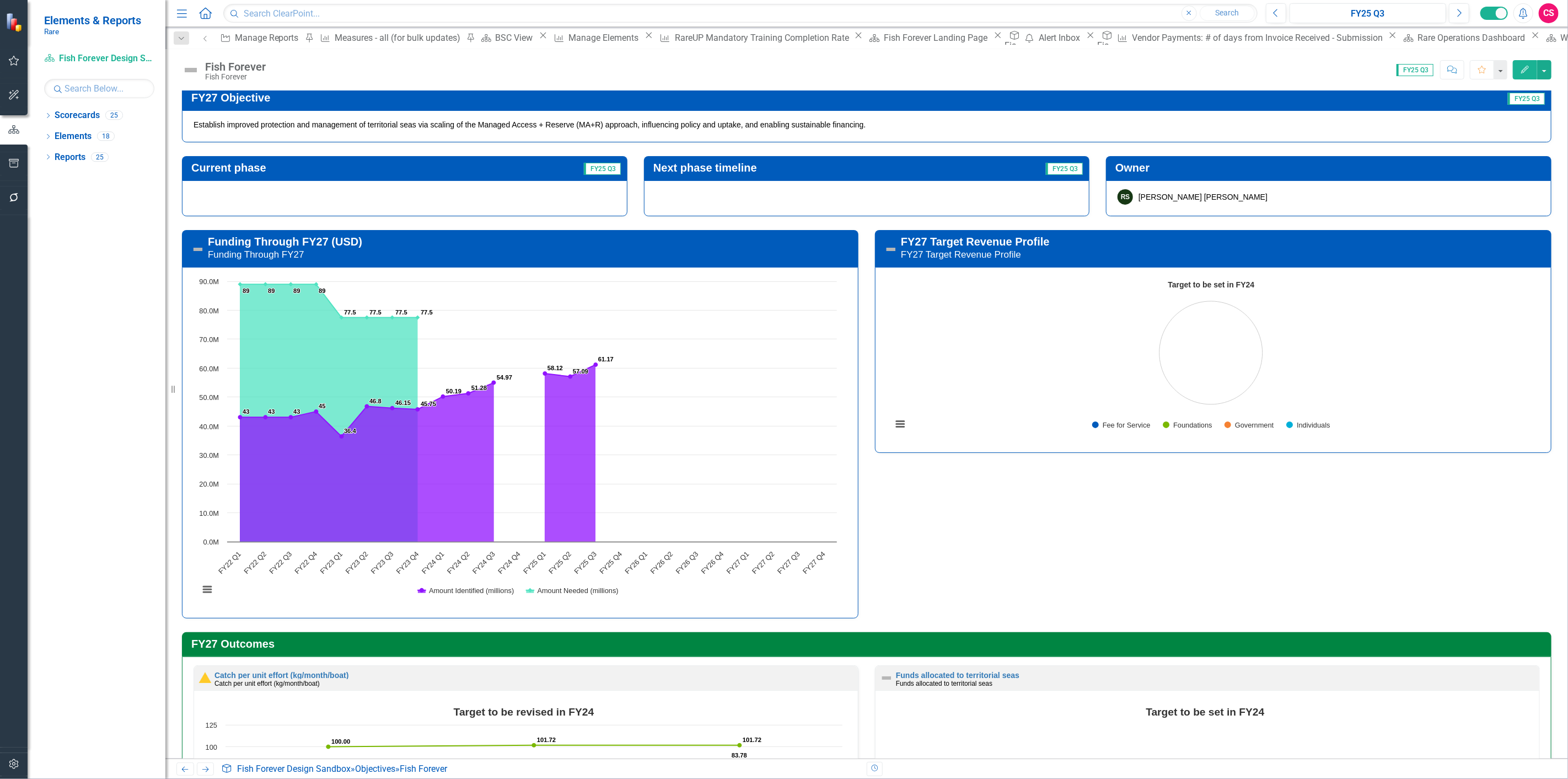
click at [192, 76] on img at bounding box center [191, 70] width 18 height 18
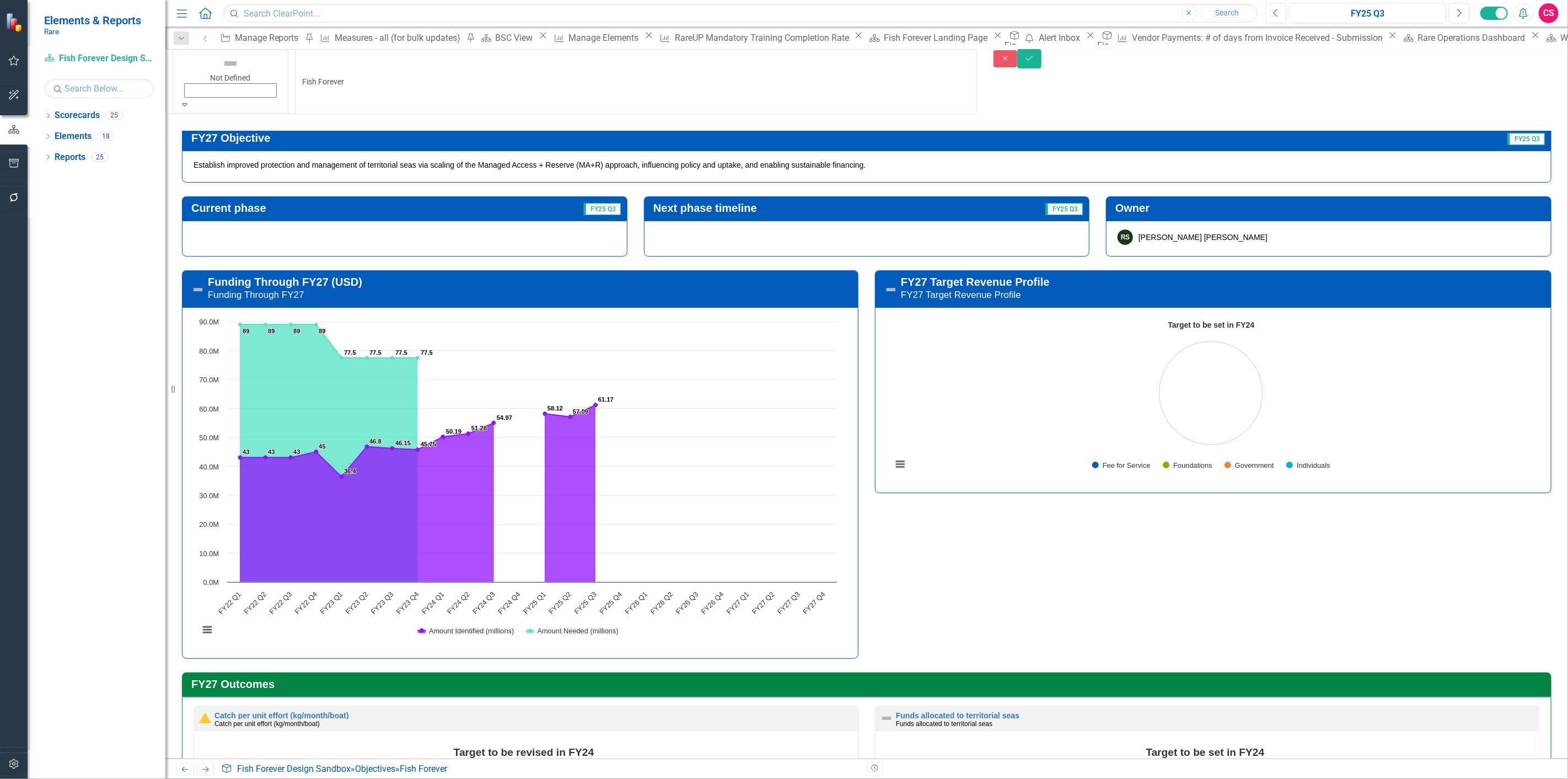
click at [222, 62] on img at bounding box center [230, 63] width 18 height 18
click at [194, 273] on td at bounding box center [199, 289] width 16 height 33
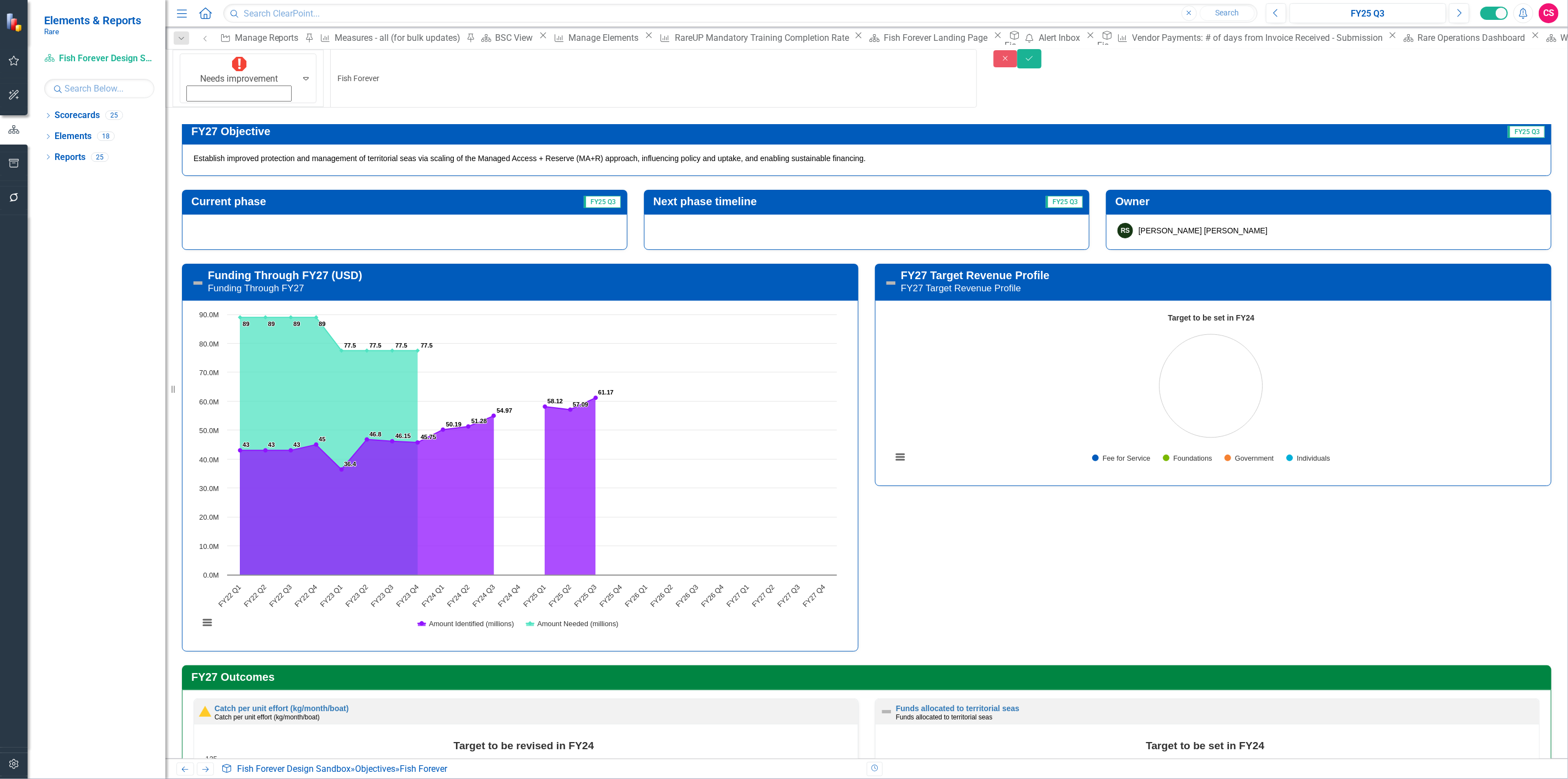
click at [194, 266] on td at bounding box center [199, 283] width 16 height 33
click at [195, 277] on img at bounding box center [198, 283] width 13 height 13
click at [208, 283] on small "Funding Through FY27" at bounding box center [256, 288] width 97 height 10
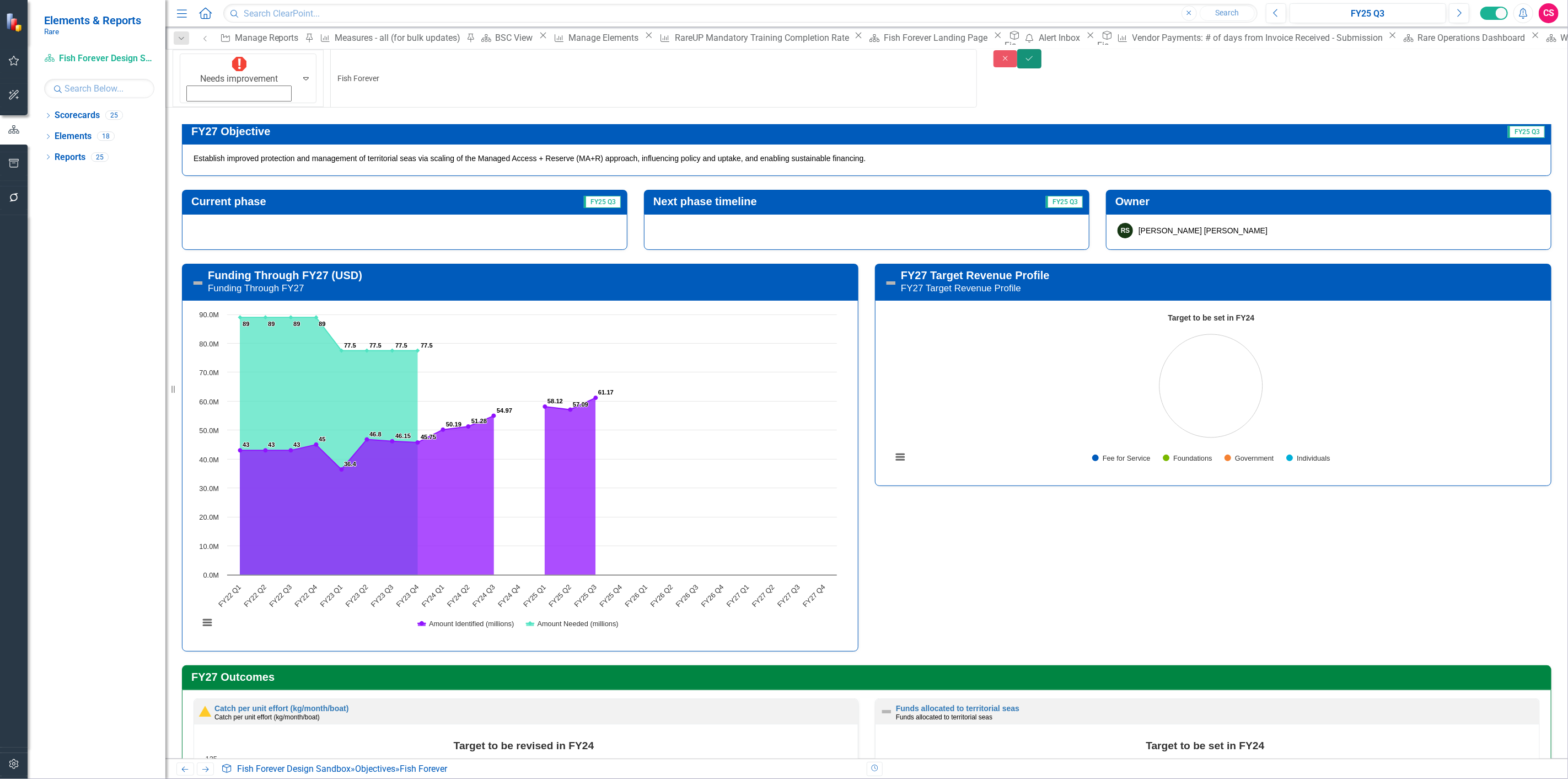
click at [1034, 62] on icon "Save" at bounding box center [1029, 58] width 10 height 8
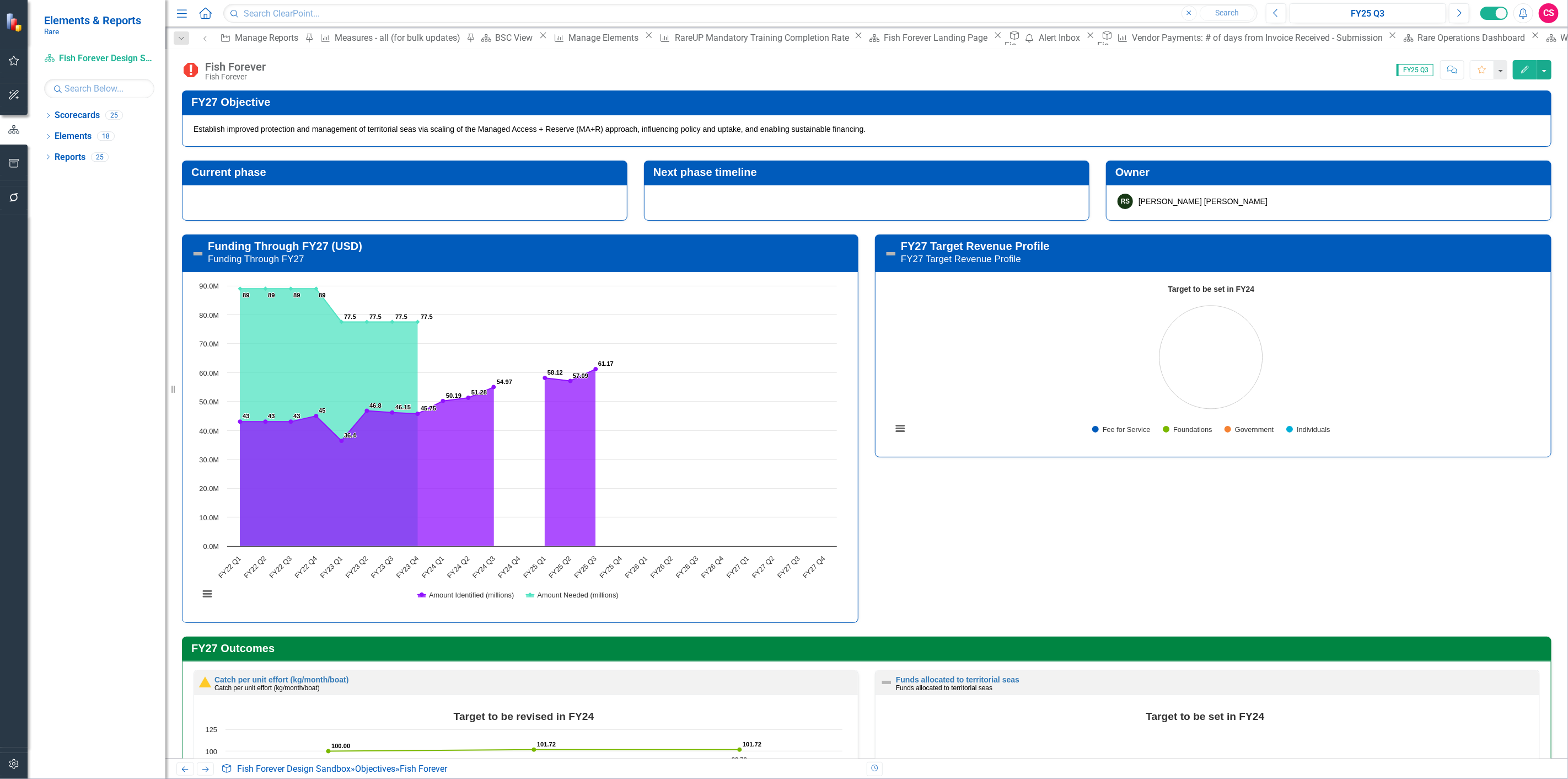
click at [563, 247] on h3 "Funding Through FY27 (USD) Funding Through FY27" at bounding box center [530, 252] width 645 height 25
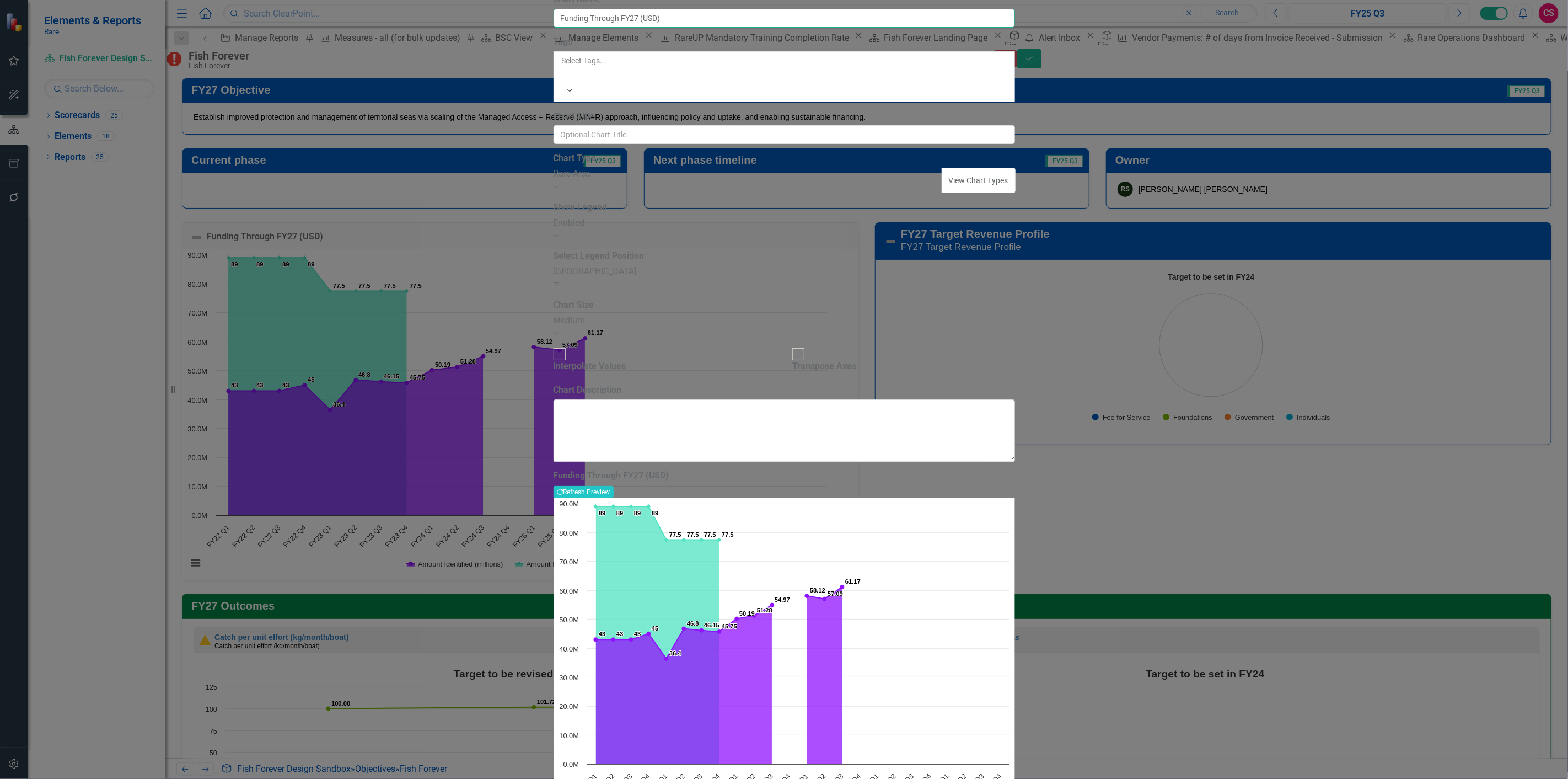
click at [748, 27] on input "Funding Through FY27 (USD)" at bounding box center [784, 18] width 461 height 19
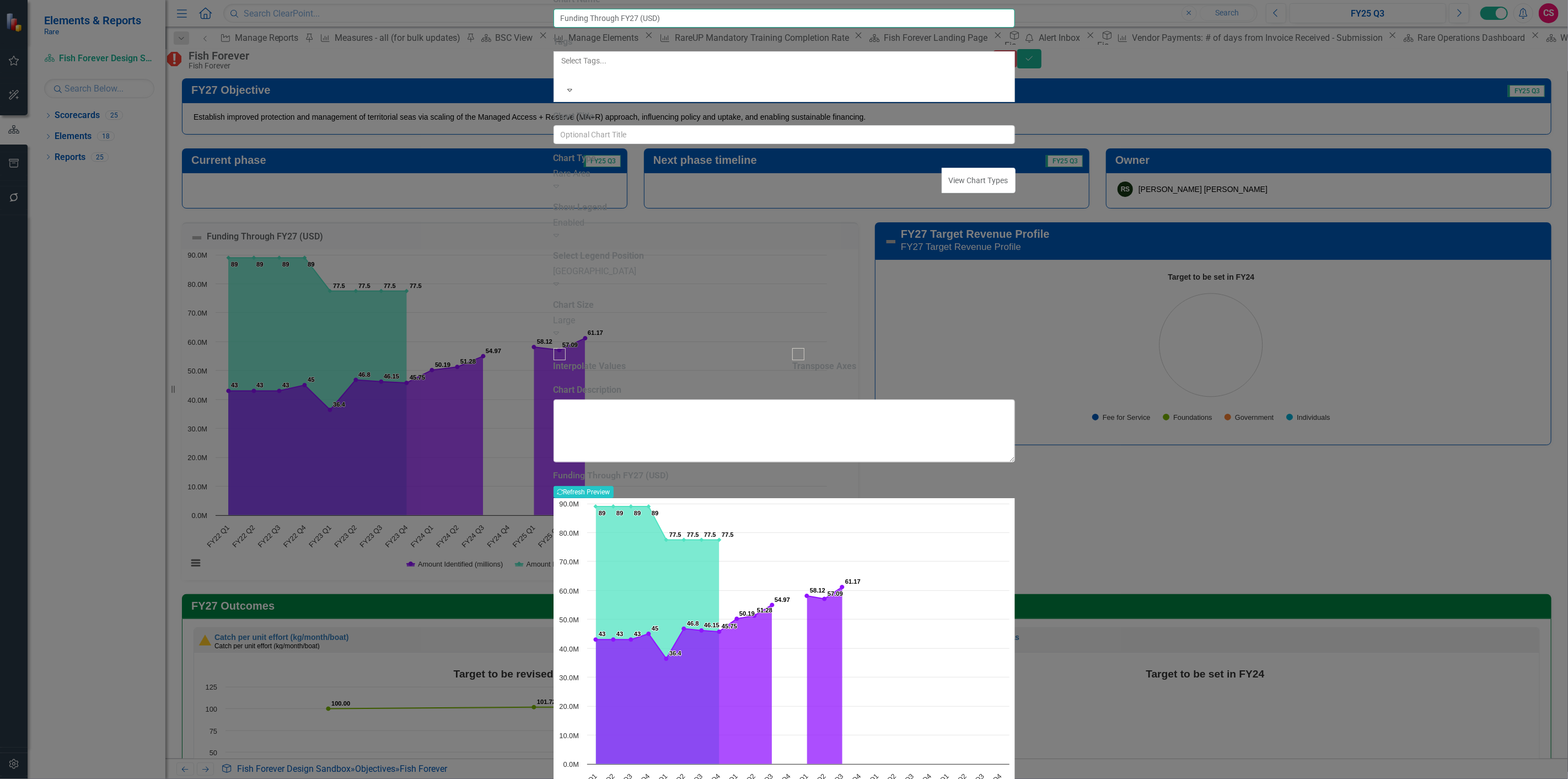
click at [748, 27] on input "Funding Through FY27 (USD)" at bounding box center [784, 18] width 461 height 19
type input "FUNding 2027"
click at [643, 144] on input "Chart Title" at bounding box center [784, 135] width 461 height 19
type input "[PERSON_NAME] - test"
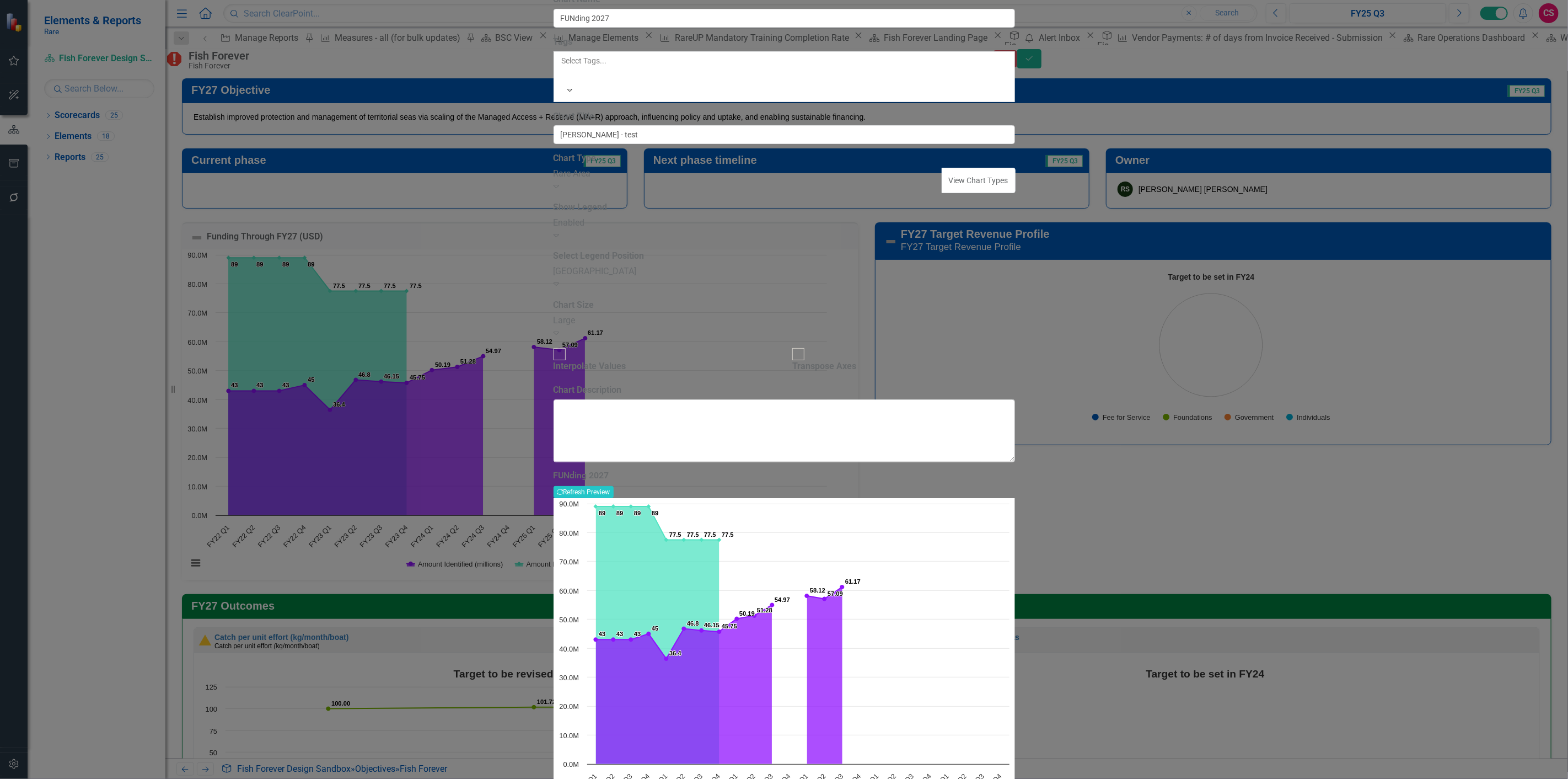
click at [623, 180] on div "Rare Area" at bounding box center [747, 174] width 389 height 13
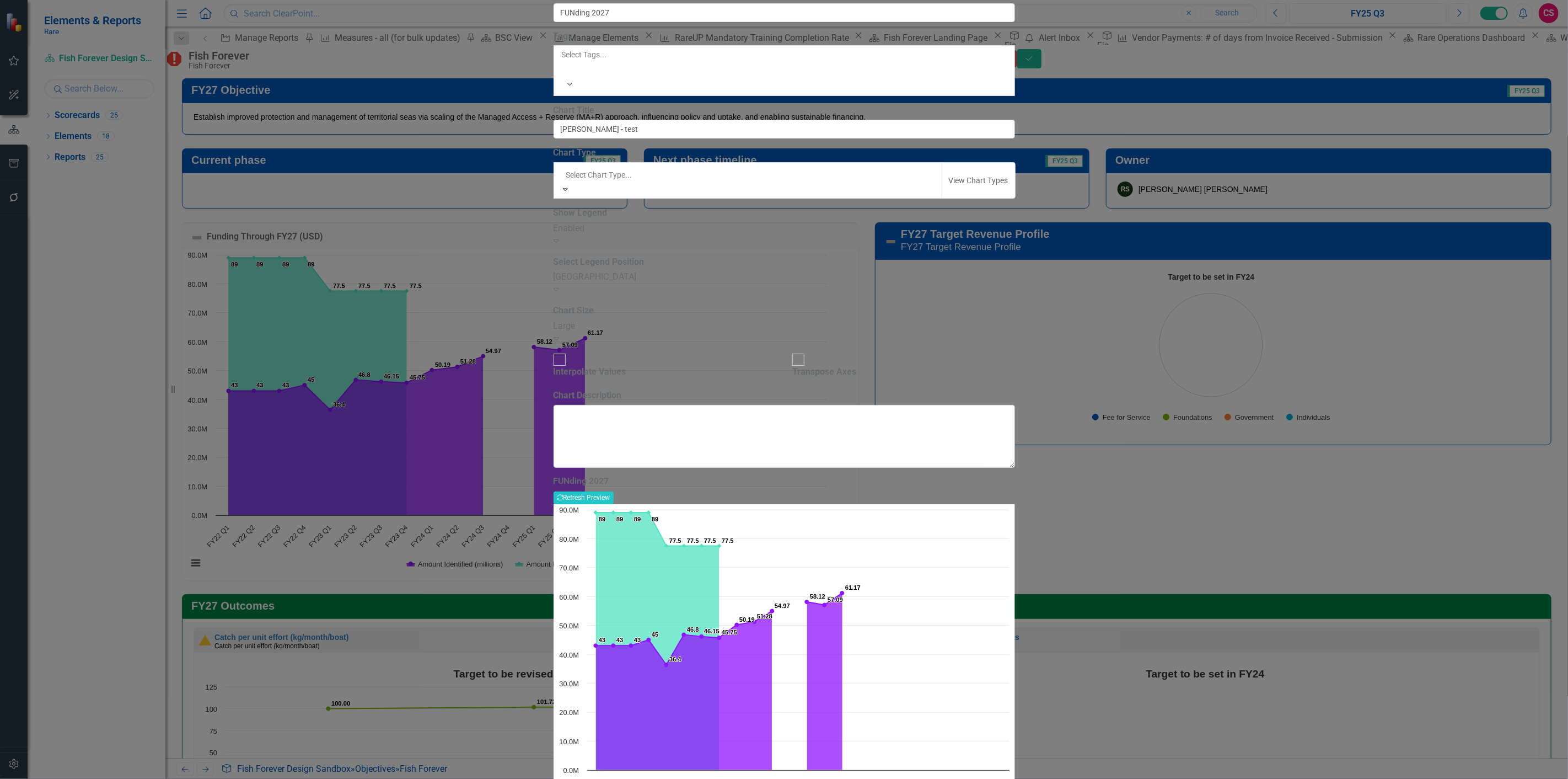
scroll to position [883, 0]
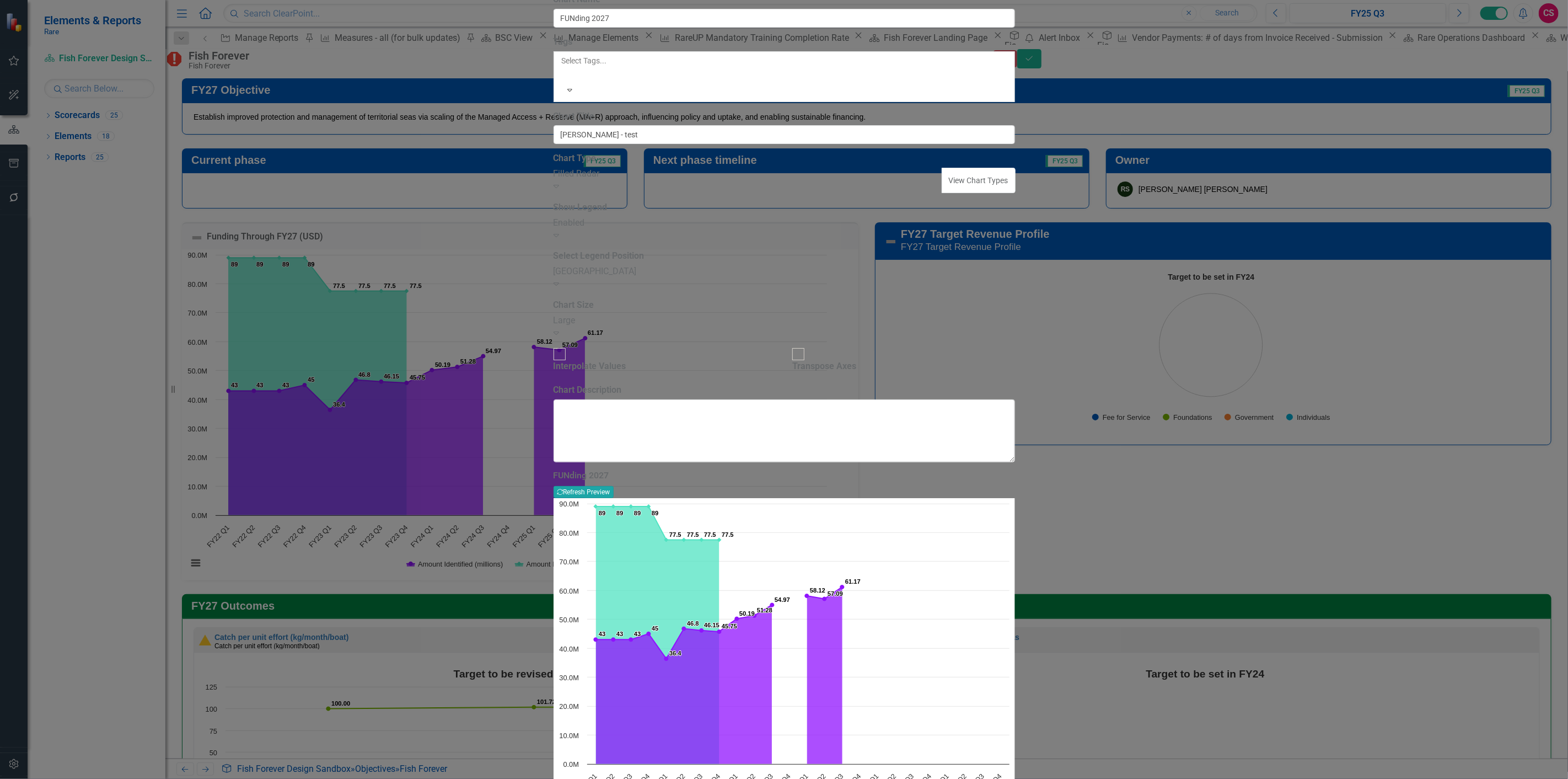
click at [614, 486] on button "Recalculate Refresh Preview" at bounding box center [583, 492] width 60 height 12
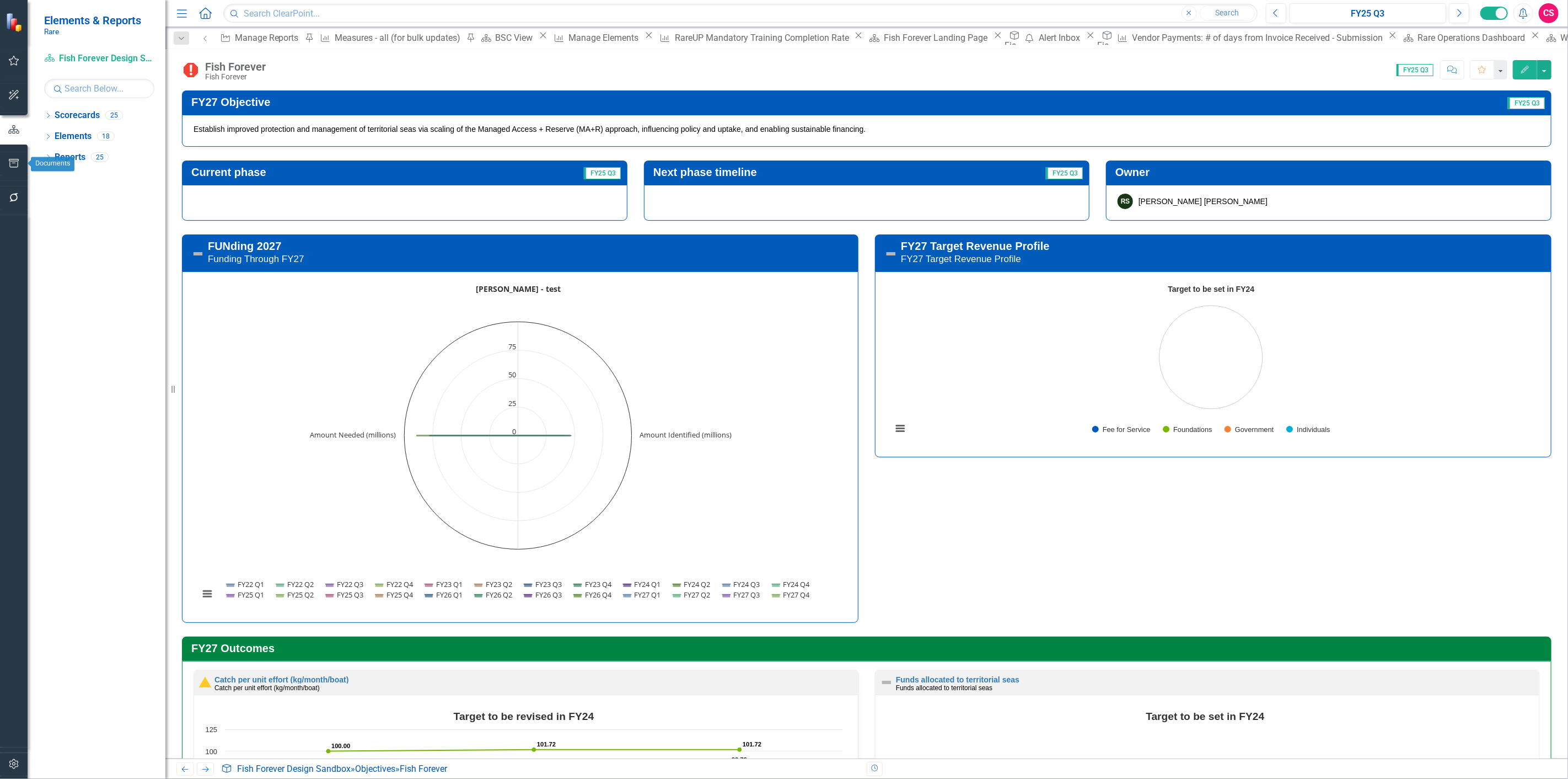
click at [7, 158] on button "button" at bounding box center [14, 164] width 25 height 23
click at [72, 75] on link "Briefing Books" at bounding box center [96, 68] width 138 height 13
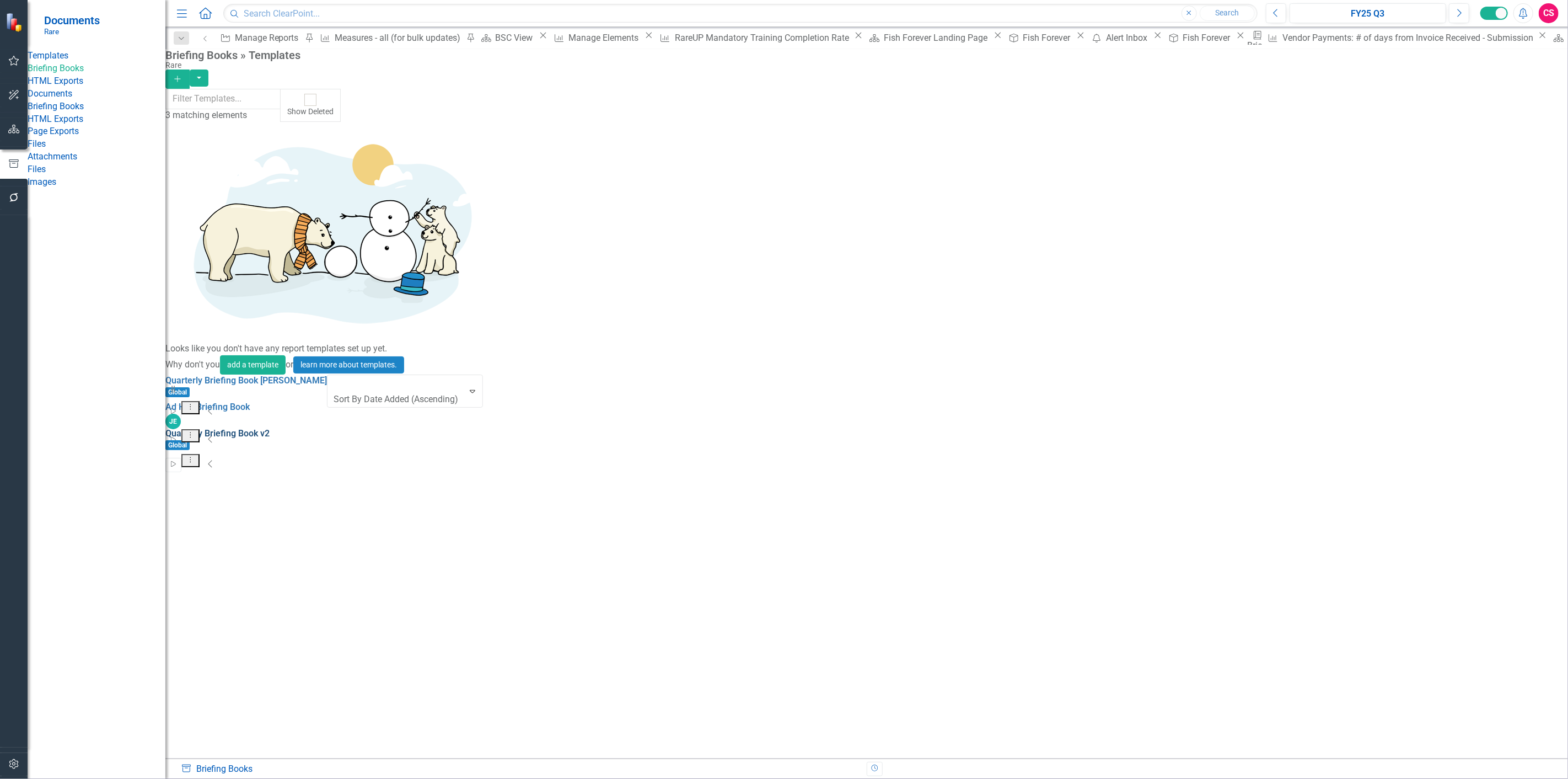
click at [270, 428] on link "Quarterly Briefing Book v2" at bounding box center [217, 433] width 104 height 10
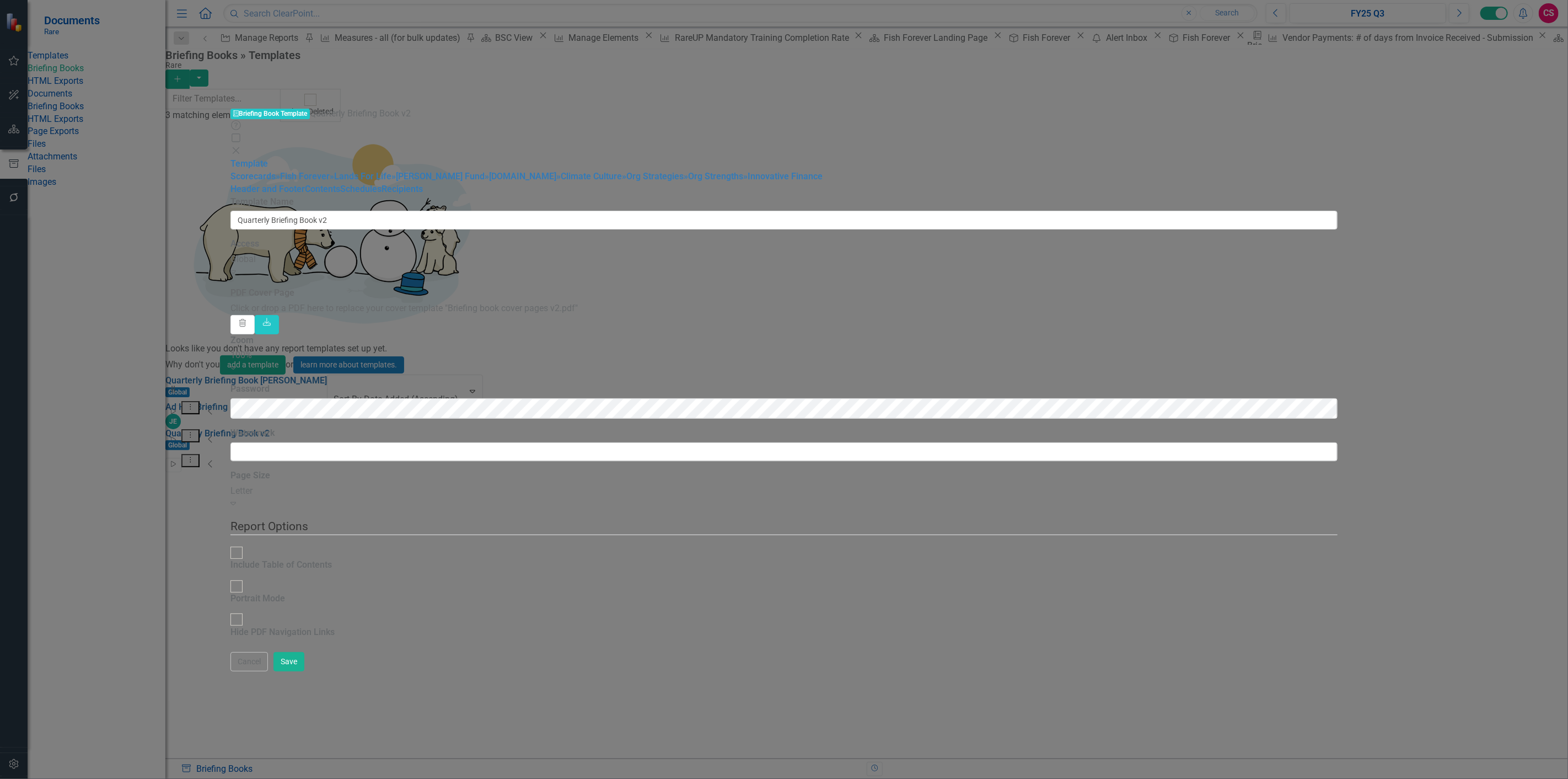
click at [242, 146] on icon "Close" at bounding box center [236, 150] width 11 height 9
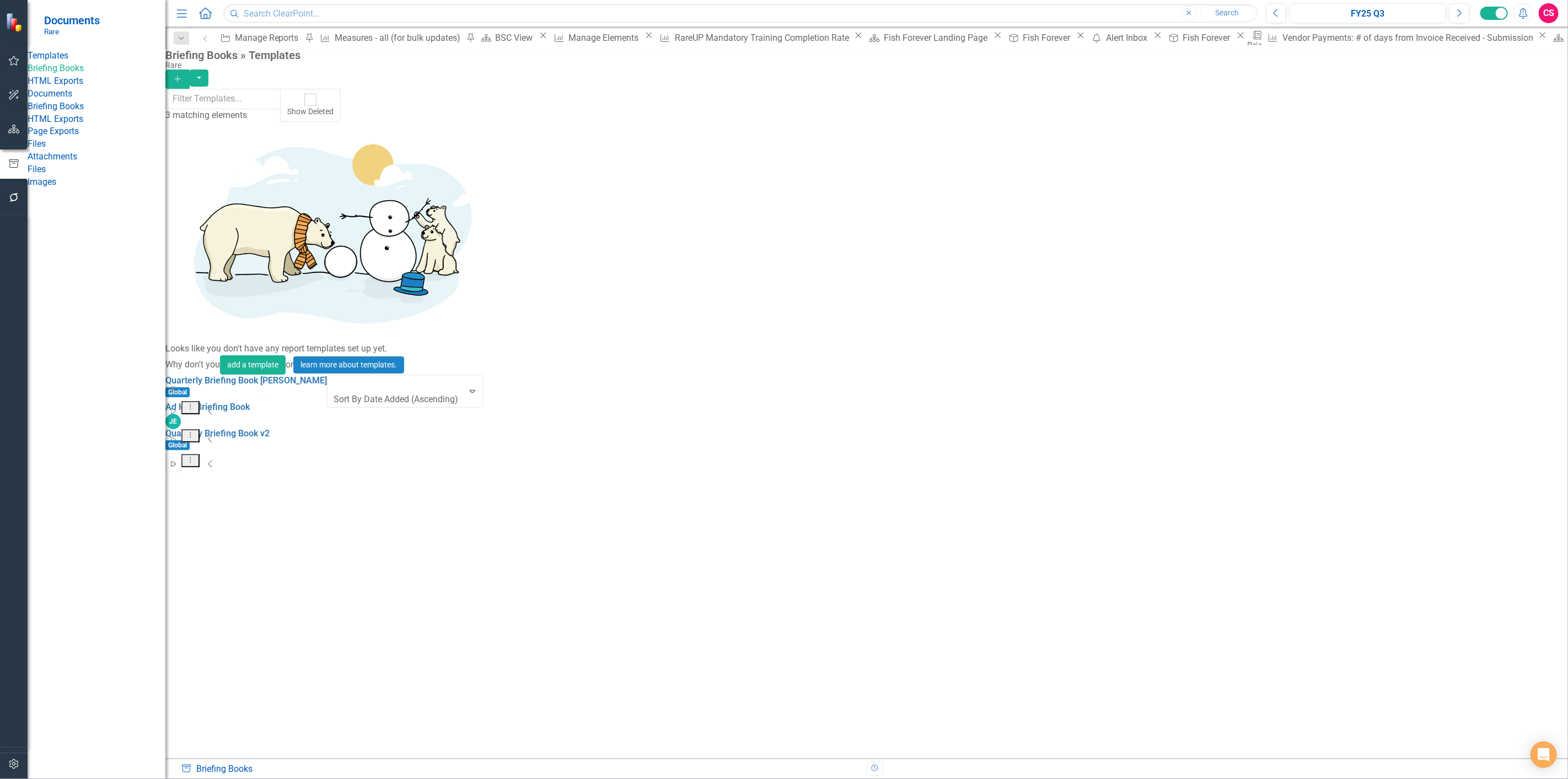
click at [178, 461] on icon "Start" at bounding box center [173, 464] width 9 height 7
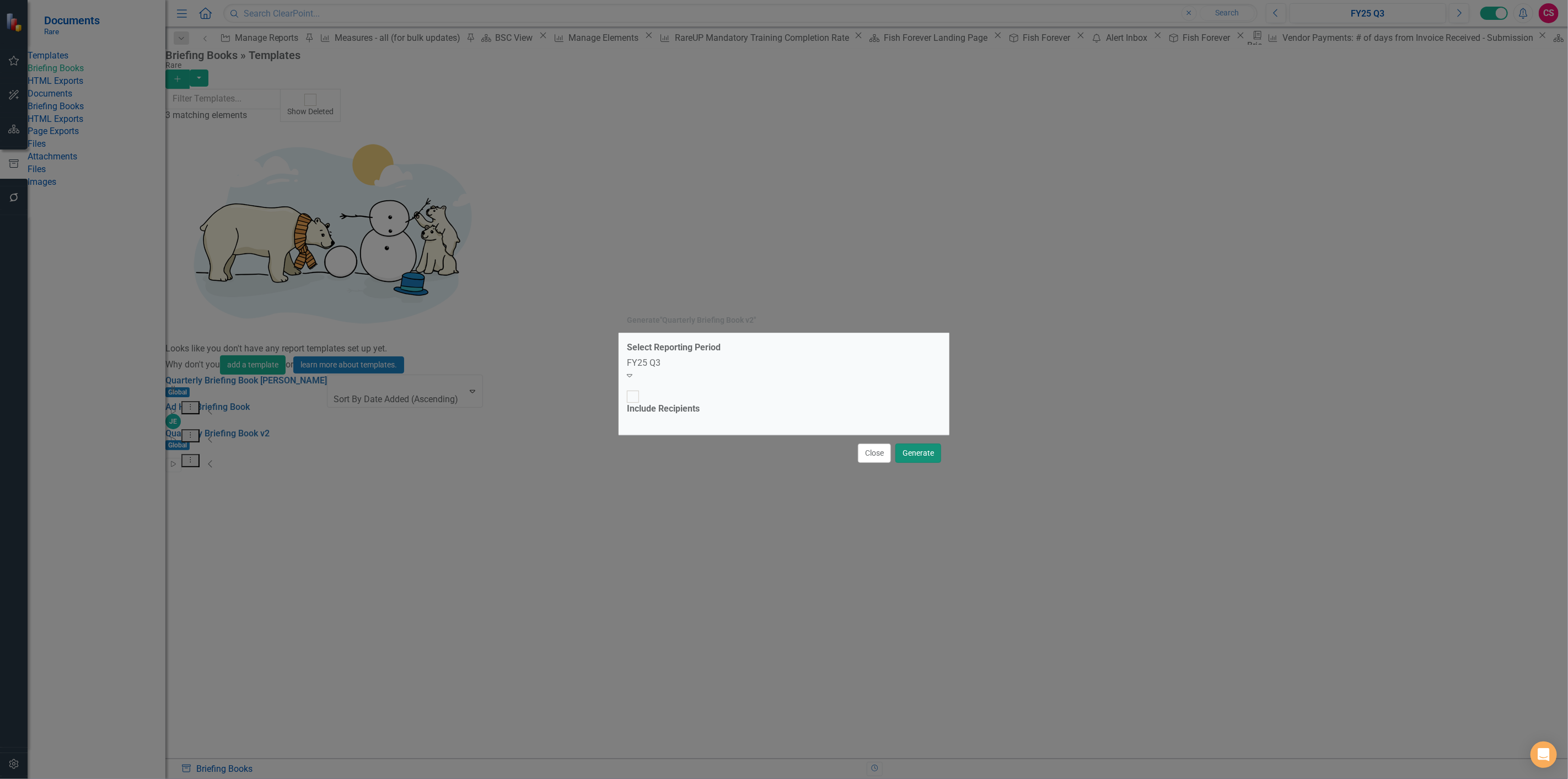
click at [923, 443] on button "Generate" at bounding box center [918, 453] width 46 height 19
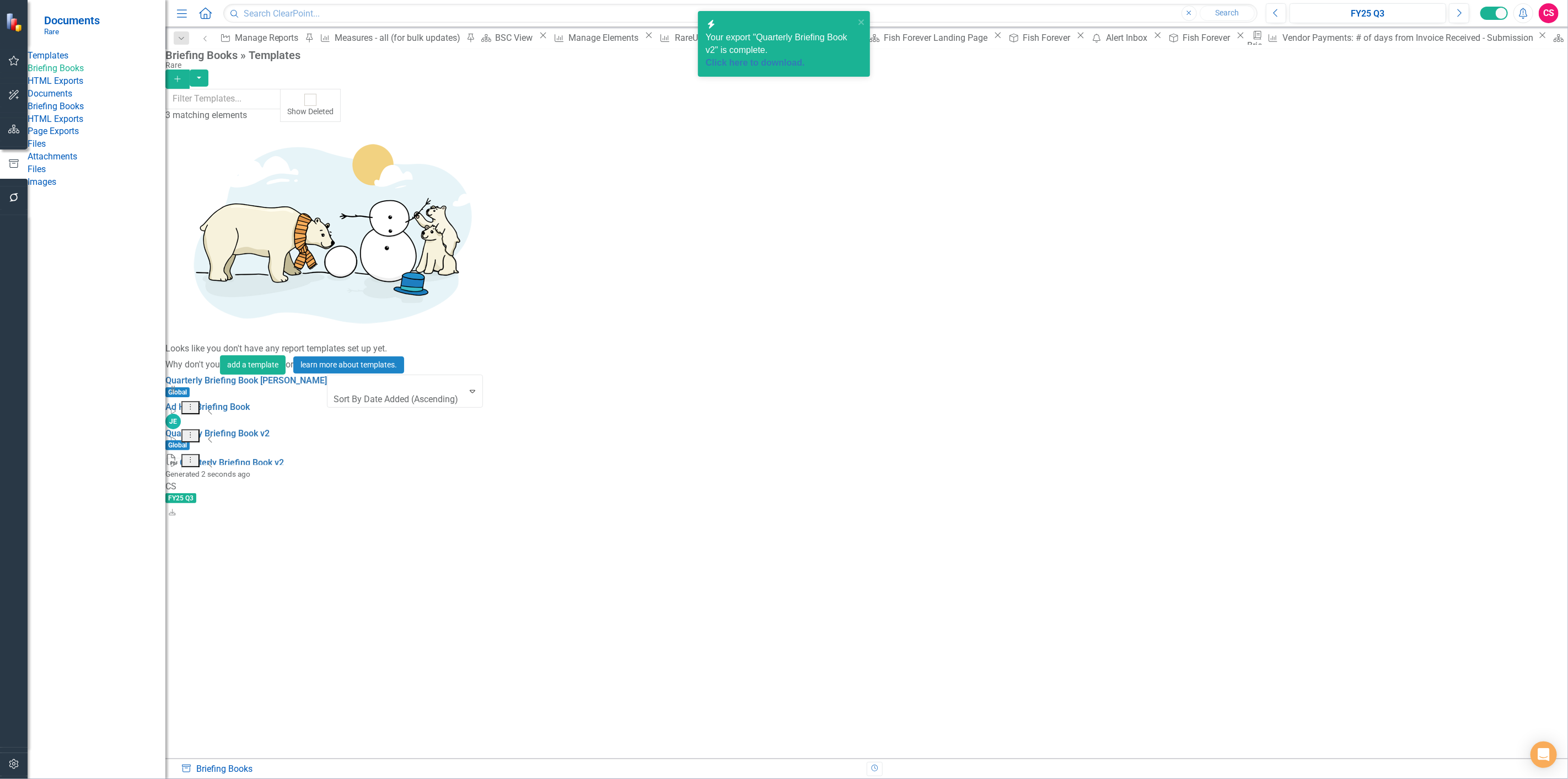
click at [771, 41] on span "Your export "Quarterly Briefing Book v2" is complete. Click here to download." at bounding box center [780, 51] width 149 height 37
